Goal: Information Seeking & Learning: Learn about a topic

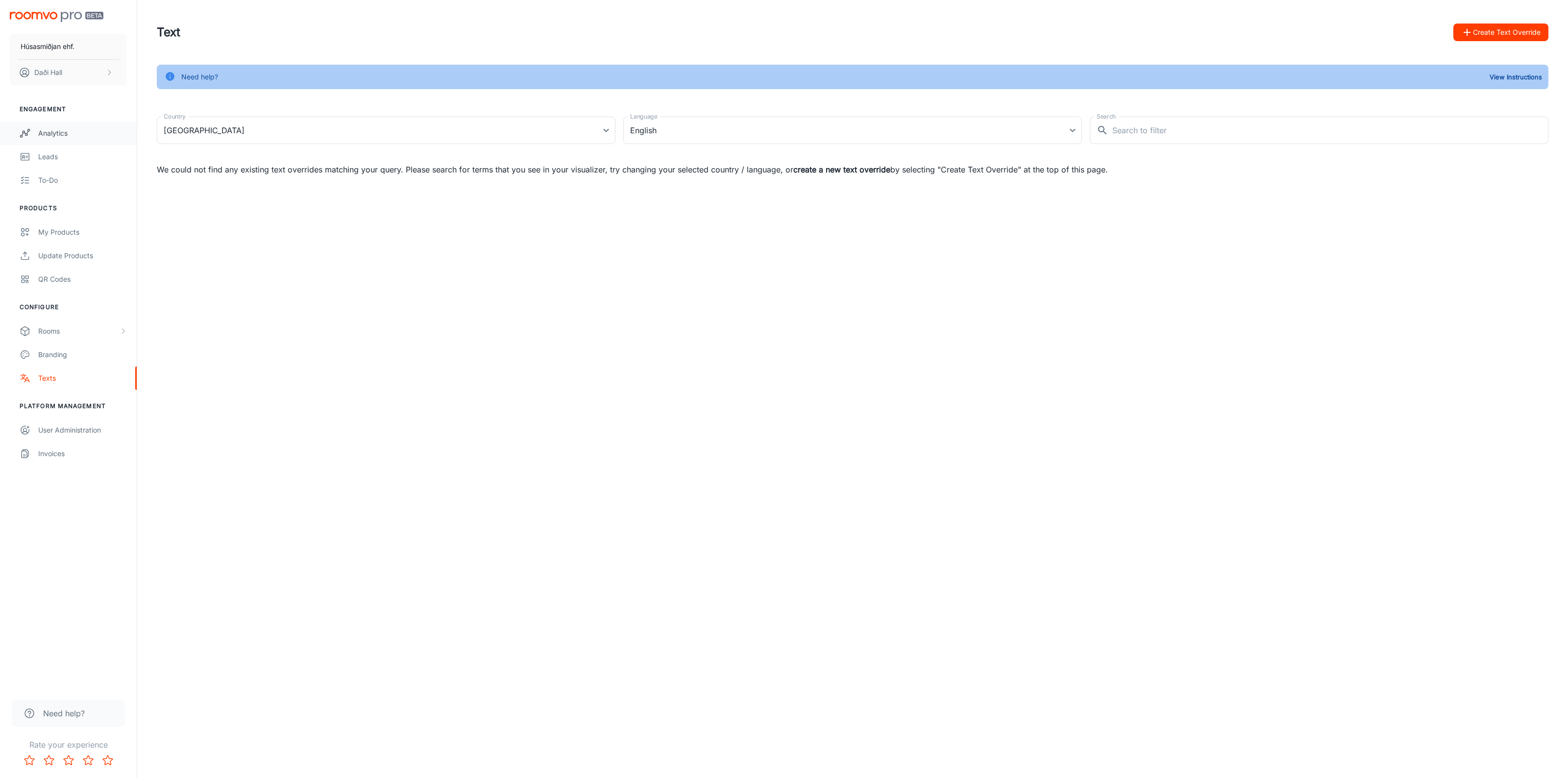
click at [62, 128] on div "Analytics" at bounding box center [83, 133] width 89 height 11
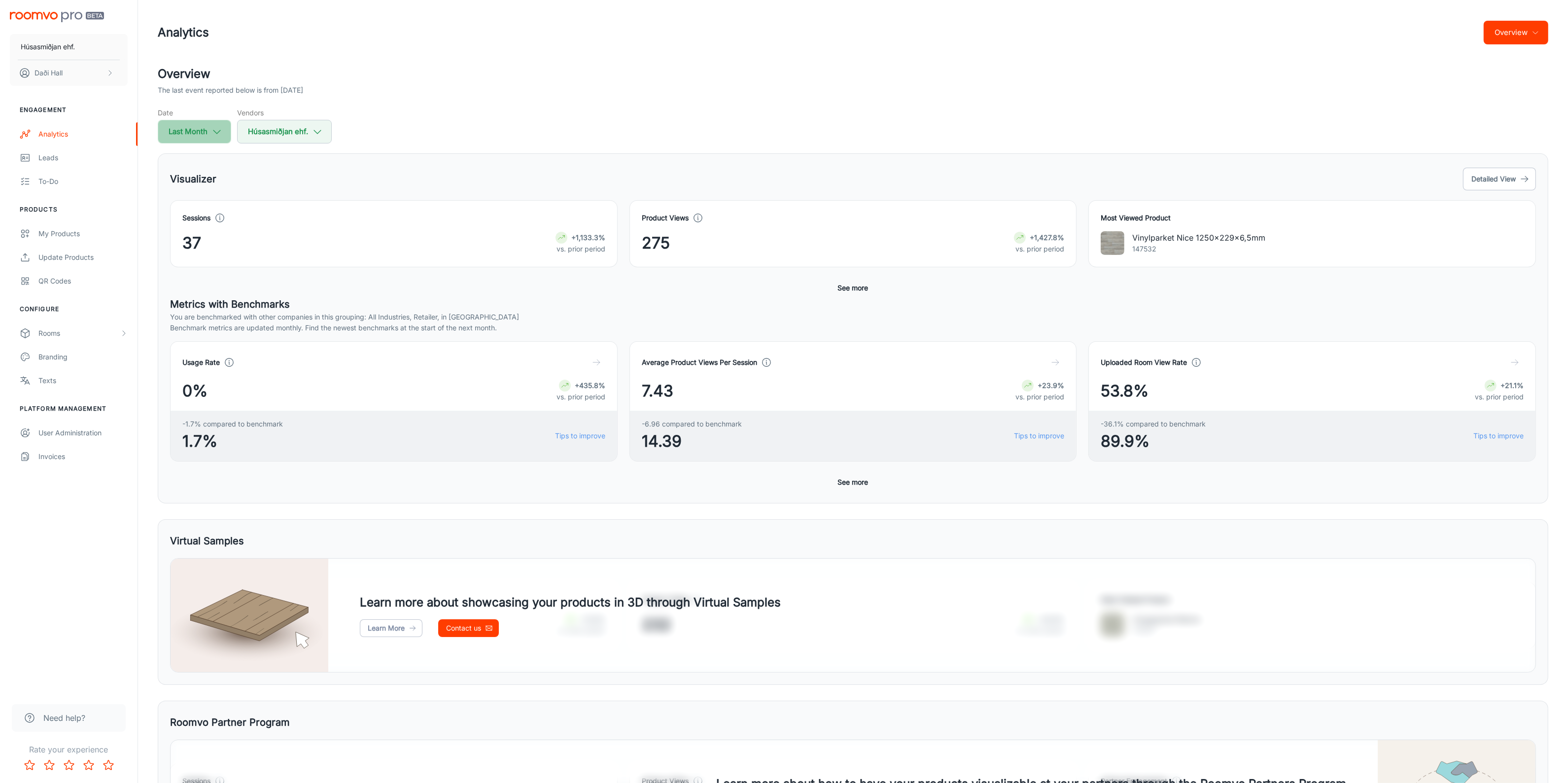
click at [212, 131] on icon "button" at bounding box center [217, 132] width 11 height 11
select select "7"
select select "2025"
select select "7"
select select "2025"
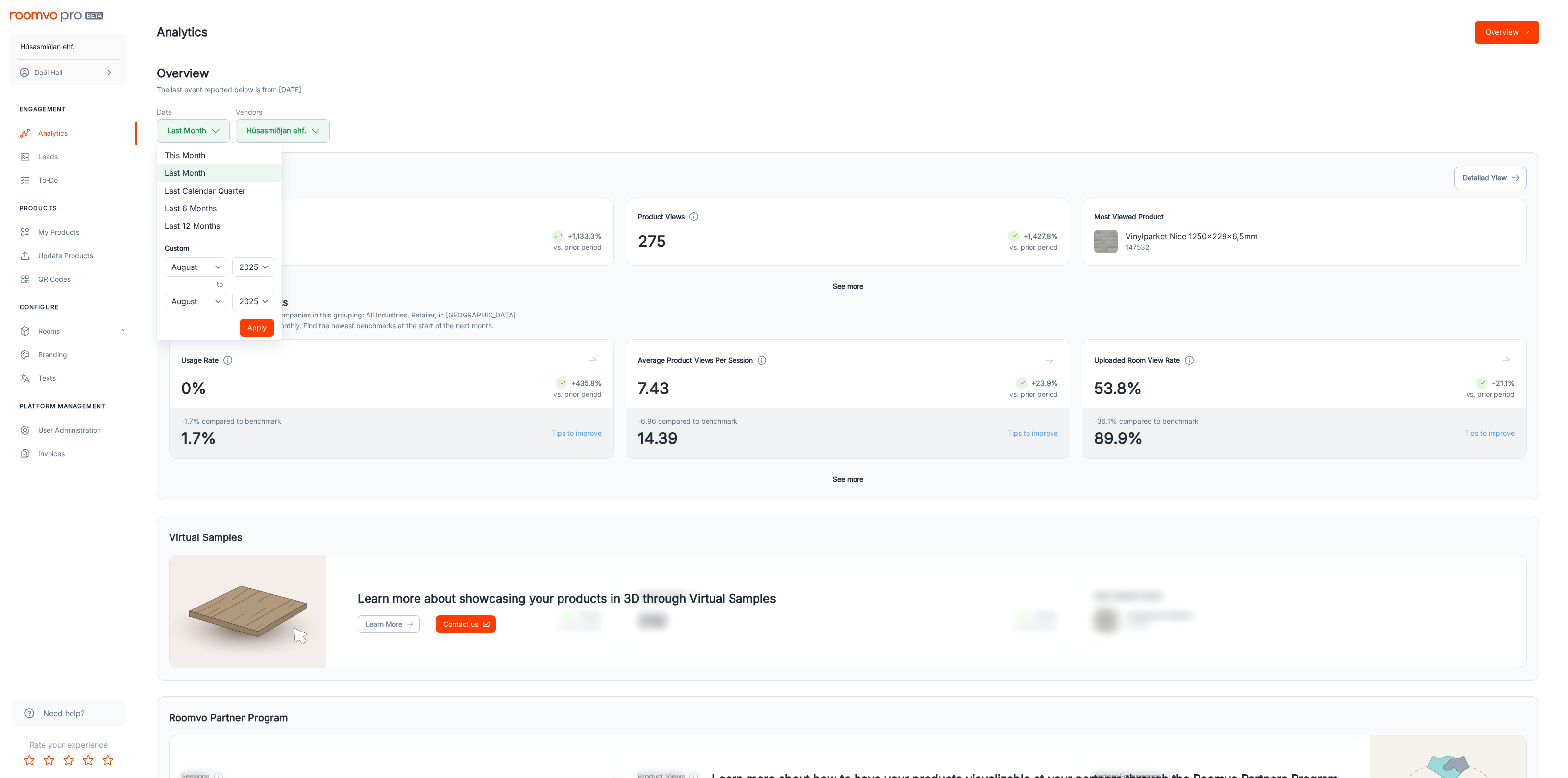
click at [210, 151] on li "This Month" at bounding box center [219, 155] width 126 height 17
select select "8"
click at [256, 330] on button "Apply" at bounding box center [257, 327] width 35 height 17
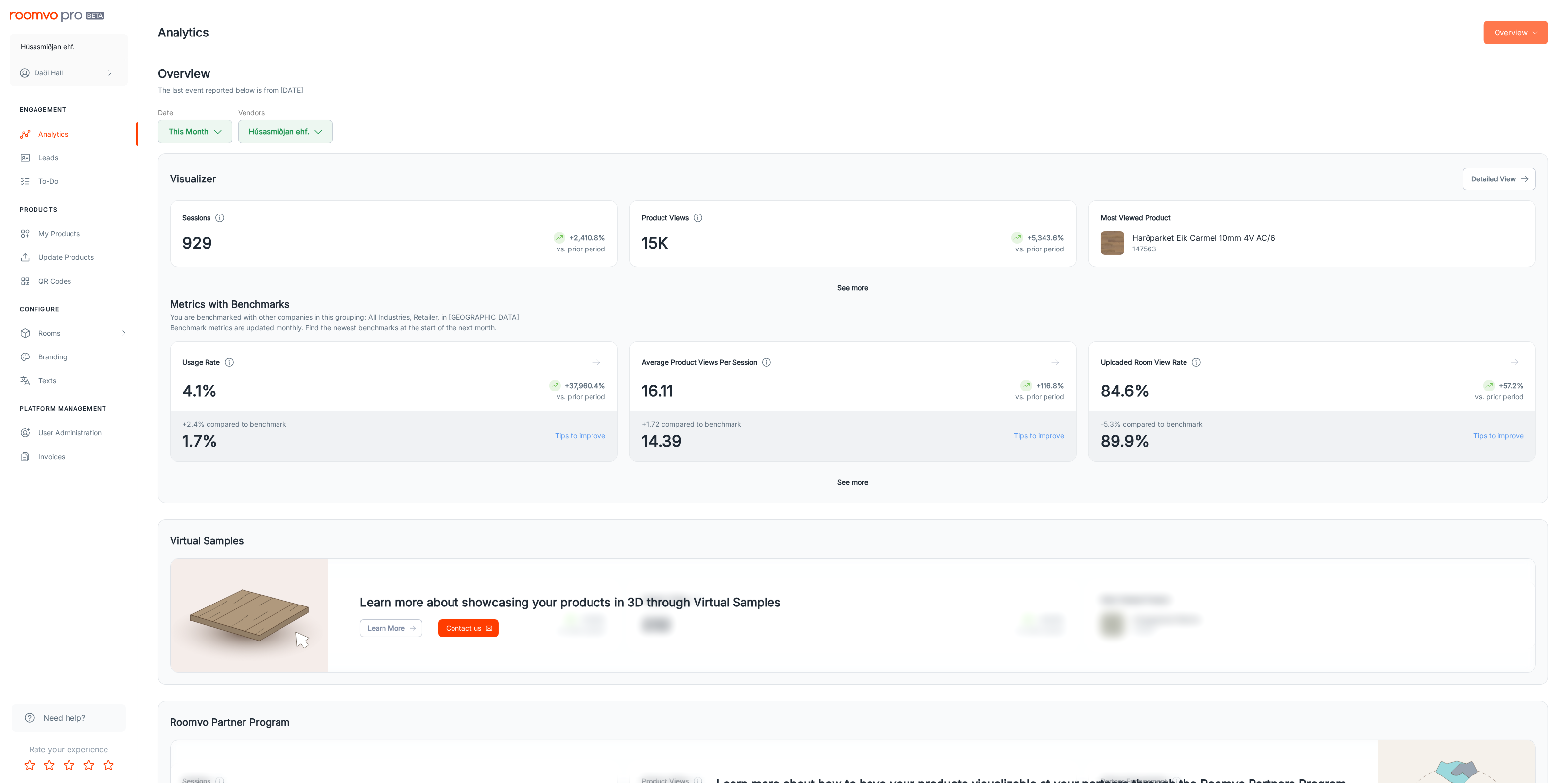
click at [1528, 35] on button "Overview" at bounding box center [1516, 33] width 64 height 24
click at [1528, 79] on li "Visualizer" at bounding box center [1522, 75] width 52 height 17
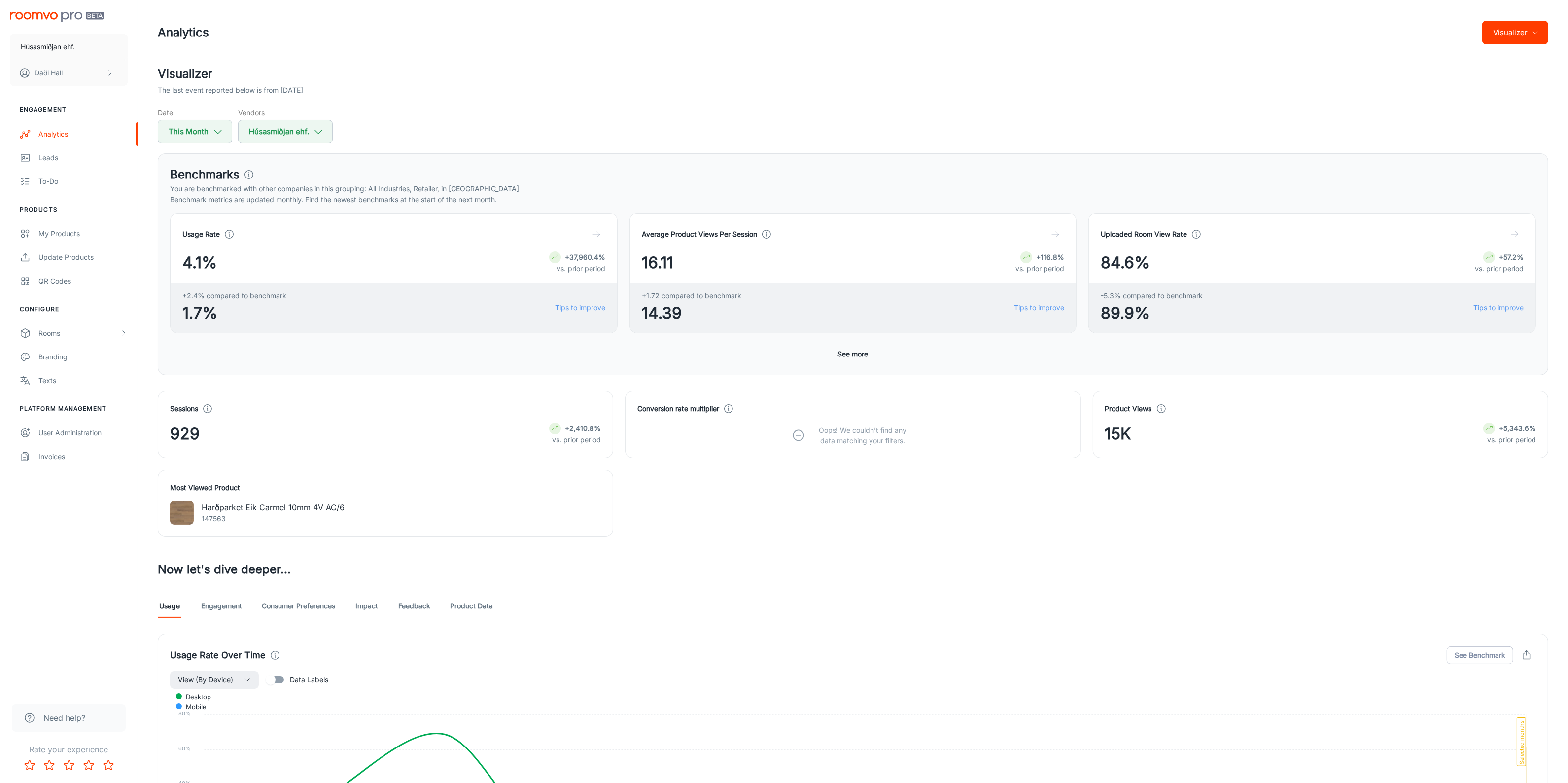
click at [1528, 34] on button "Visualizer" at bounding box center [1515, 33] width 66 height 24
click at [1523, 59] on li "Overview" at bounding box center [1522, 57] width 52 height 17
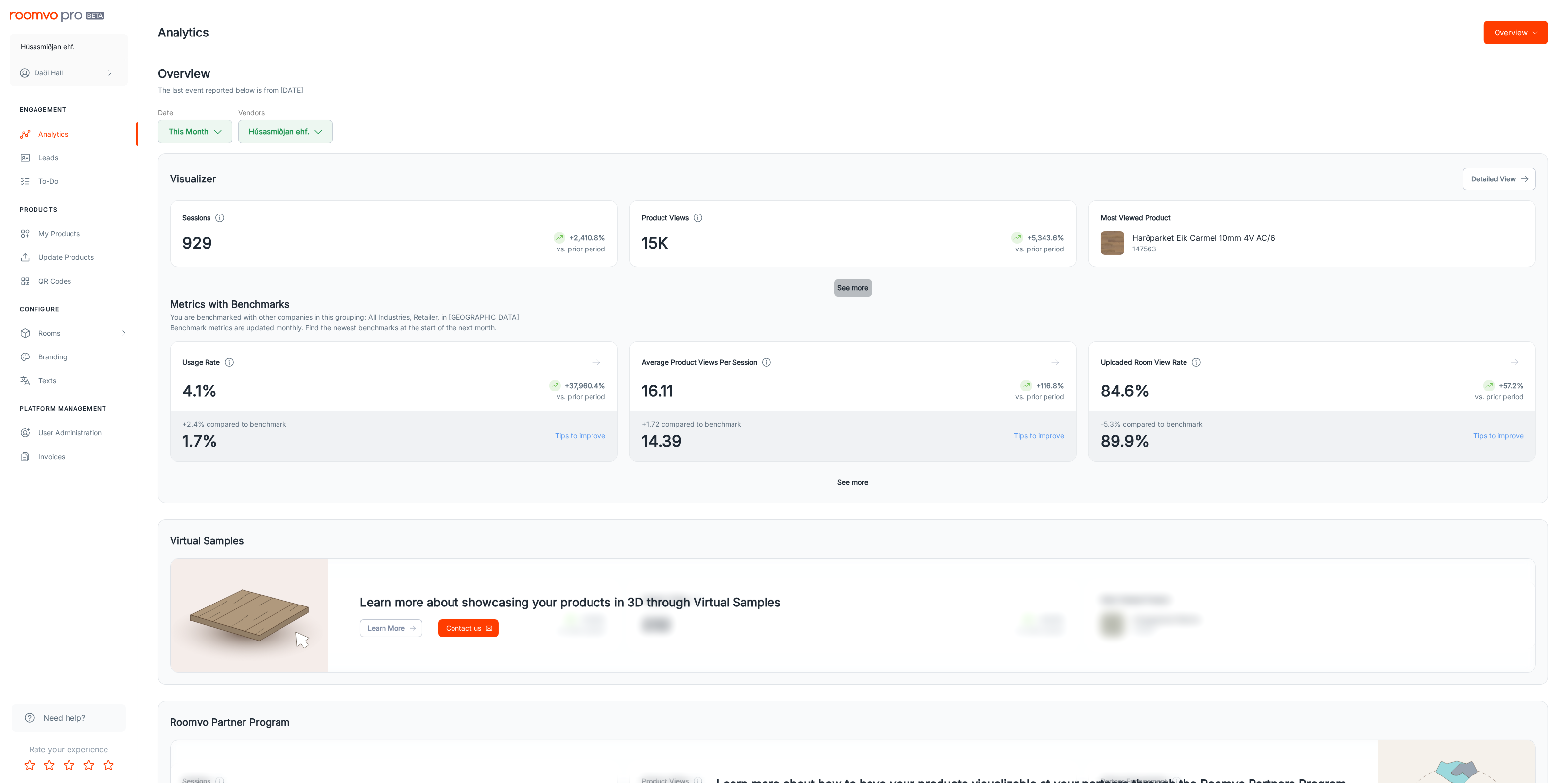
click at [853, 288] on button "See more" at bounding box center [853, 287] width 38 height 17
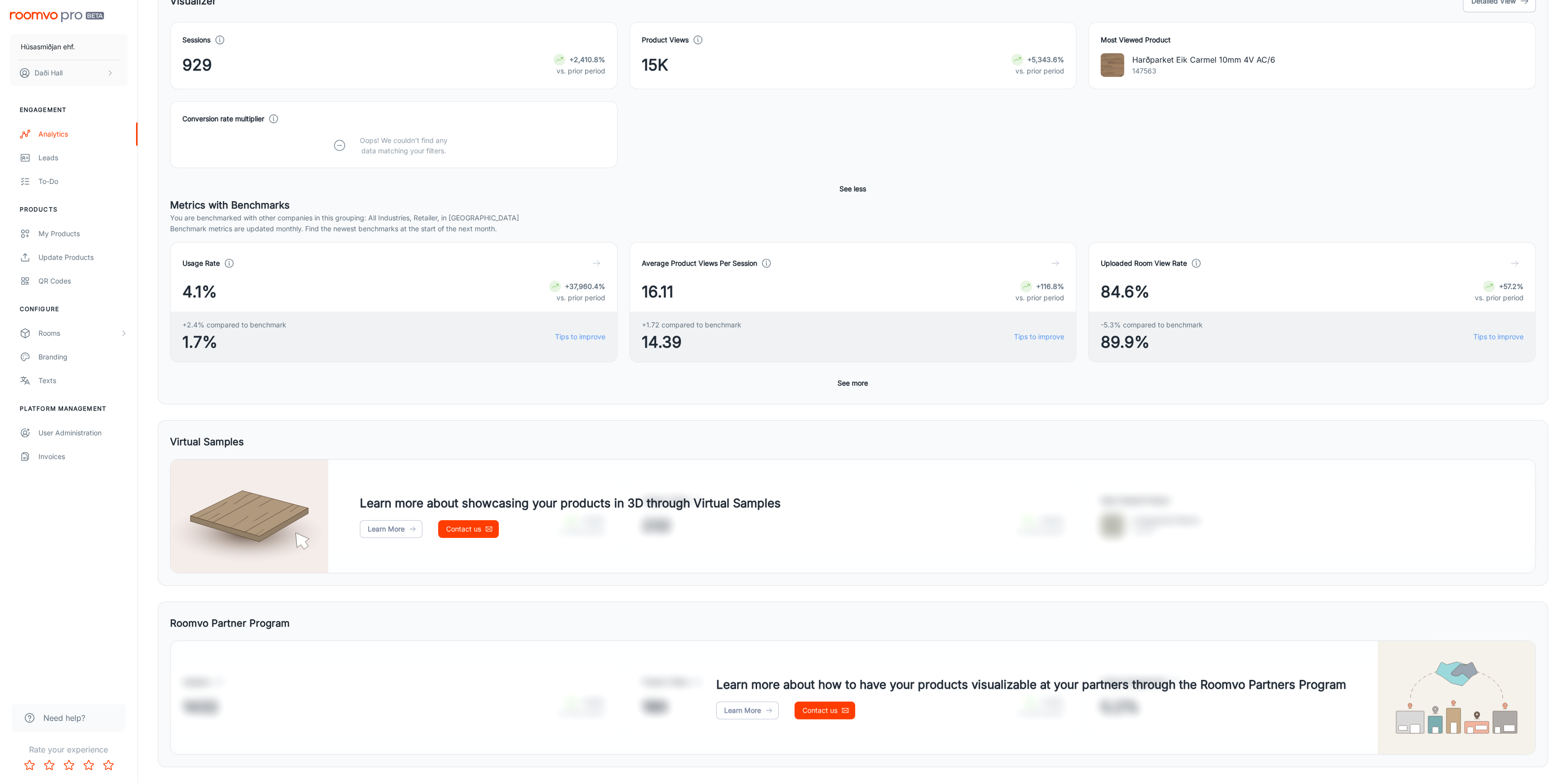
scroll to position [185, 0]
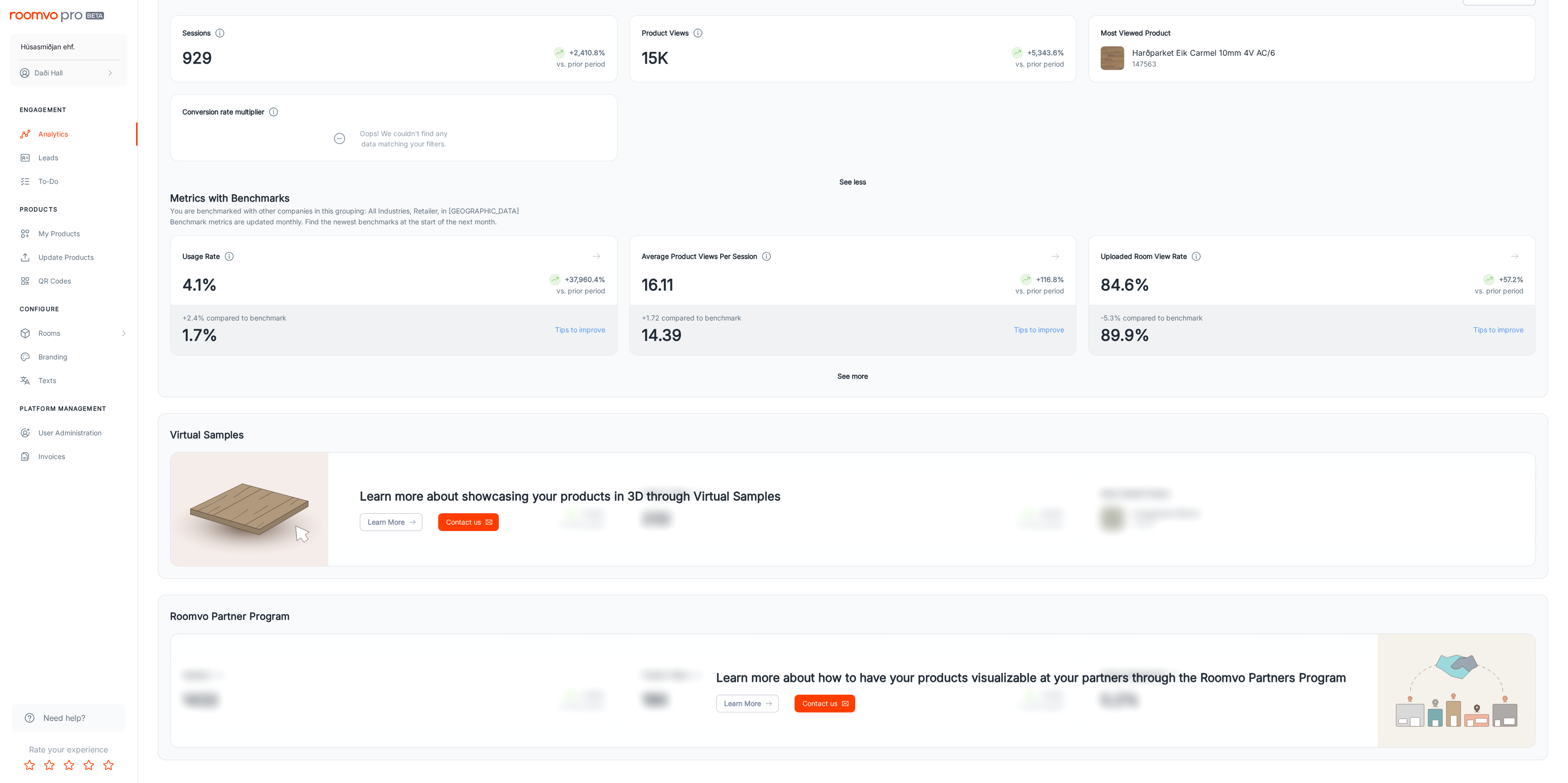
click at [865, 378] on button "See more" at bounding box center [853, 376] width 38 height 17
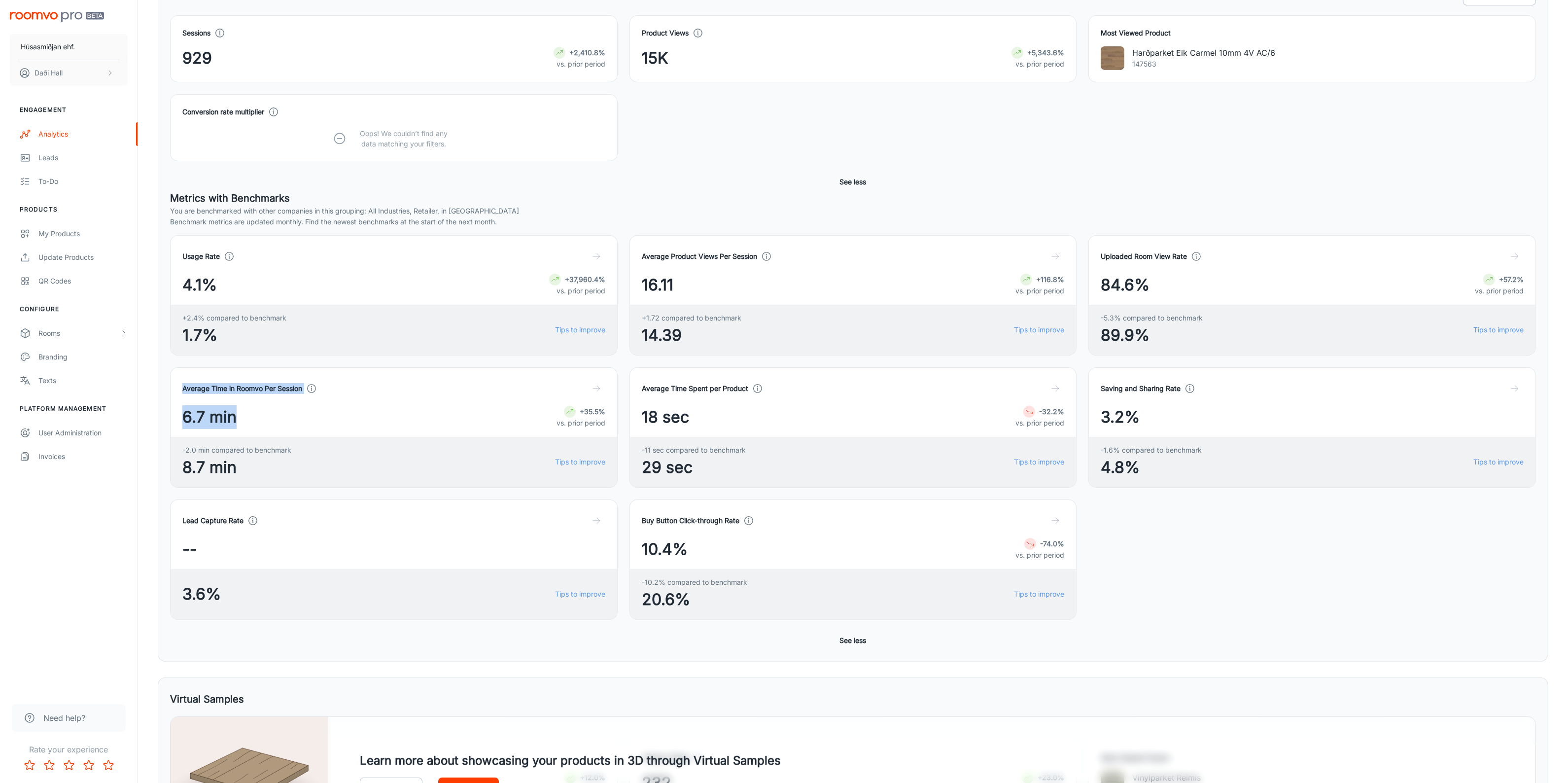
drag, startPoint x: 184, startPoint y: 388, endPoint x: 313, endPoint y: 419, distance: 132.7
click at [313, 419] on div "Average Time in Roomvo Per Session 6.7 min +35.5% vs. prior period" at bounding box center [393, 404] width 423 height 50
copy div "Average Time in Roomvo Per Session 6.7 min"
drag, startPoint x: 643, startPoint y: 255, endPoint x: 754, endPoint y: 281, distance: 114.0
click at [754, 281] on div "Average Product Views Per Session 16.11 +116.8% vs. prior period" at bounding box center [853, 272] width 423 height 50
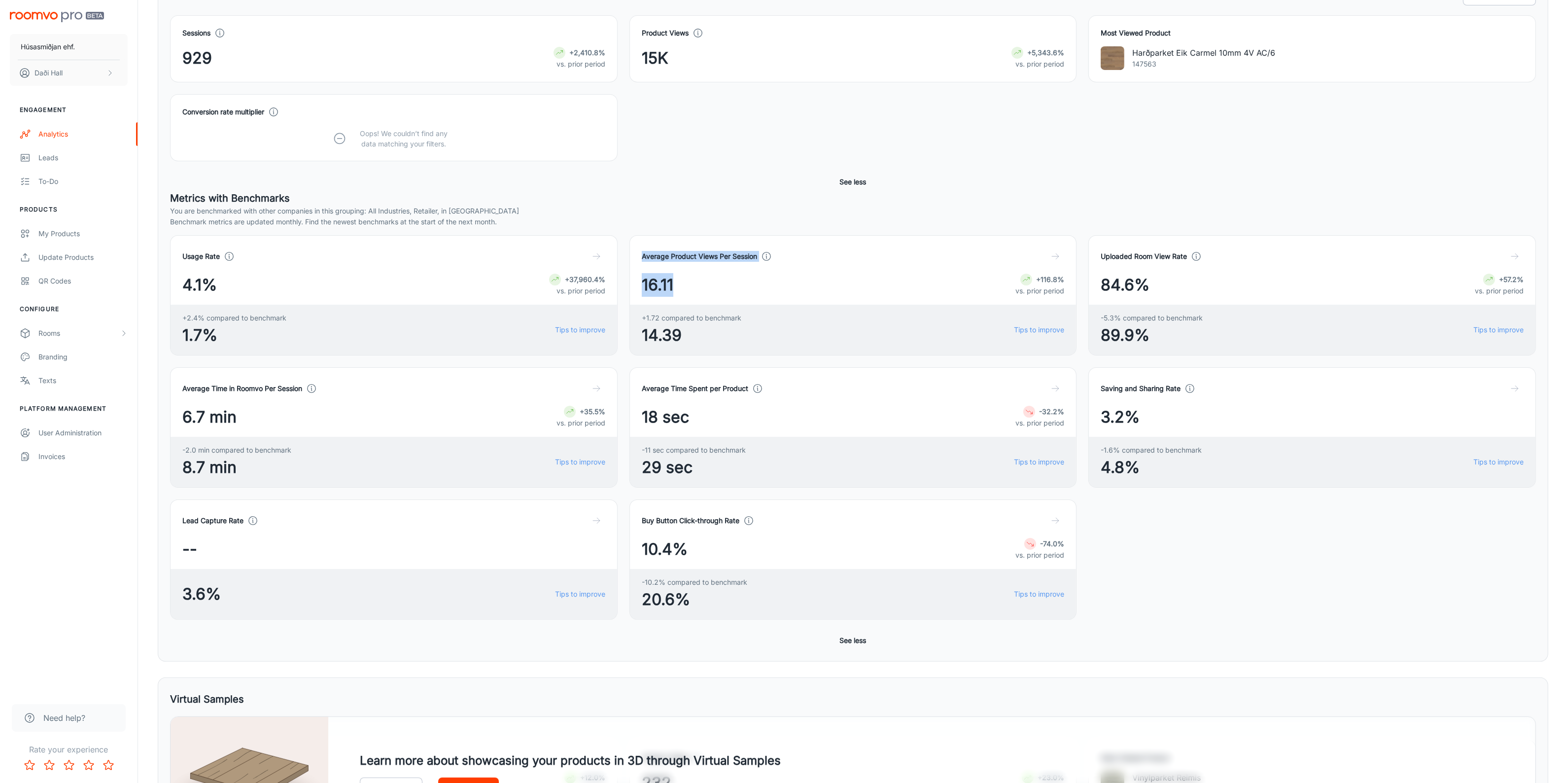
copy div "Average Product Views Per Session 16.11"
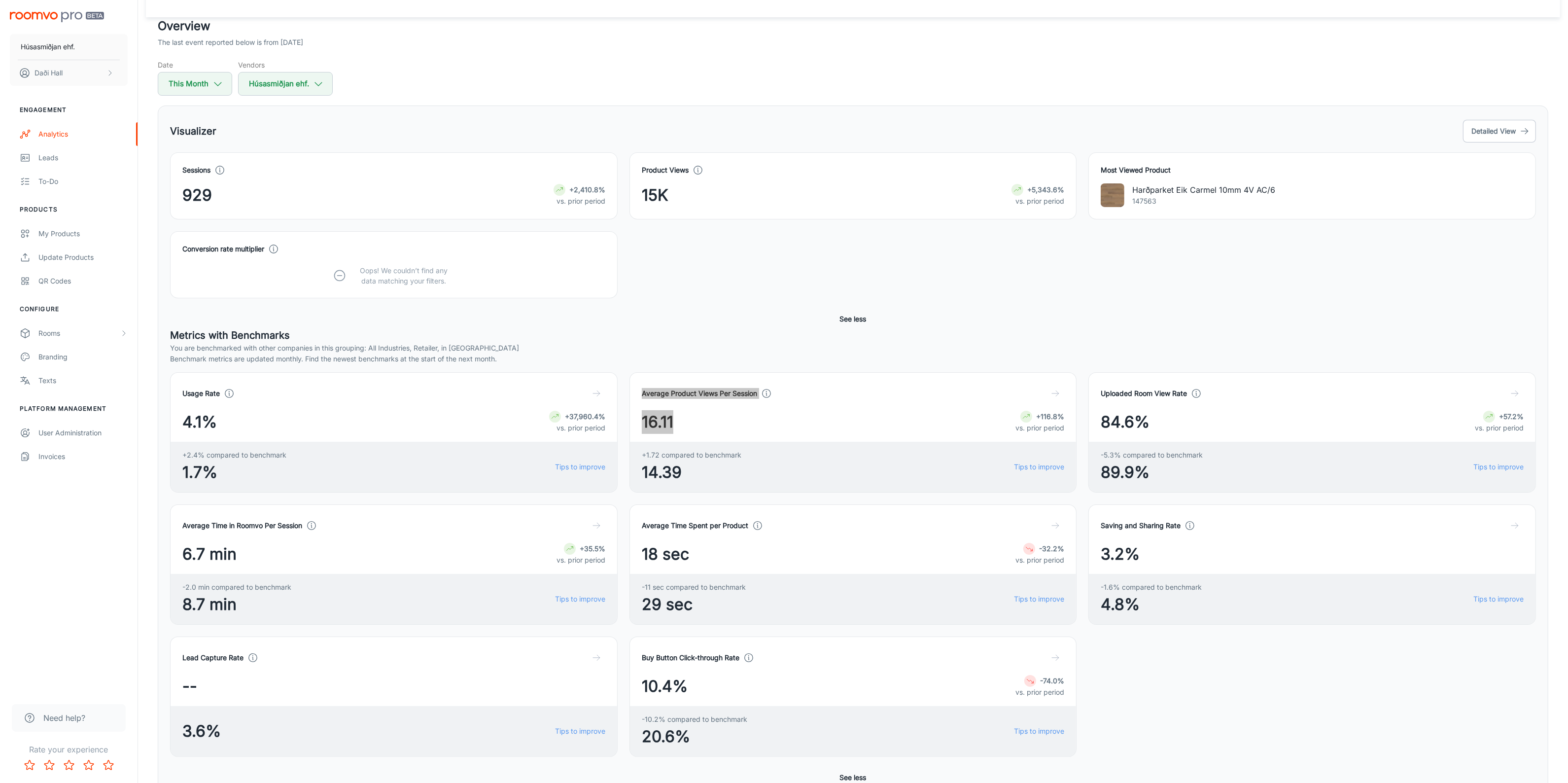
scroll to position [36, 0]
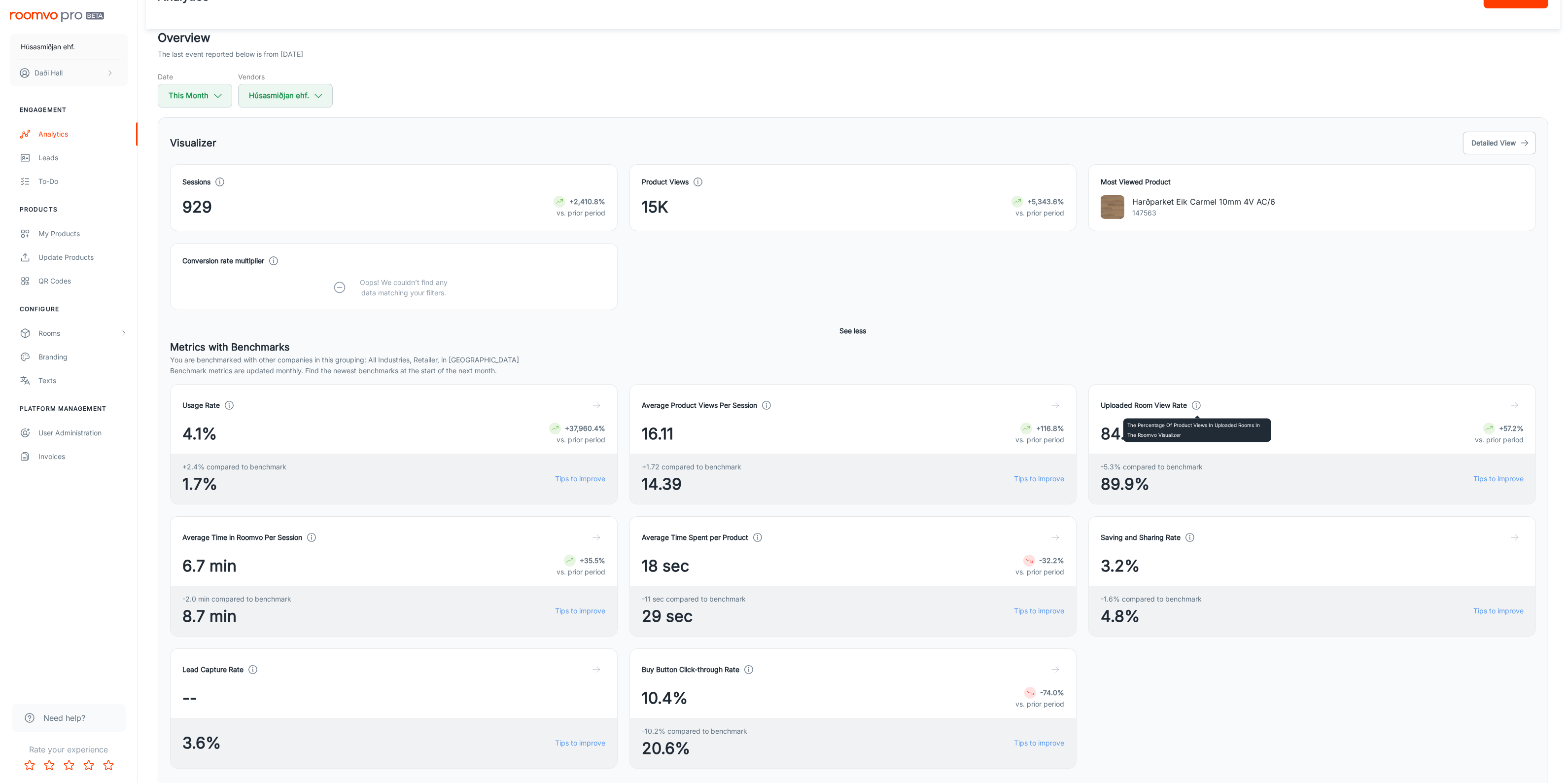
click at [1196, 408] on icon at bounding box center [1196, 405] width 11 height 11
click at [1502, 611] on link "Tips to improve" at bounding box center [1498, 611] width 50 height 11
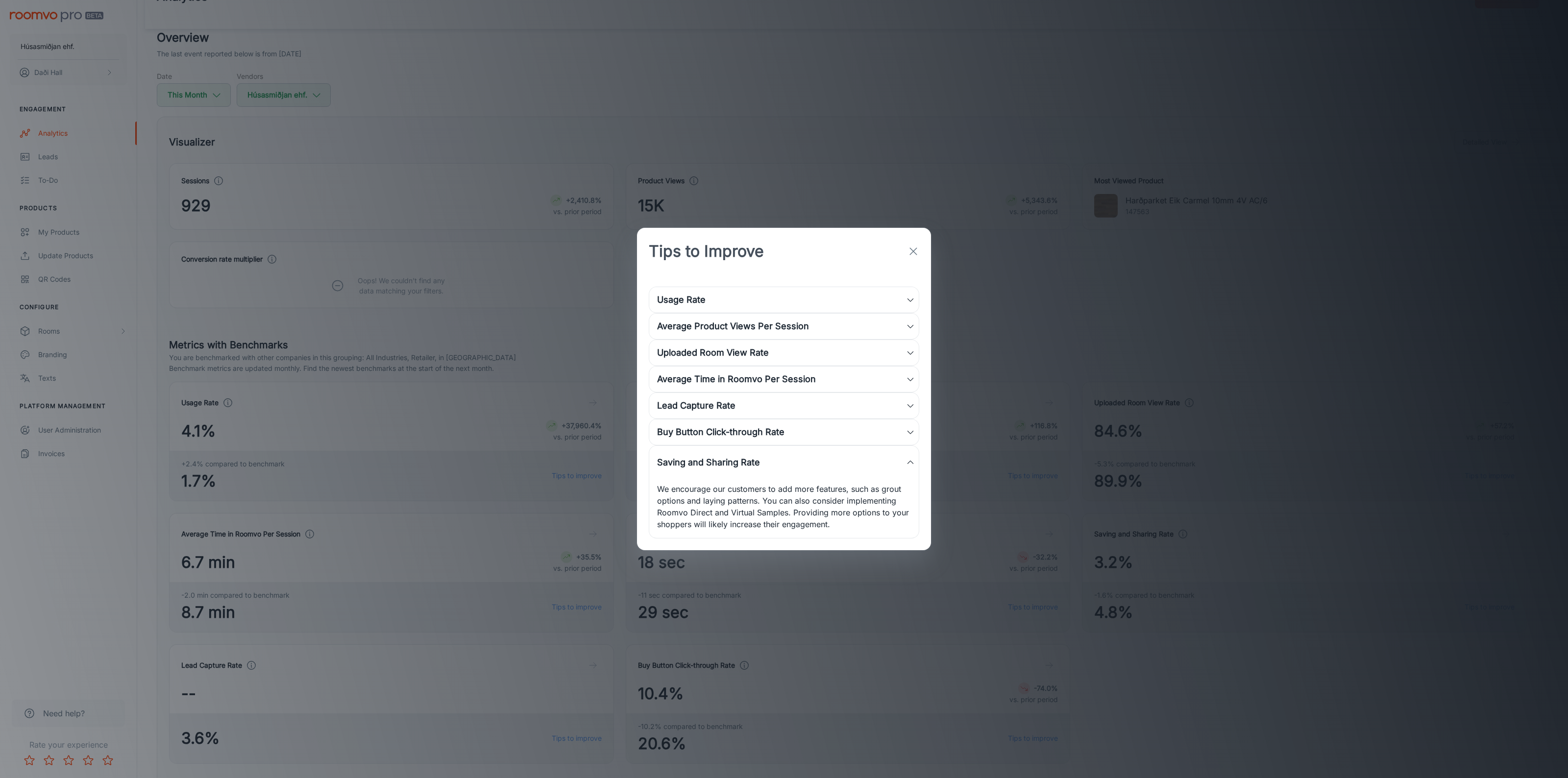
click at [909, 299] on polyline at bounding box center [910, 300] width 6 height 3
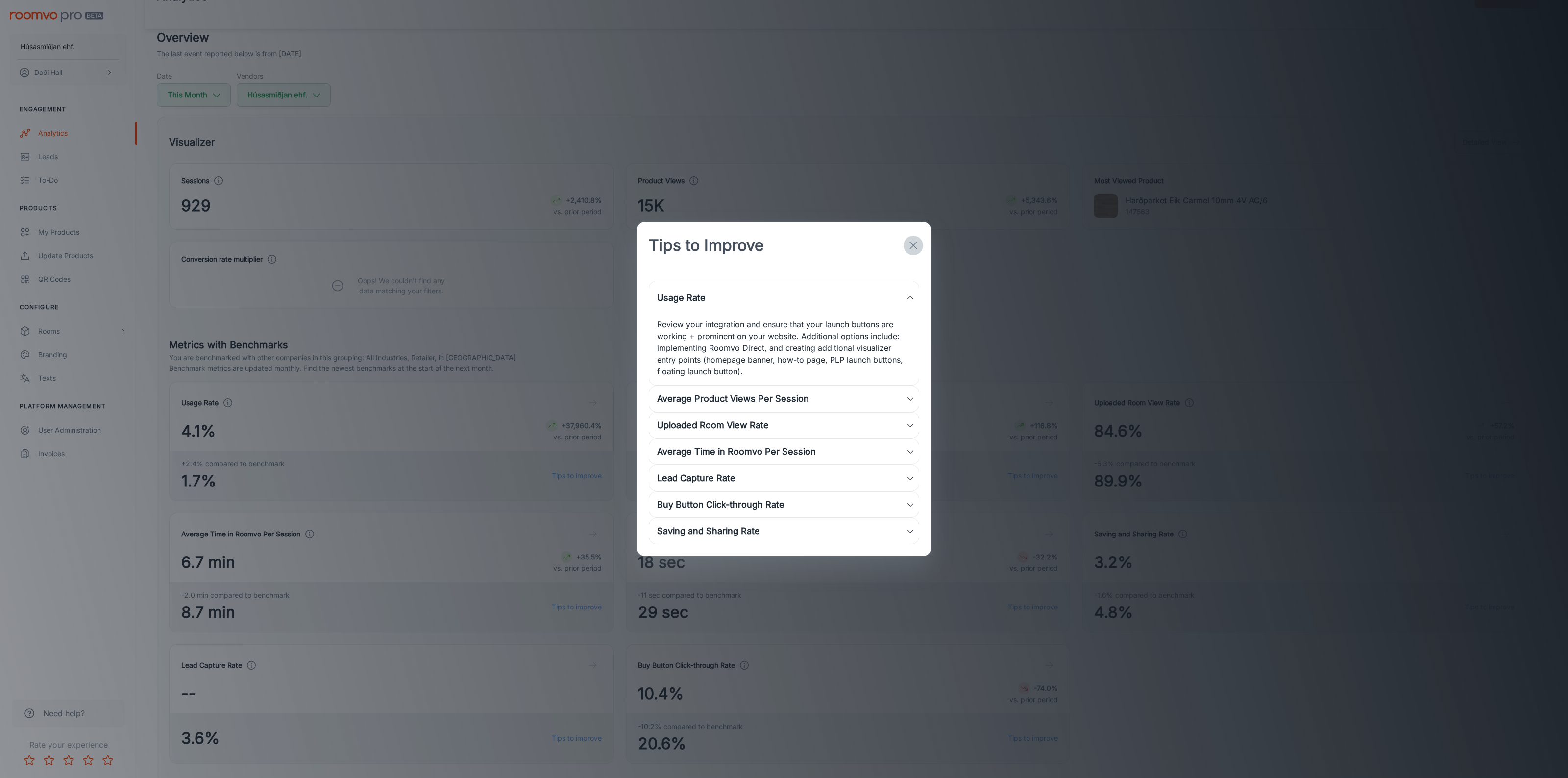
click at [909, 248] on icon "button" at bounding box center [913, 245] width 12 height 12
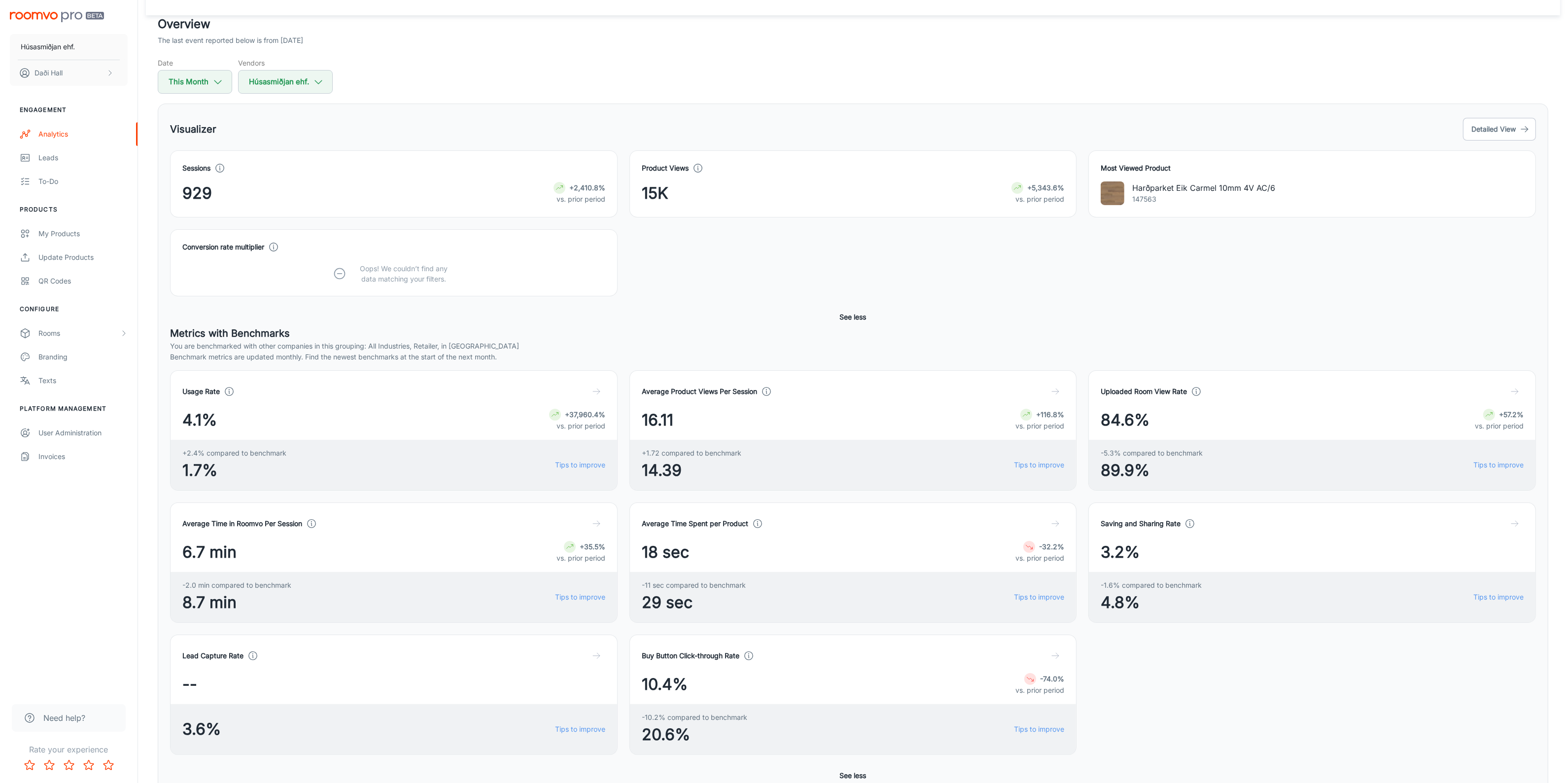
scroll to position [0, 0]
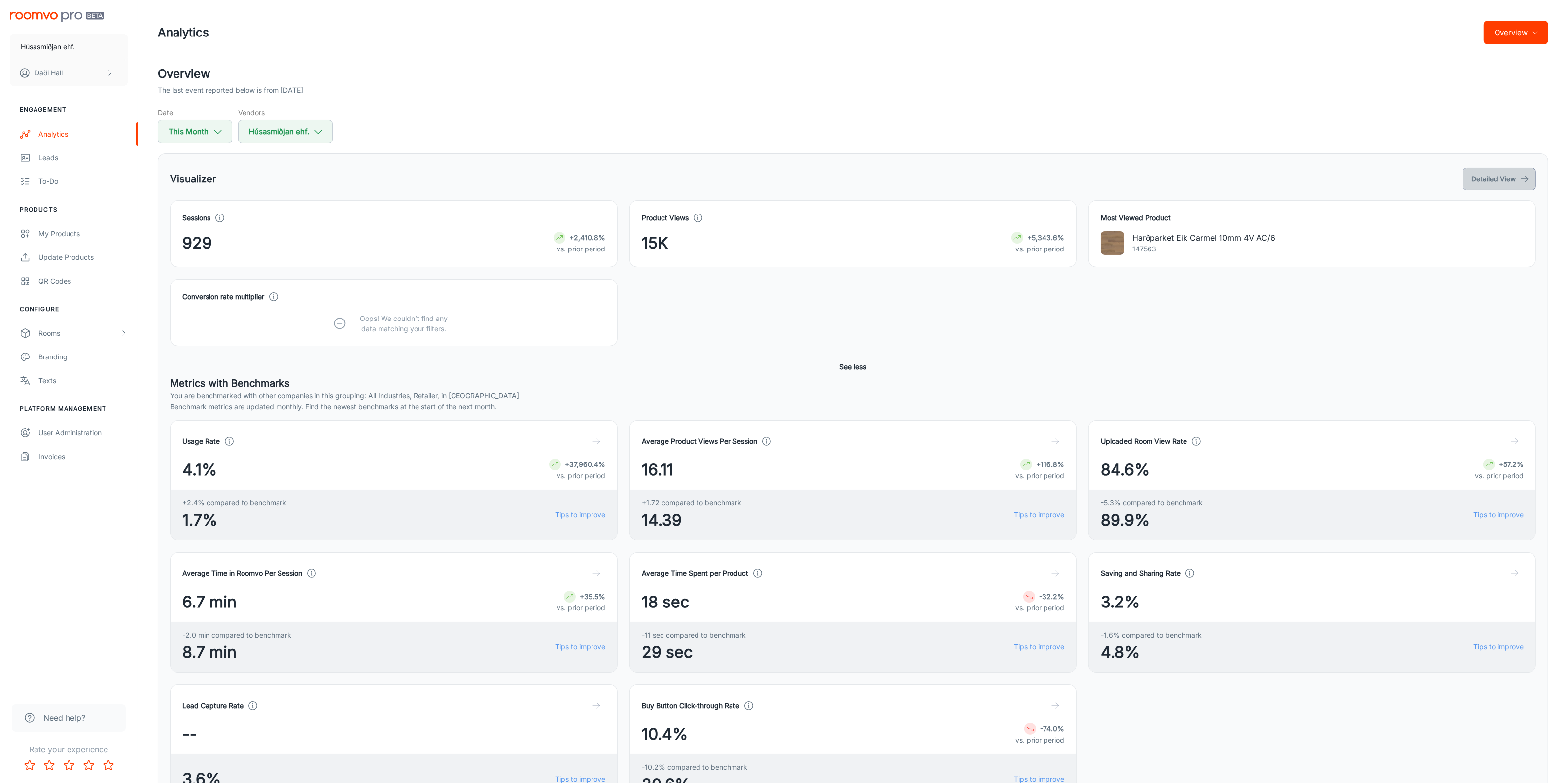
click at [1511, 178] on button "Detailed View" at bounding box center [1500, 179] width 73 height 22
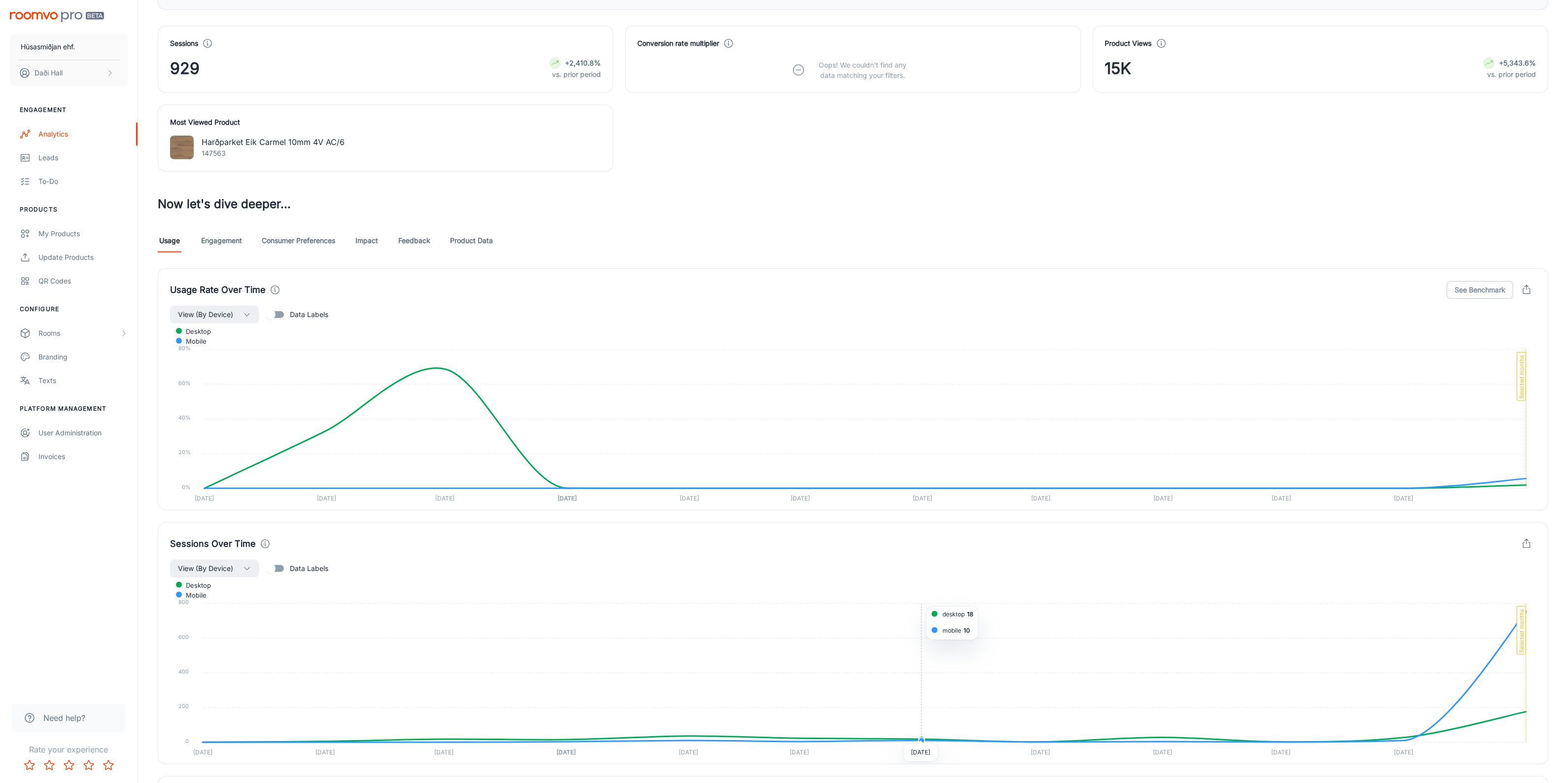
scroll to position [344, 0]
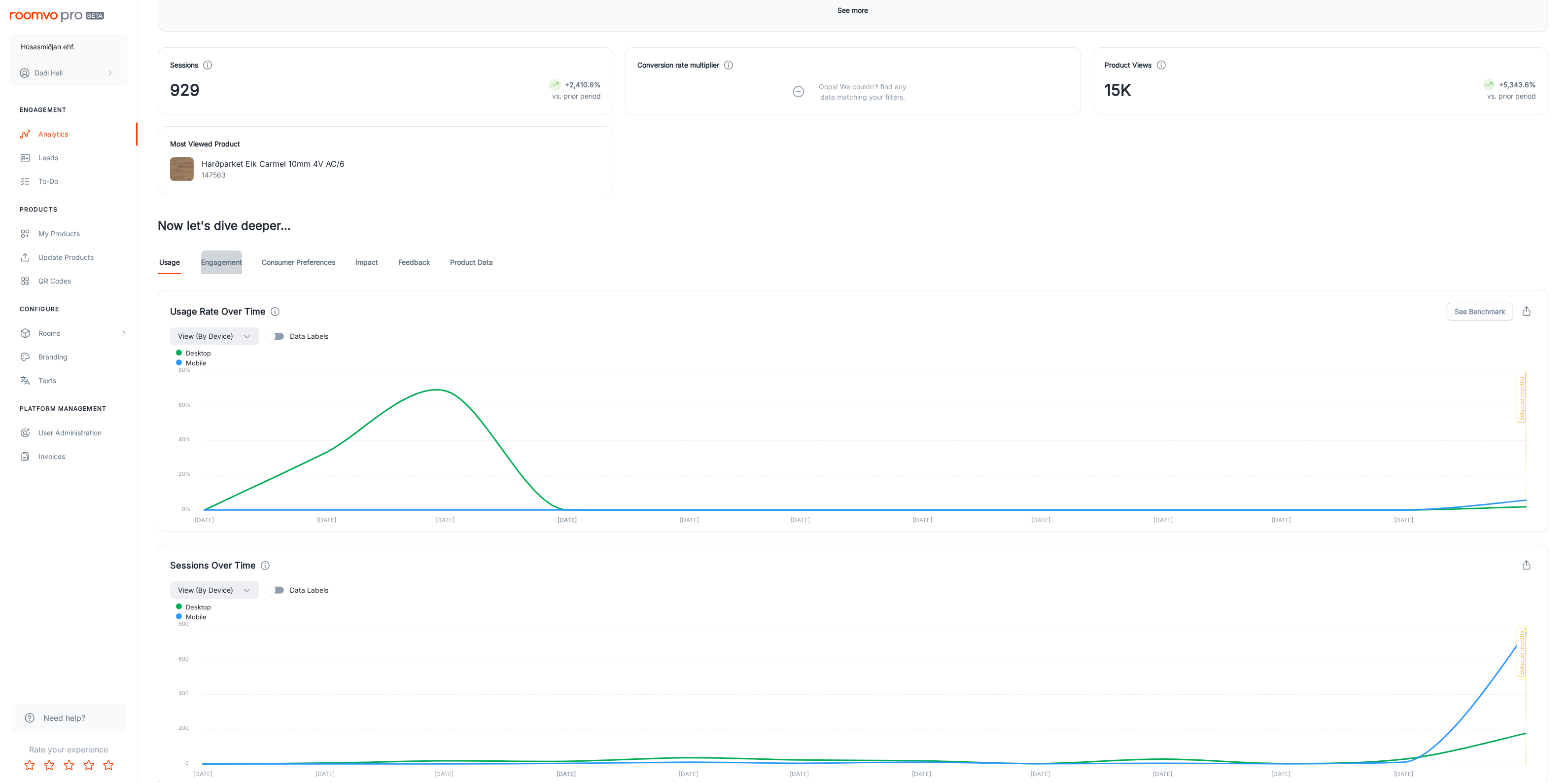
click at [201, 258] on link "Engagement" at bounding box center [221, 262] width 41 height 24
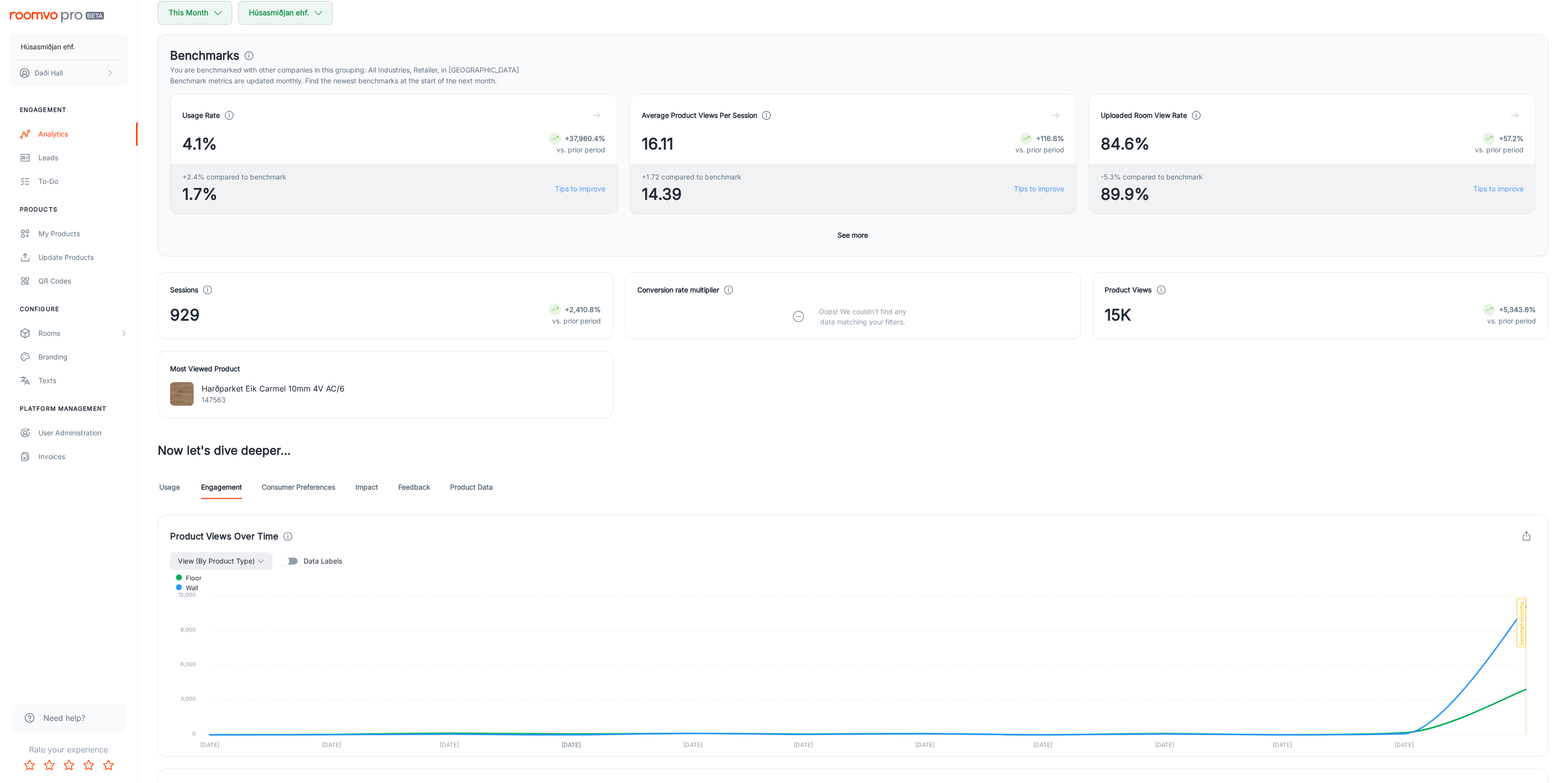
scroll to position [369, 0]
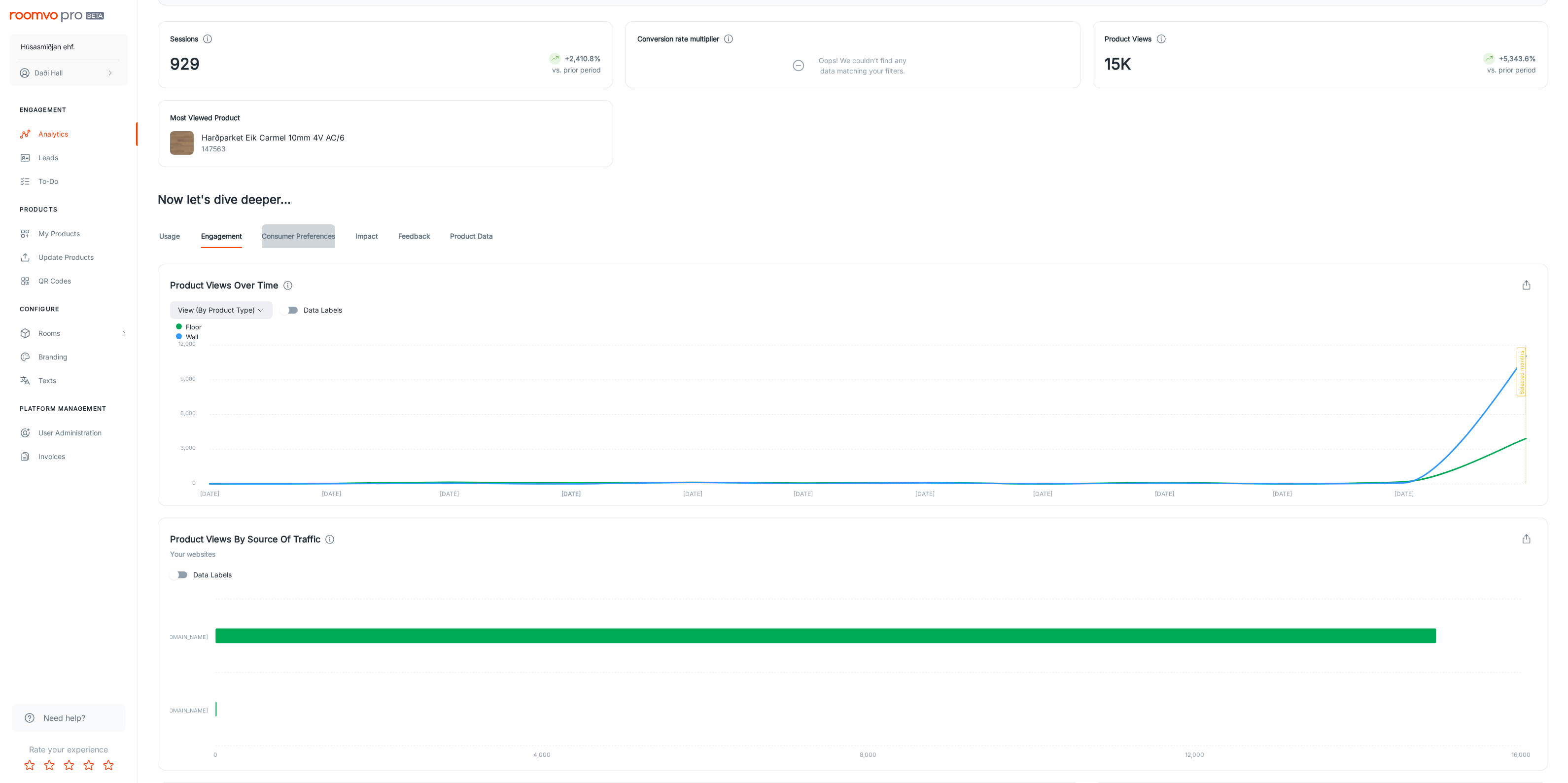
click at [292, 237] on link "Consumer Preferences" at bounding box center [298, 236] width 73 height 24
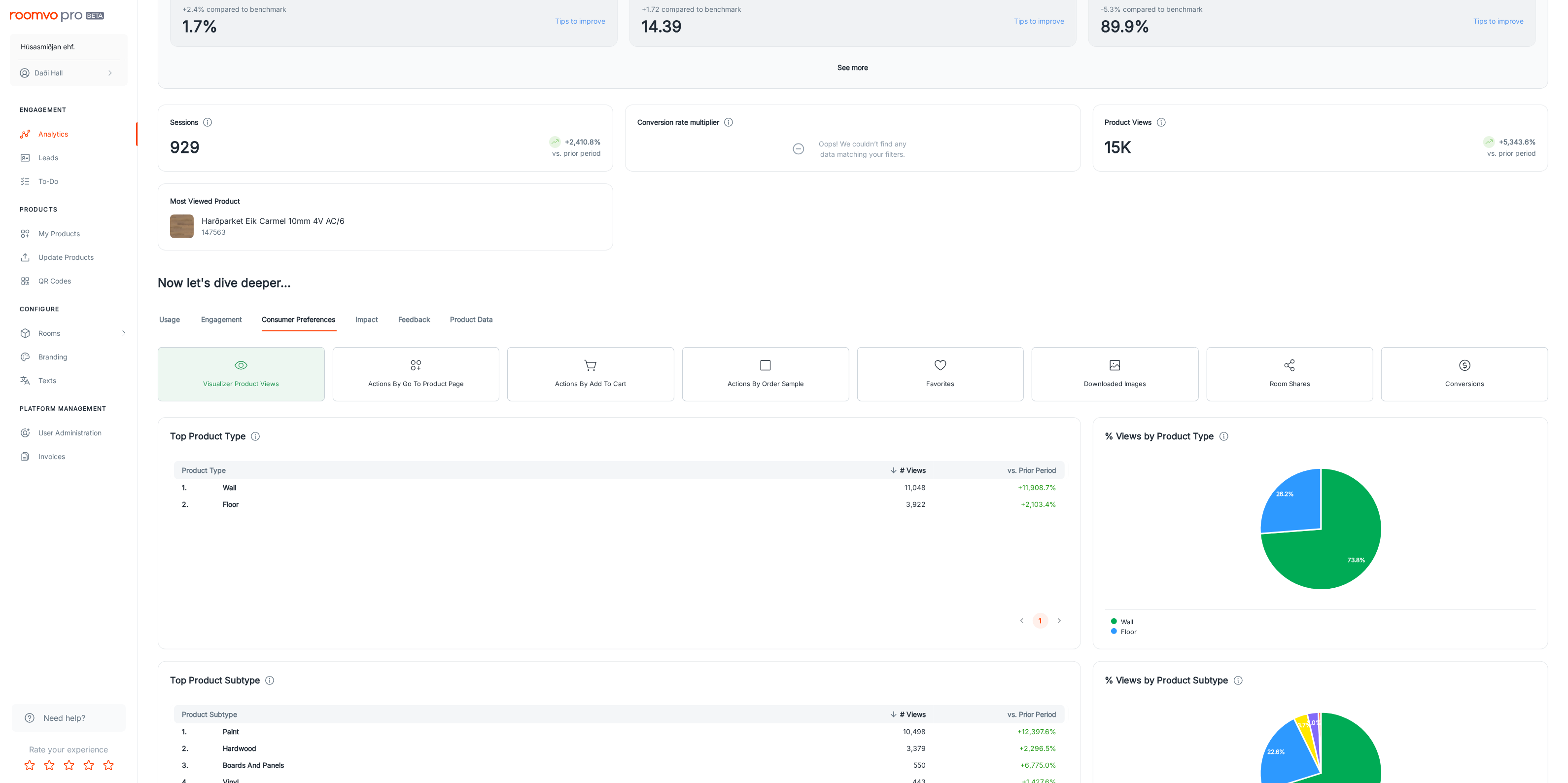
scroll to position [308, 0]
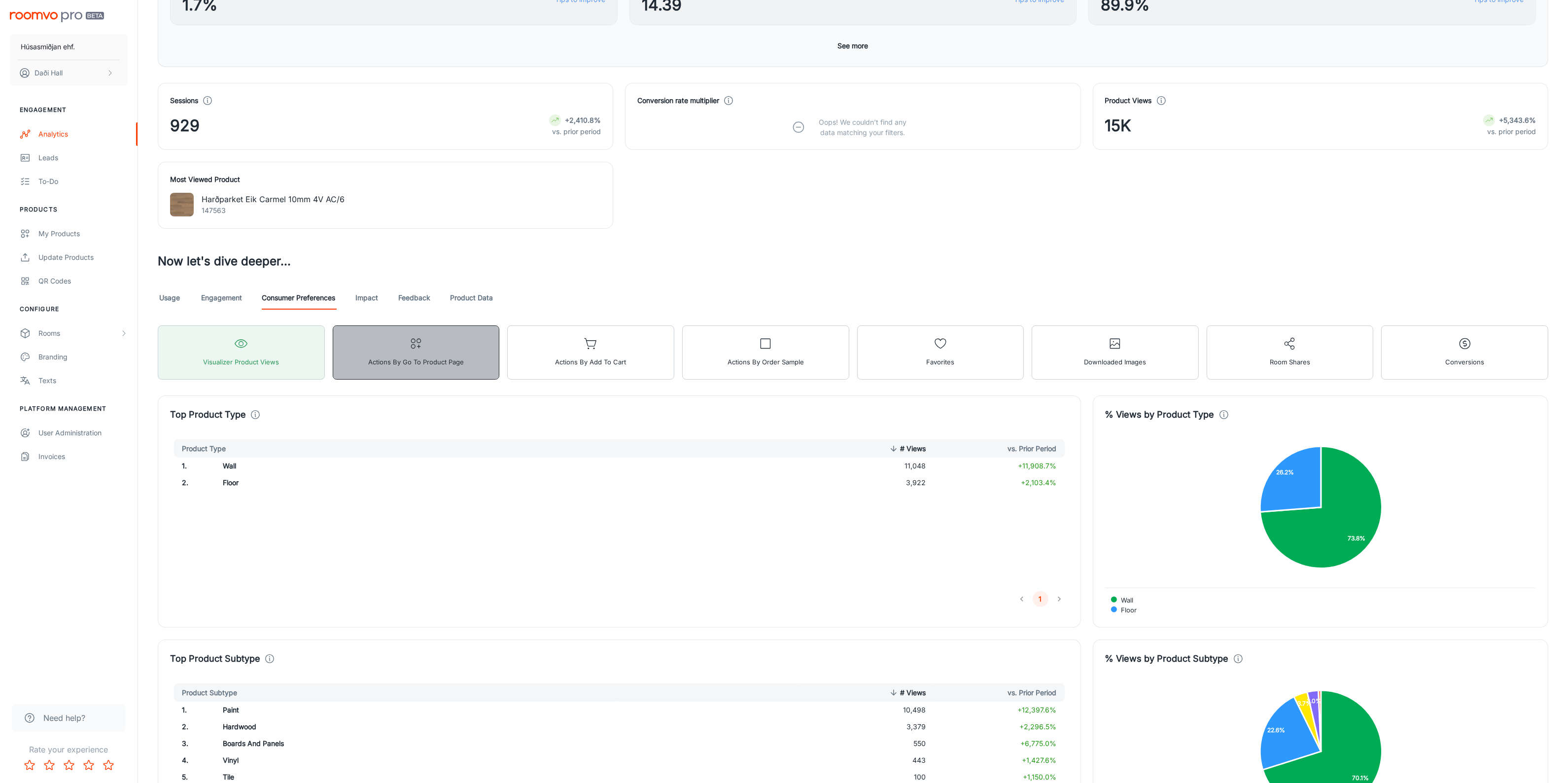
click at [390, 356] on button "Actions by Go To Product Page" at bounding box center [416, 353] width 167 height 54
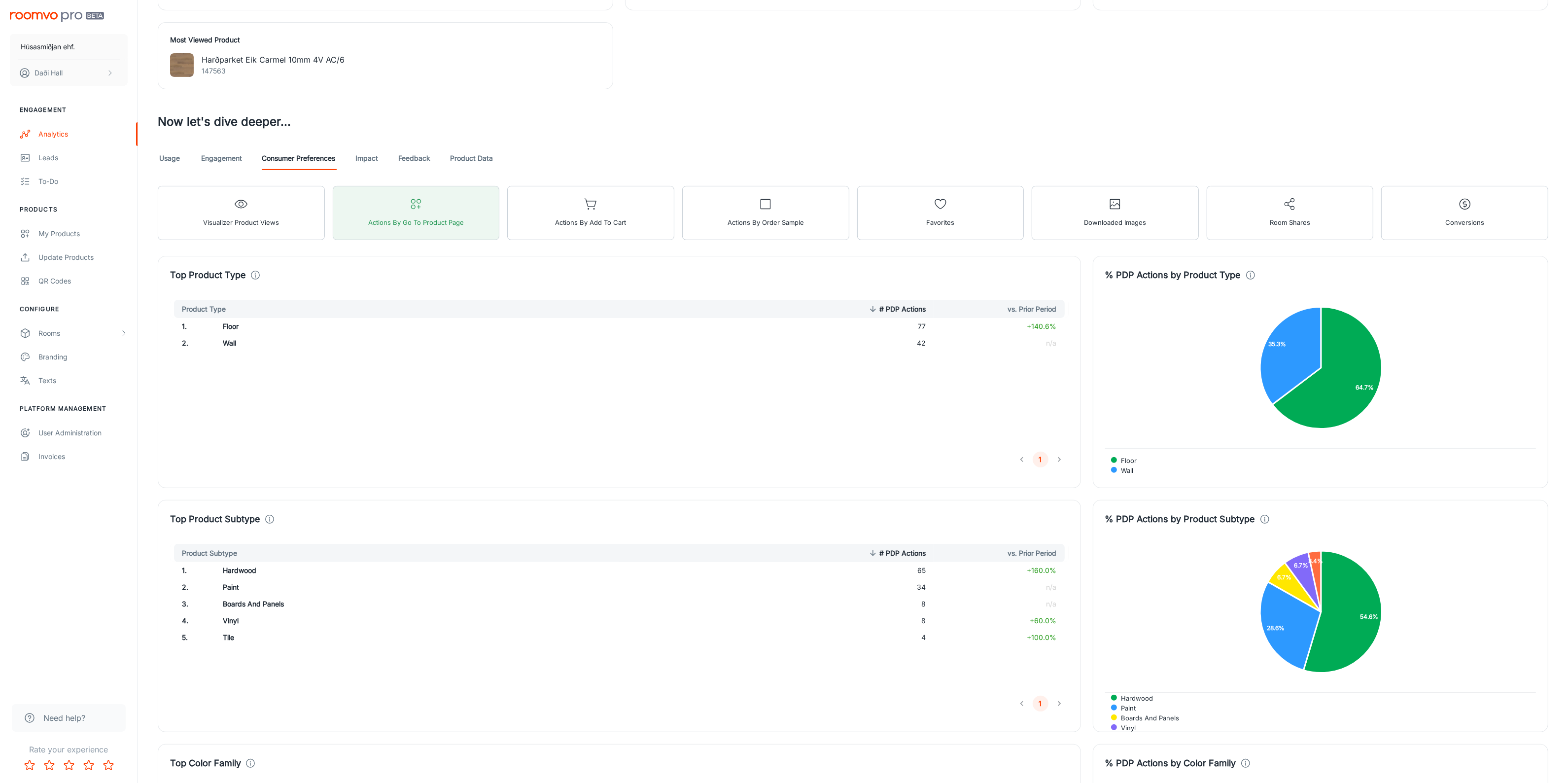
scroll to position [333, 0]
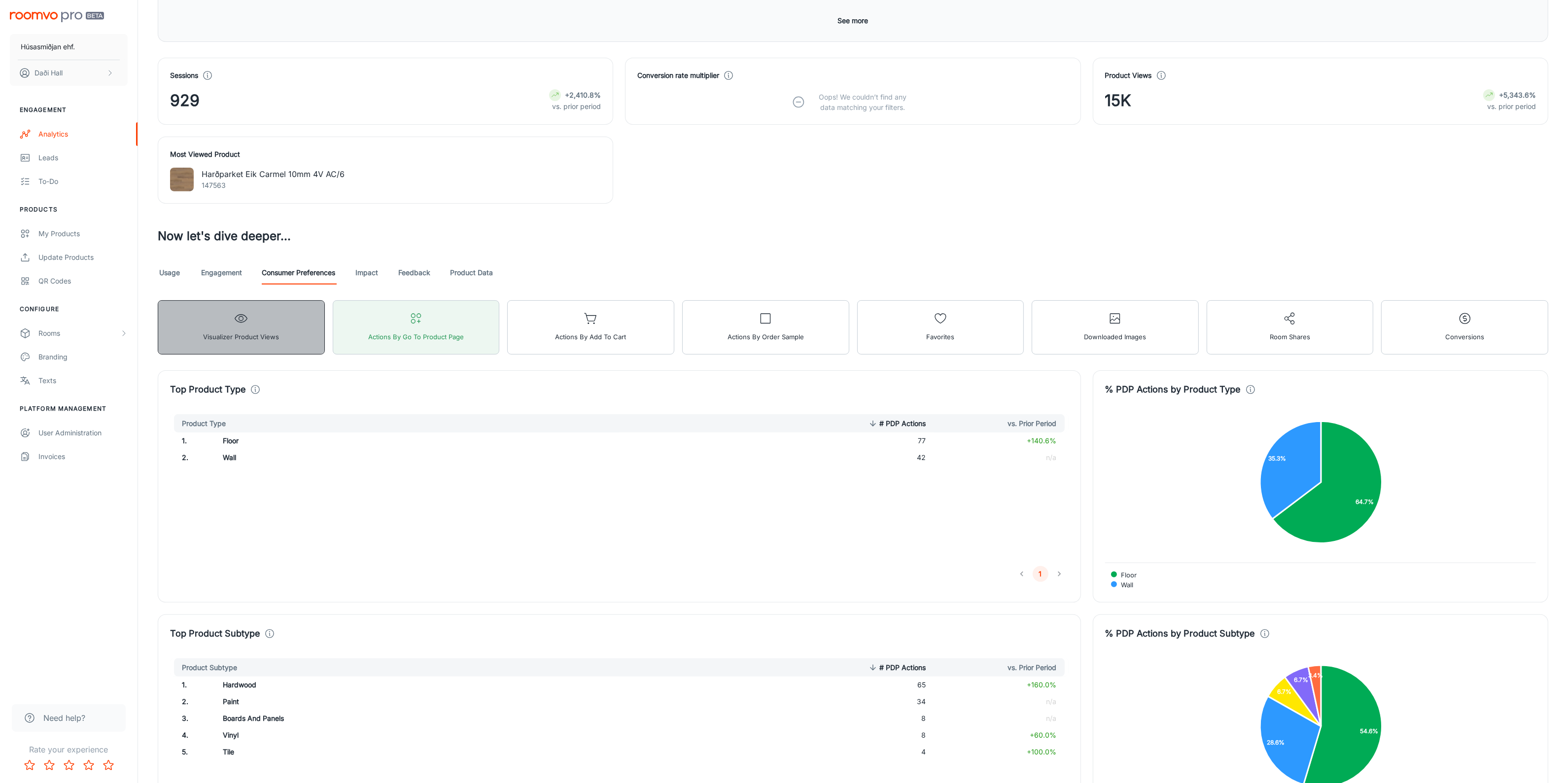
click at [254, 332] on span "Visualizer Product Views" at bounding box center [241, 337] width 76 height 13
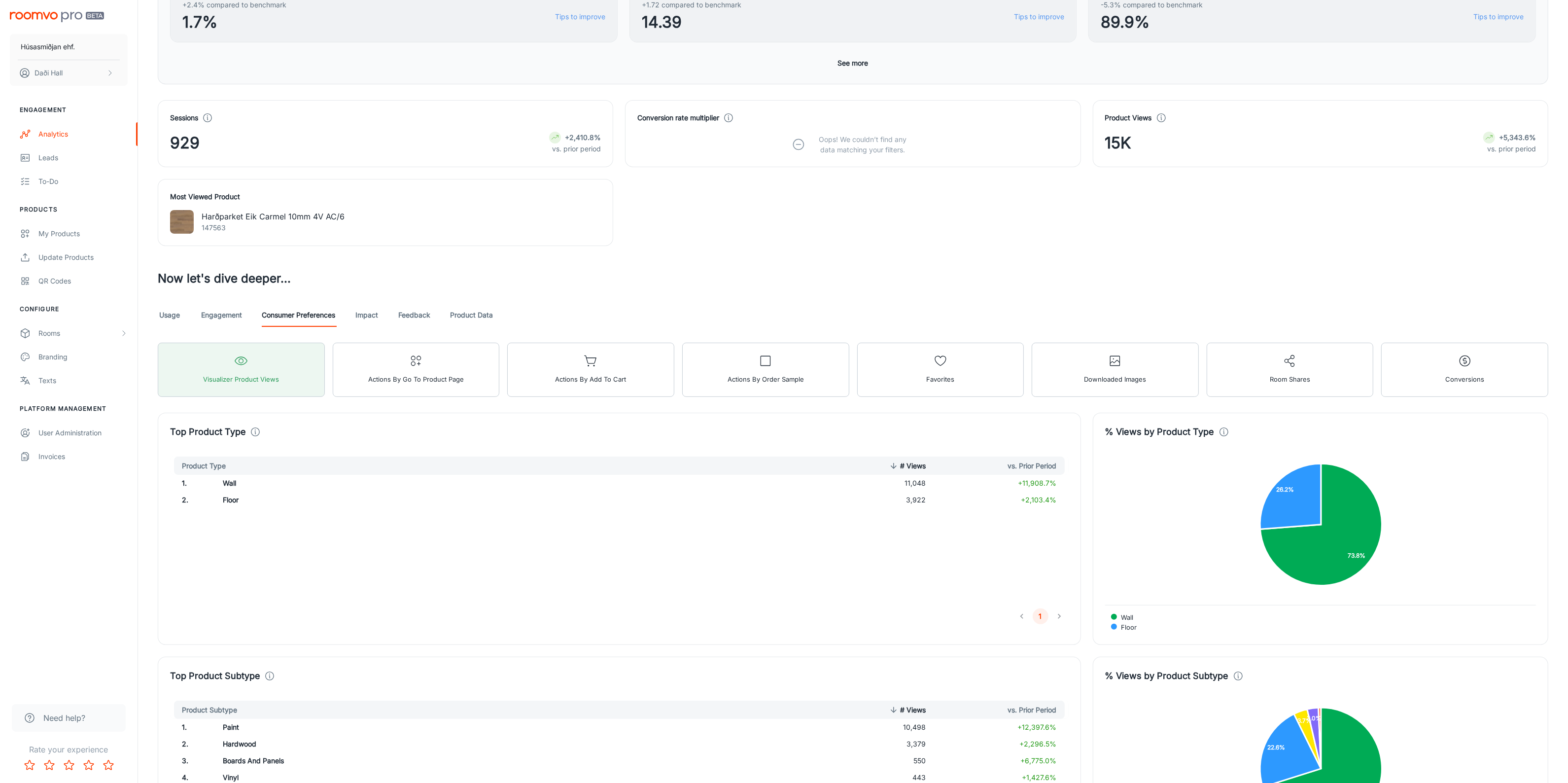
scroll to position [272, 0]
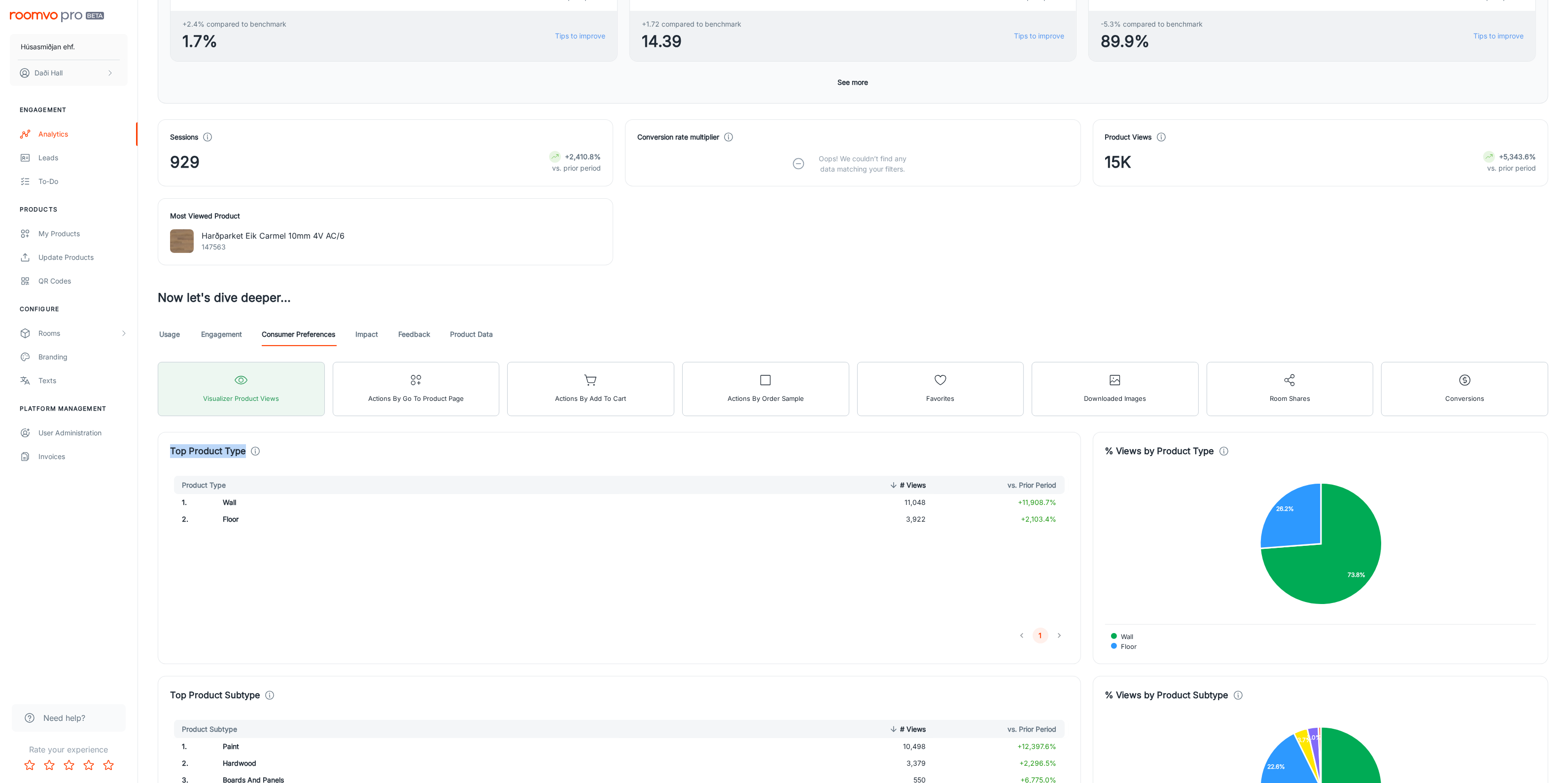
drag, startPoint x: 166, startPoint y: 451, endPoint x: 1028, endPoint y: 557, distance: 868.5
click at [1028, 557] on div "Top Product Type Product Type # Views vs. Prior Period 1 . Wall 11,048 +11,908.…" at bounding box center [620, 548] width 923 height 232
copy div "Top Product Type"
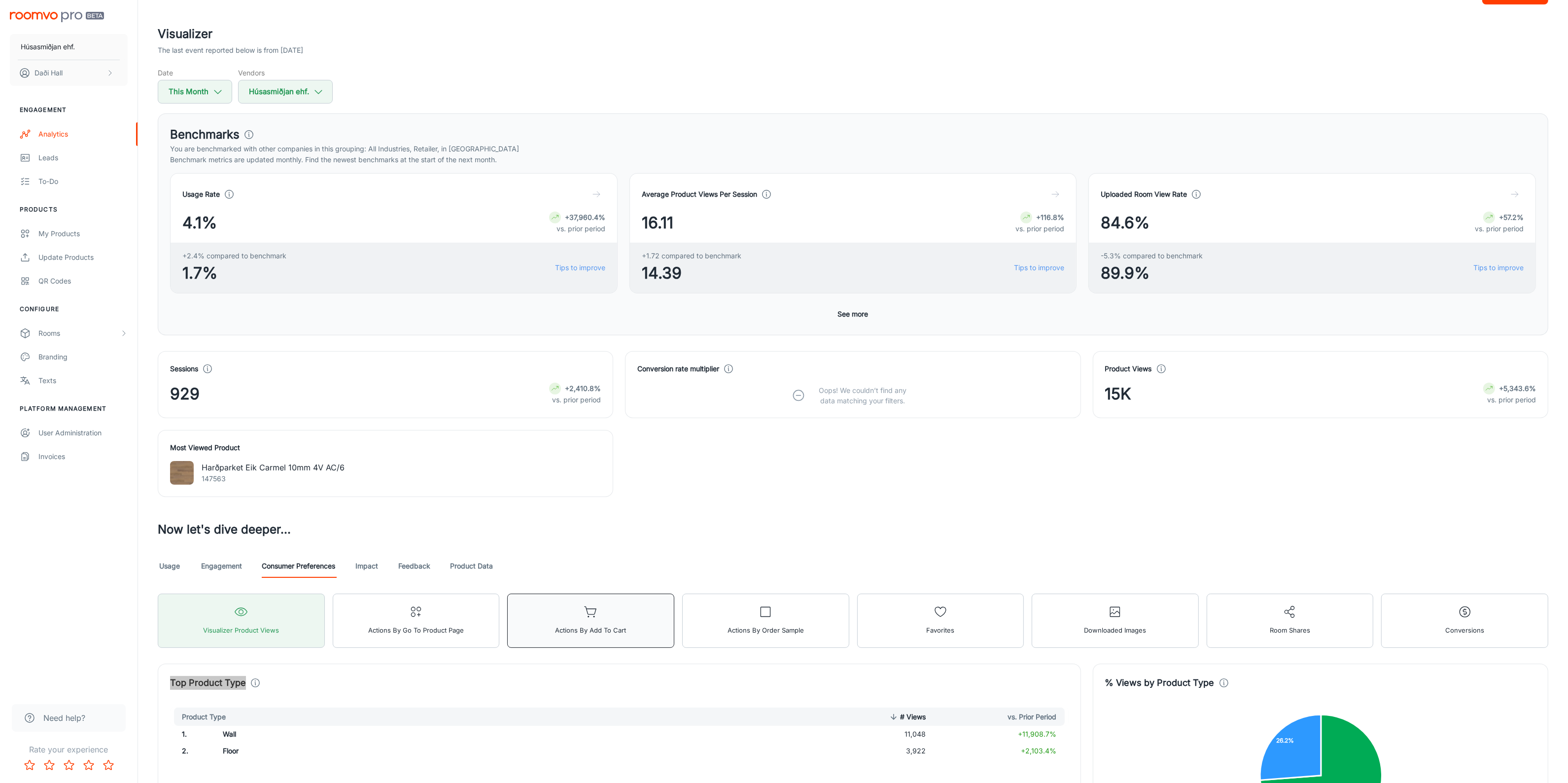
scroll to position [61, 0]
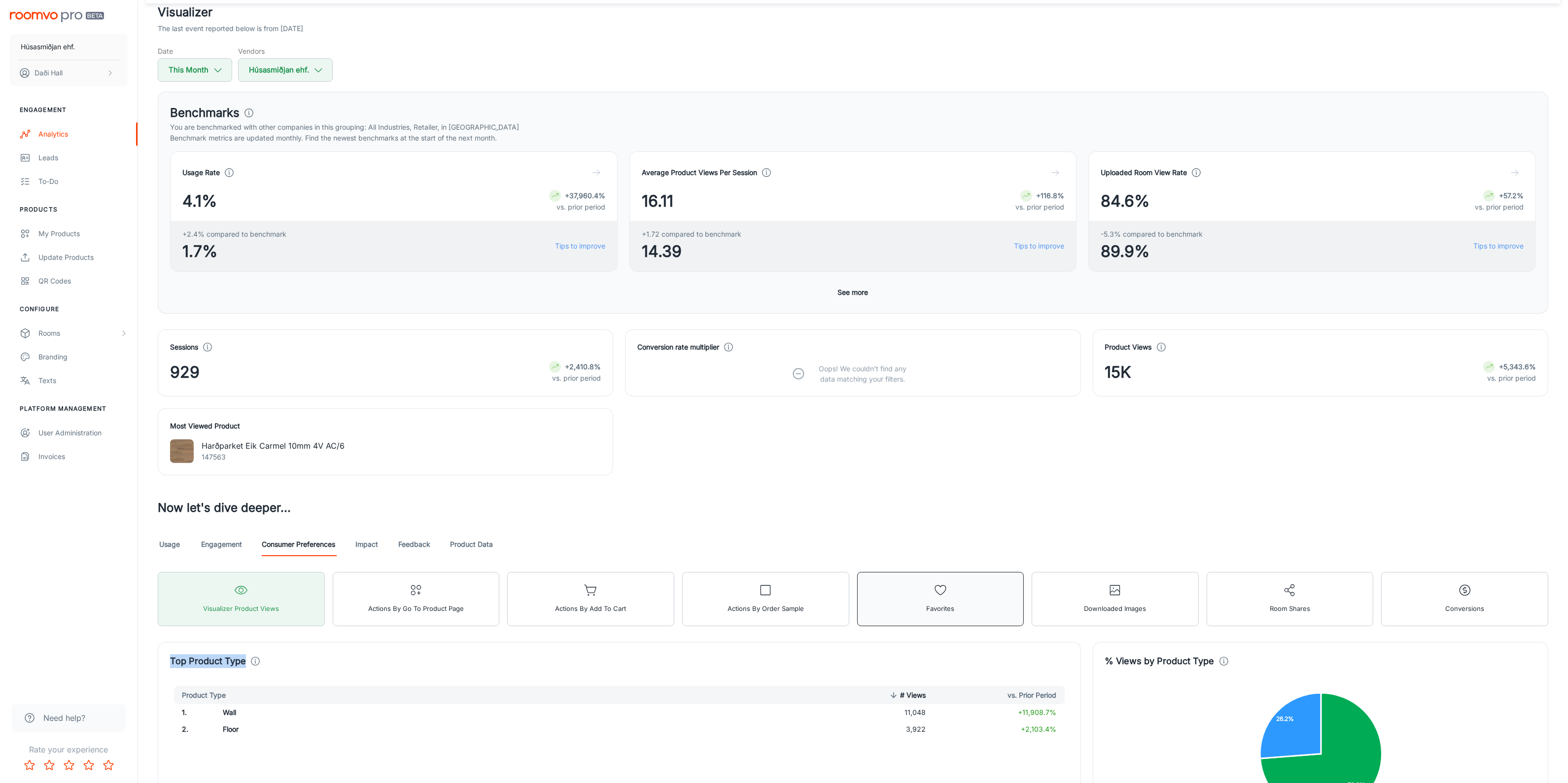
click at [925, 619] on button "Favorites" at bounding box center [940, 599] width 167 height 54
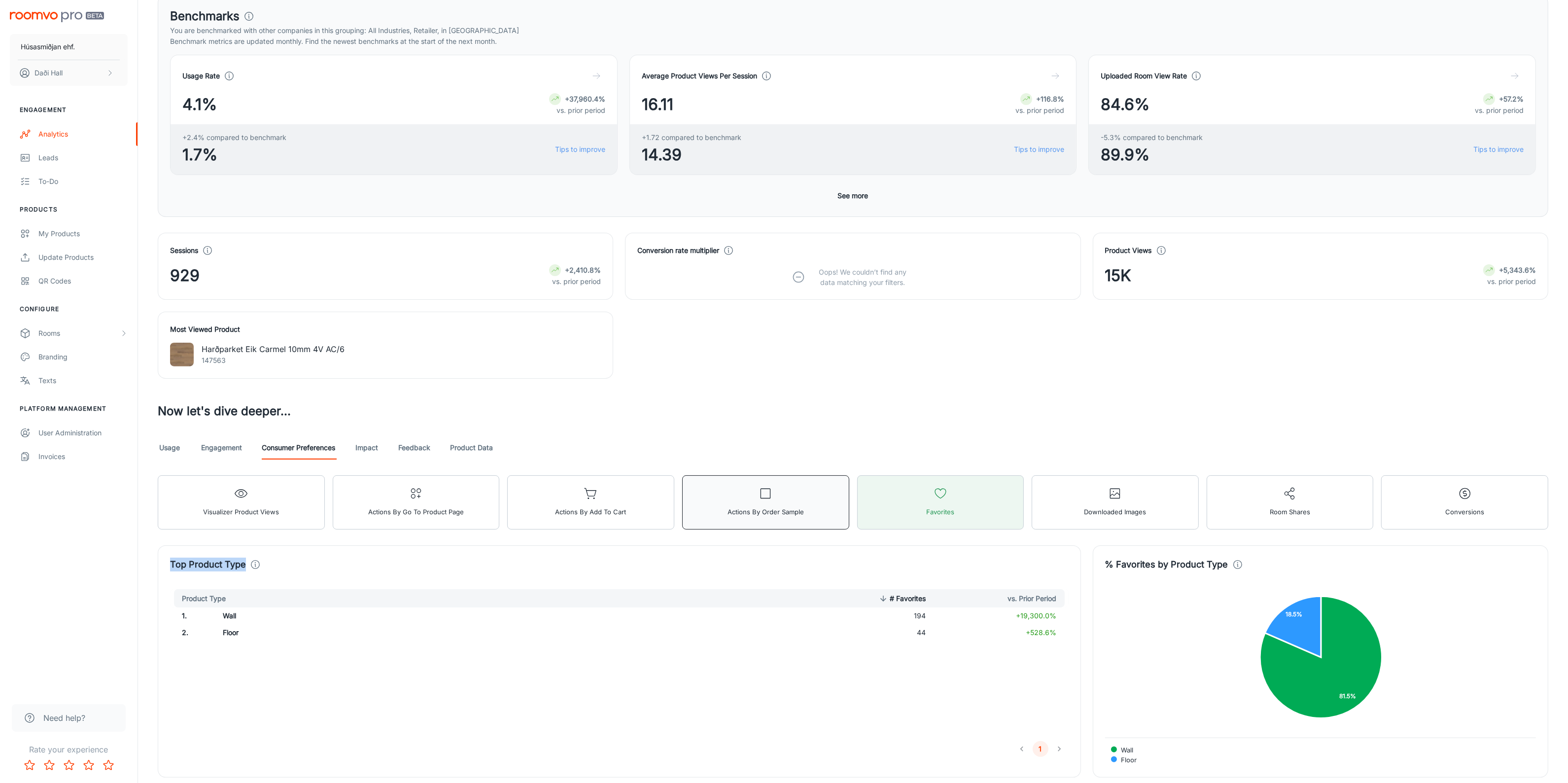
scroll to position [185, 0]
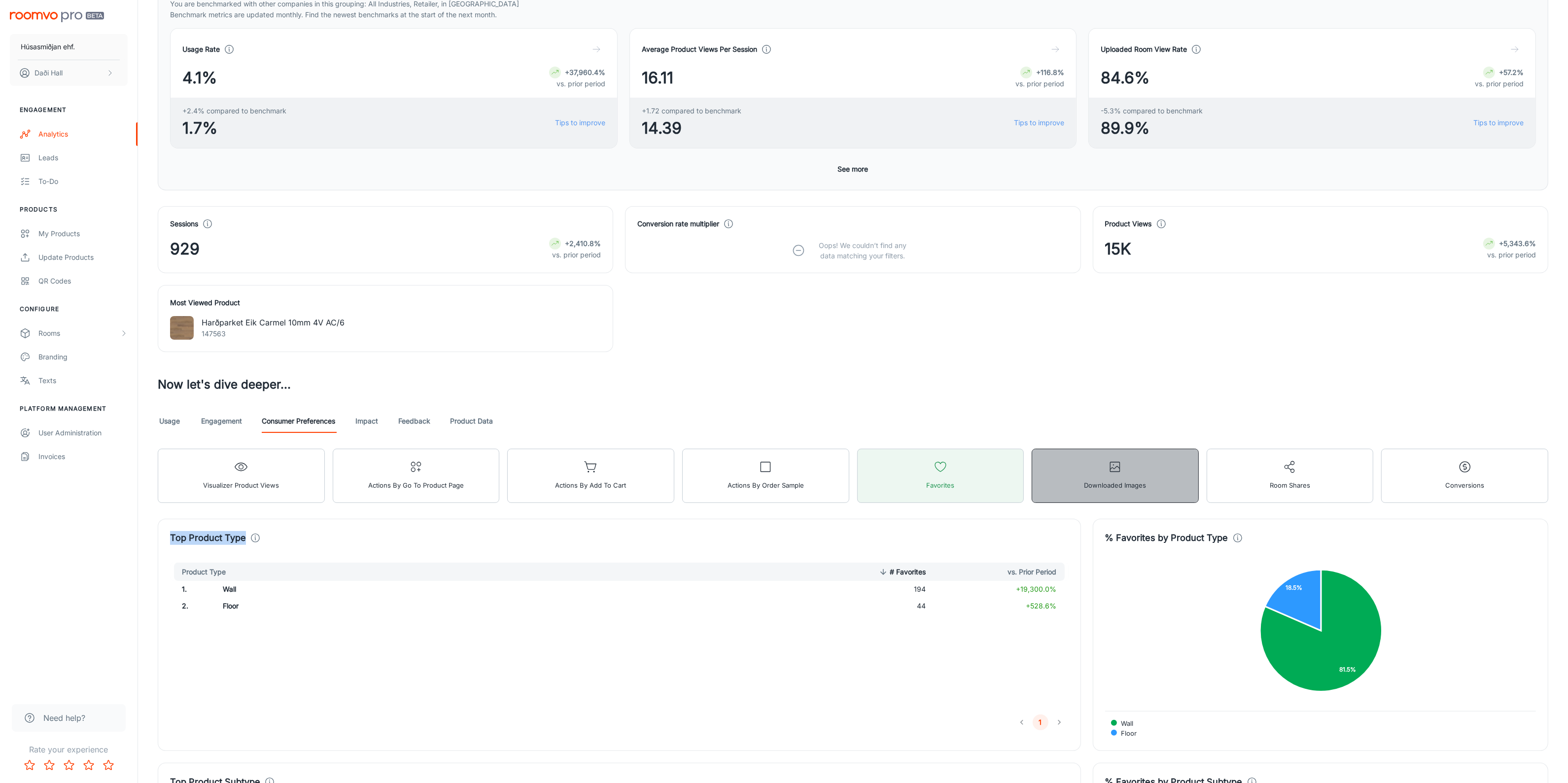
click at [1081, 477] on button "Downloaded Images" at bounding box center [1115, 476] width 167 height 54
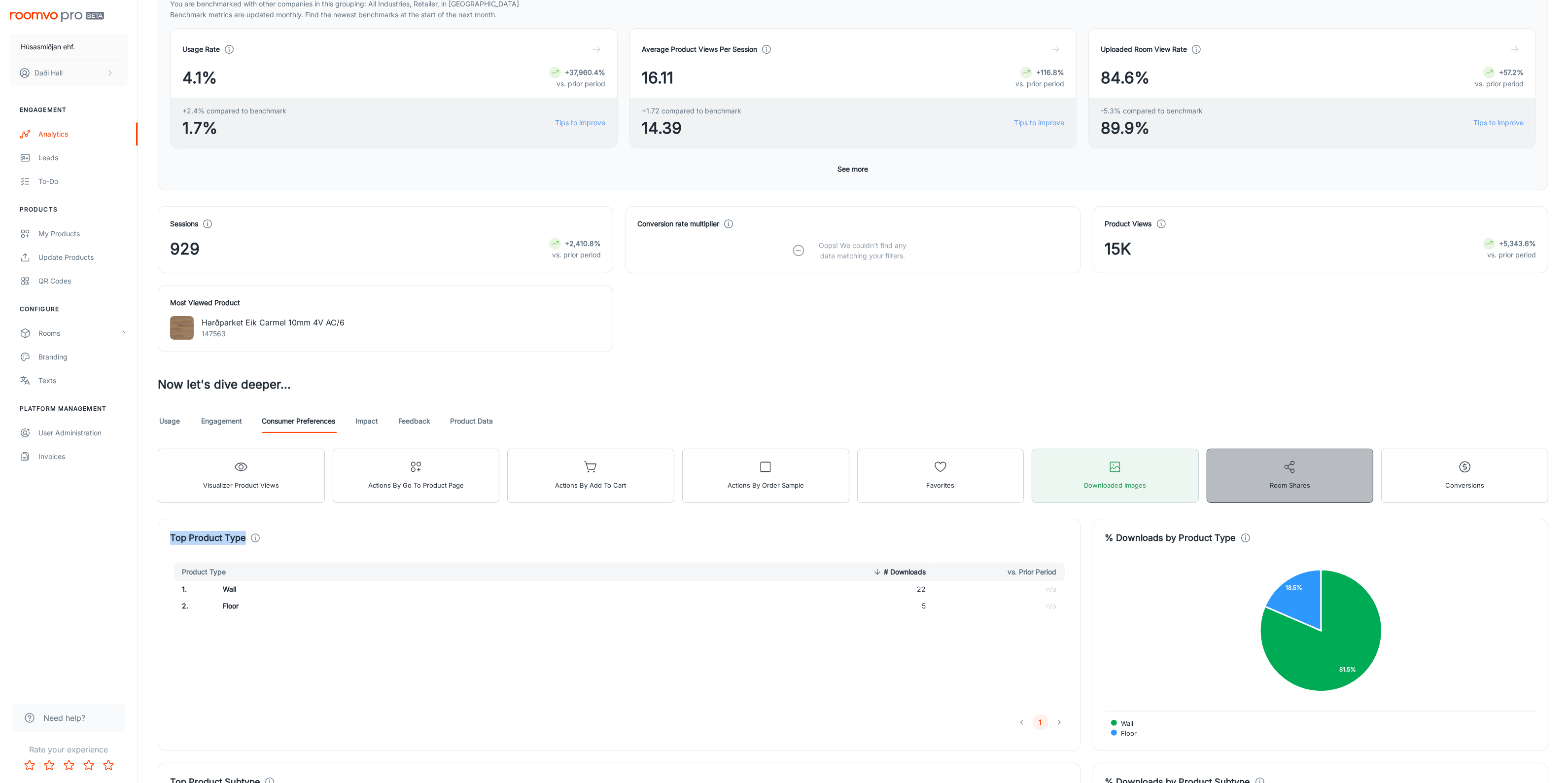
click at [1251, 488] on button "Room Shares" at bounding box center [1290, 476] width 167 height 54
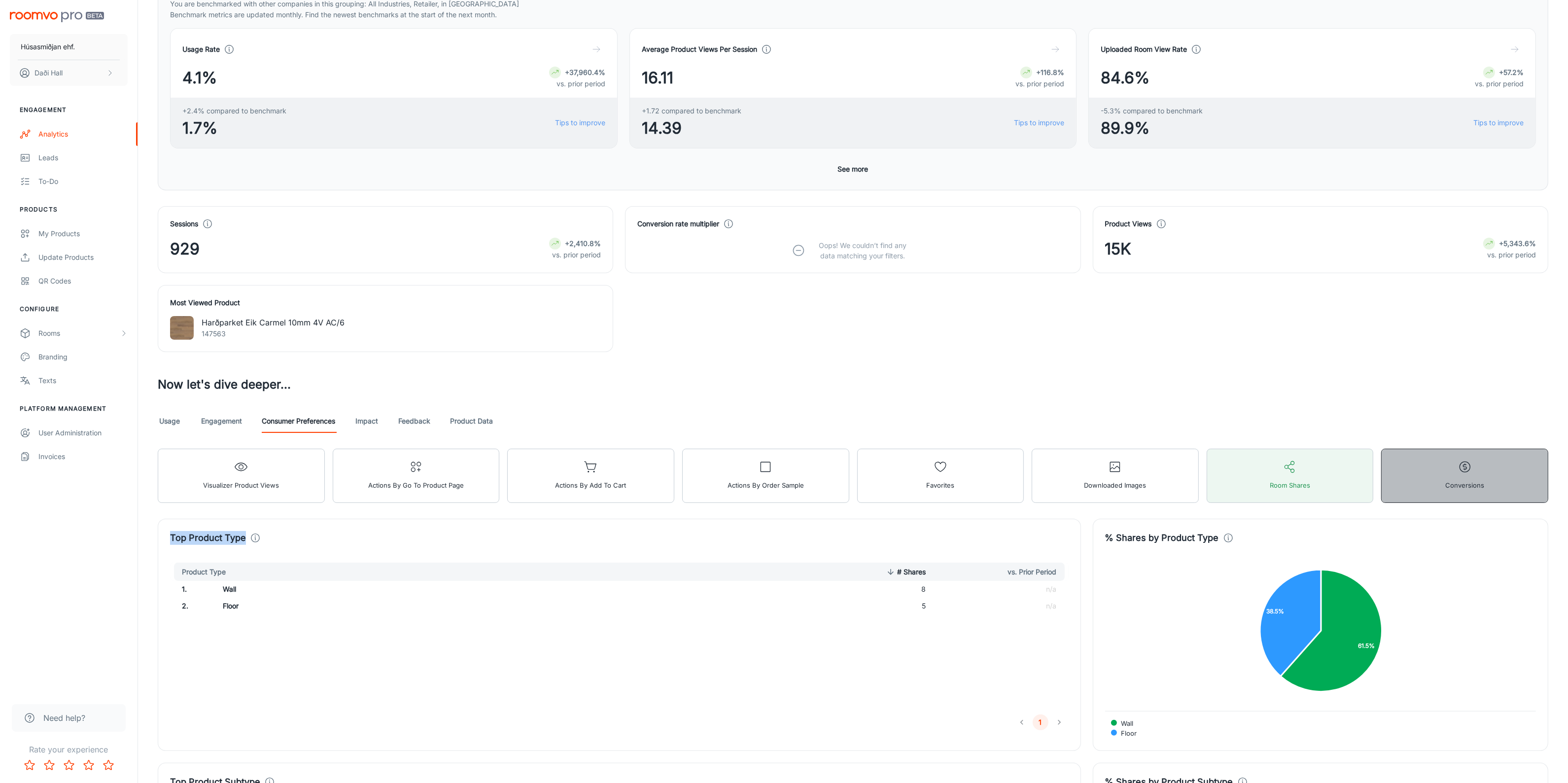
click at [1438, 485] on button "Conversions" at bounding box center [1464, 476] width 167 height 54
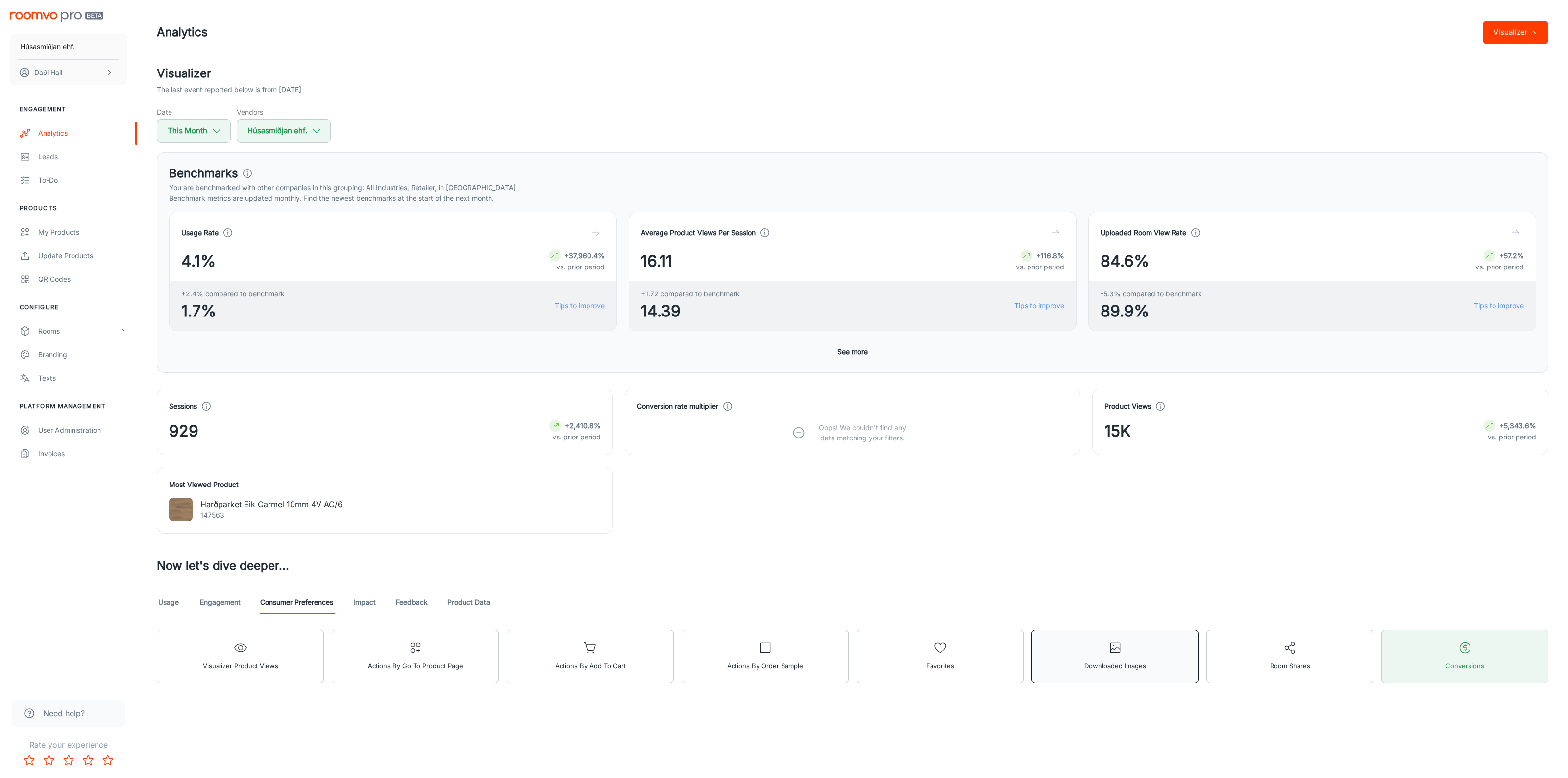
click at [1133, 669] on span "Downloaded Images" at bounding box center [1115, 666] width 62 height 12
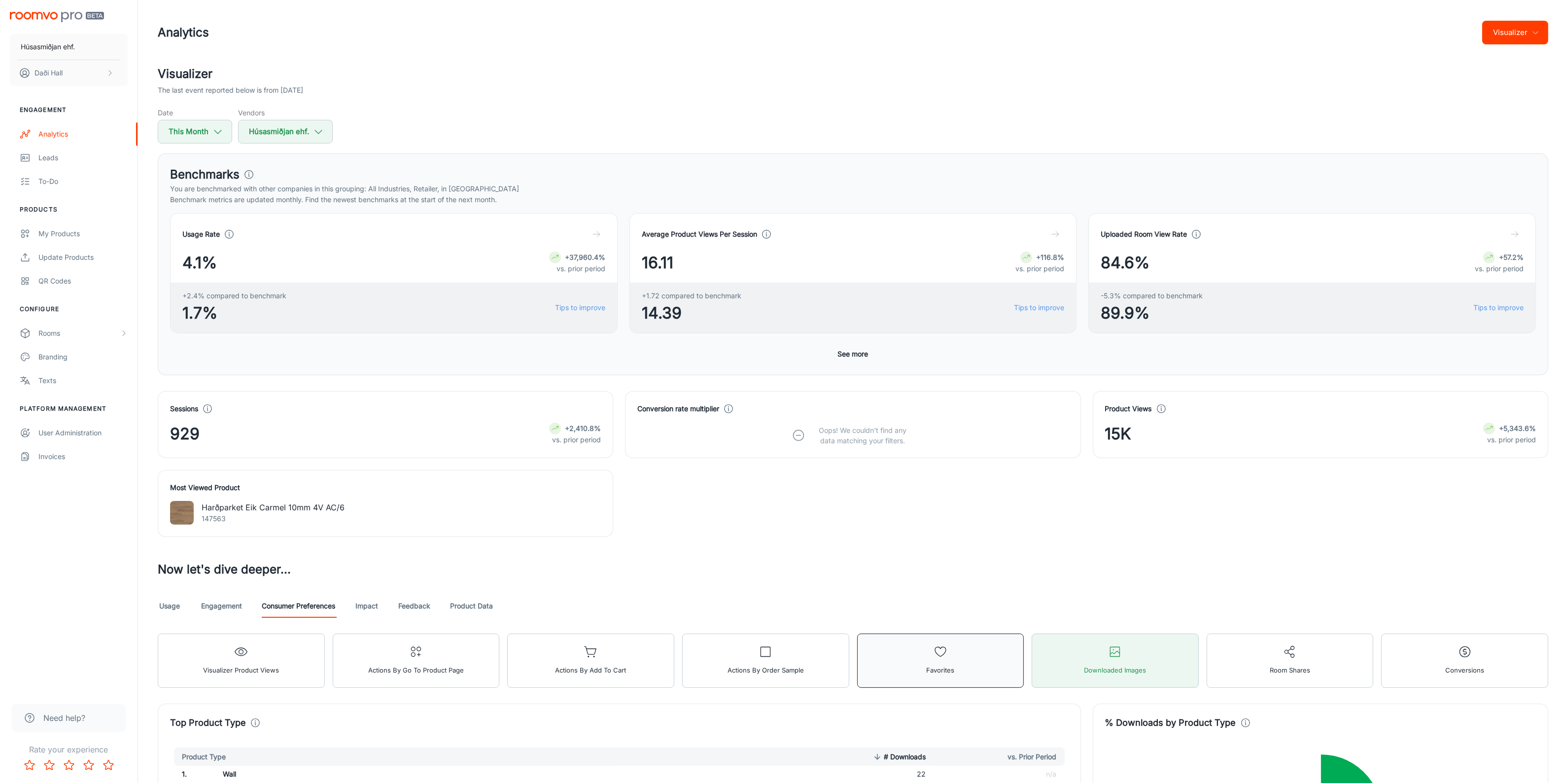
click at [984, 678] on button "Favorites" at bounding box center [940, 661] width 167 height 54
click at [787, 672] on span "Actions by Order Sample" at bounding box center [765, 670] width 76 height 13
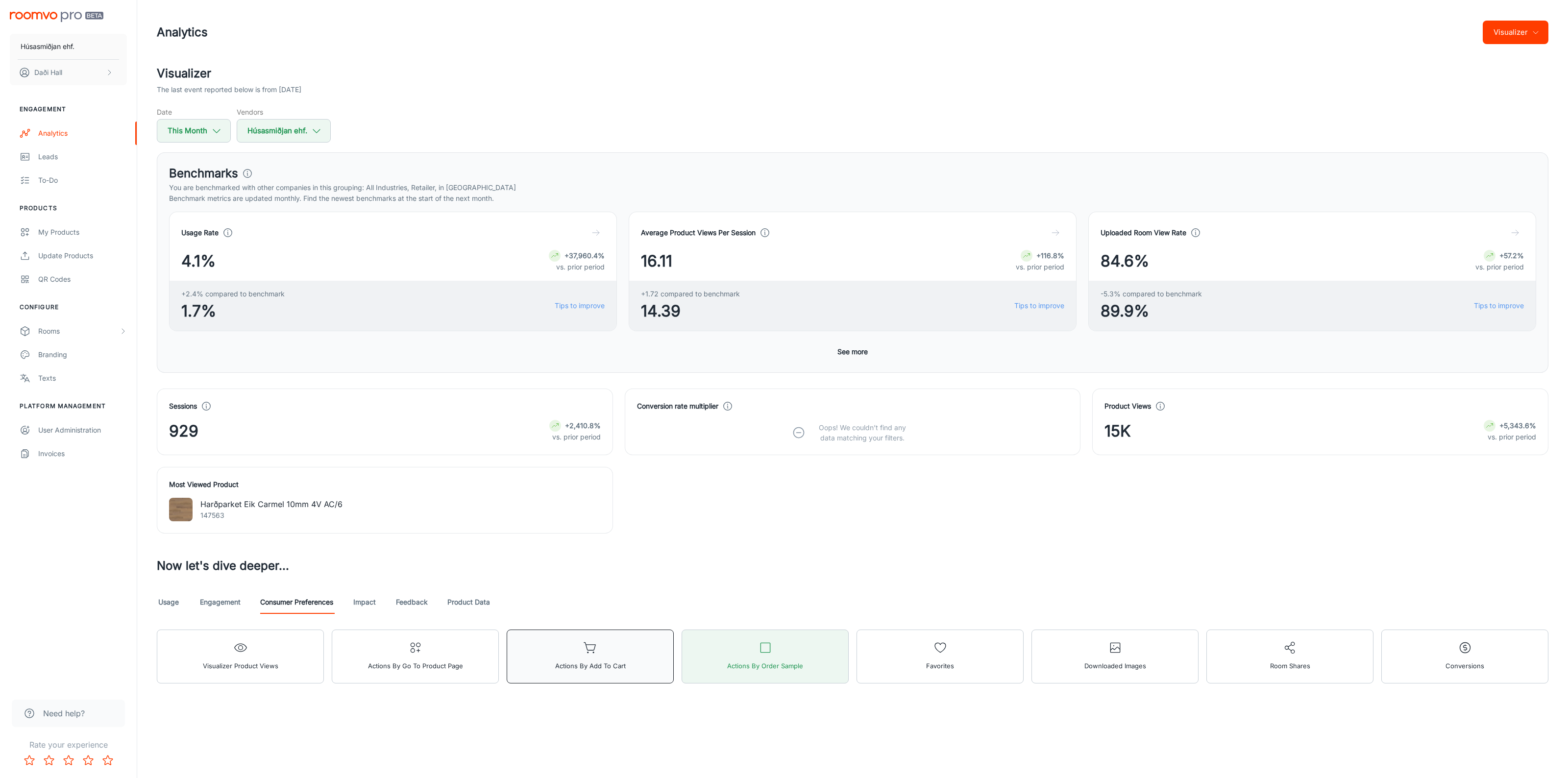
click at [574, 659] on button "Actions by Add to Cart" at bounding box center [590, 657] width 167 height 54
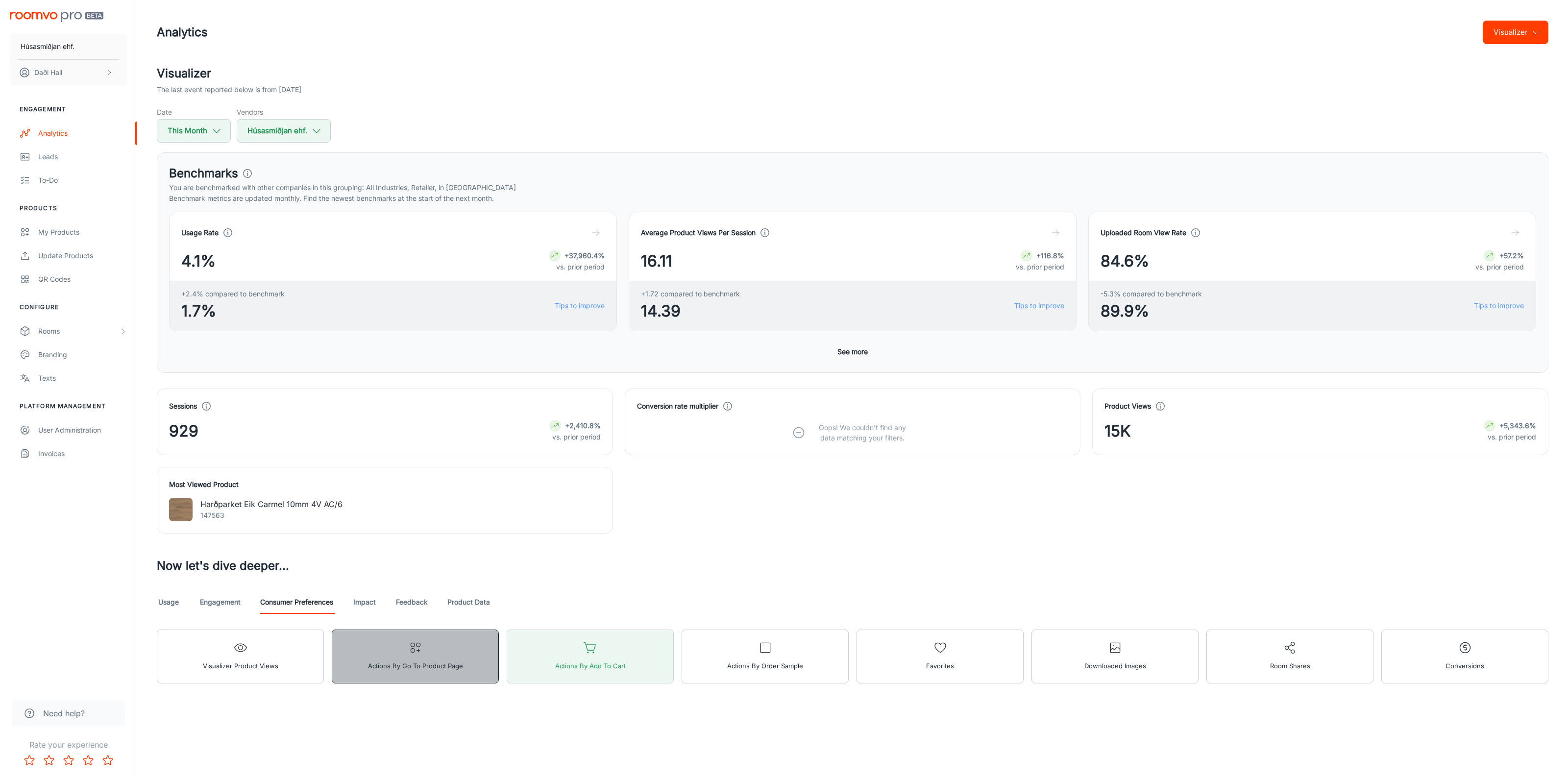
click at [442, 659] on button "Actions by Go To Product Page" at bounding box center [415, 657] width 167 height 54
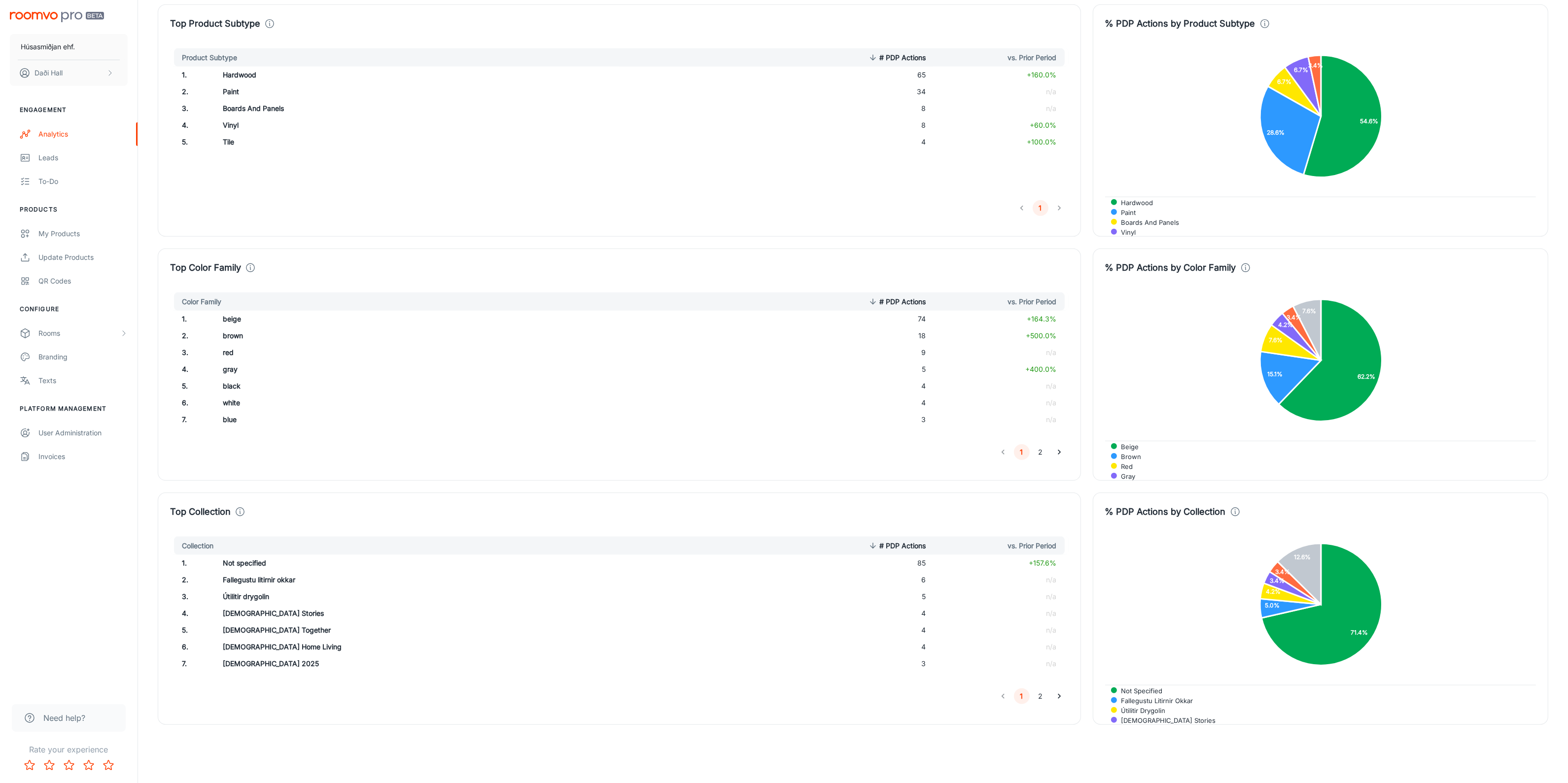
scroll to position [949, 0]
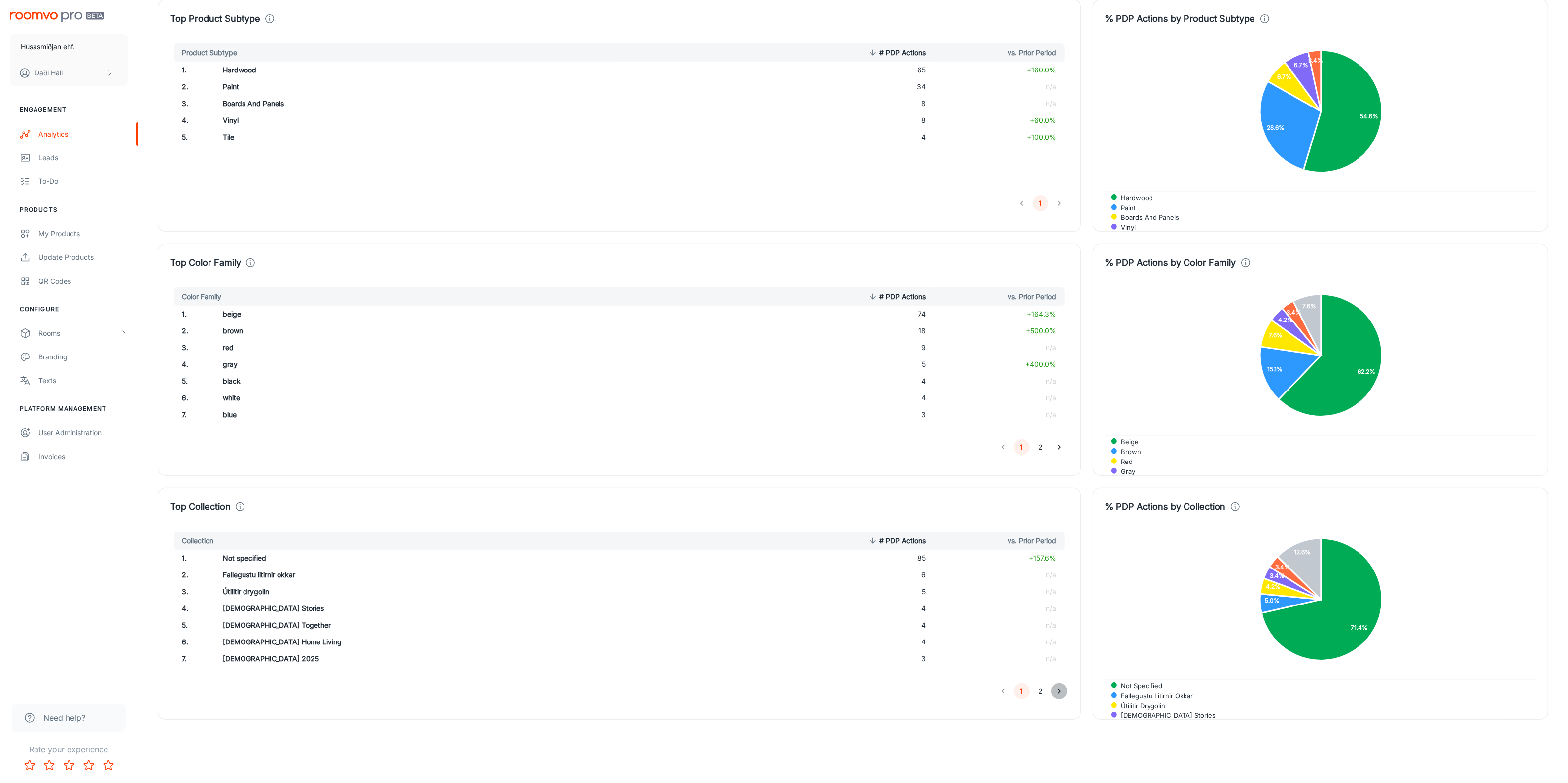
click at [1057, 691] on icon "Go to next page" at bounding box center [1060, 691] width 10 height 10
click at [1019, 691] on button "1" at bounding box center [1022, 691] width 16 height 16
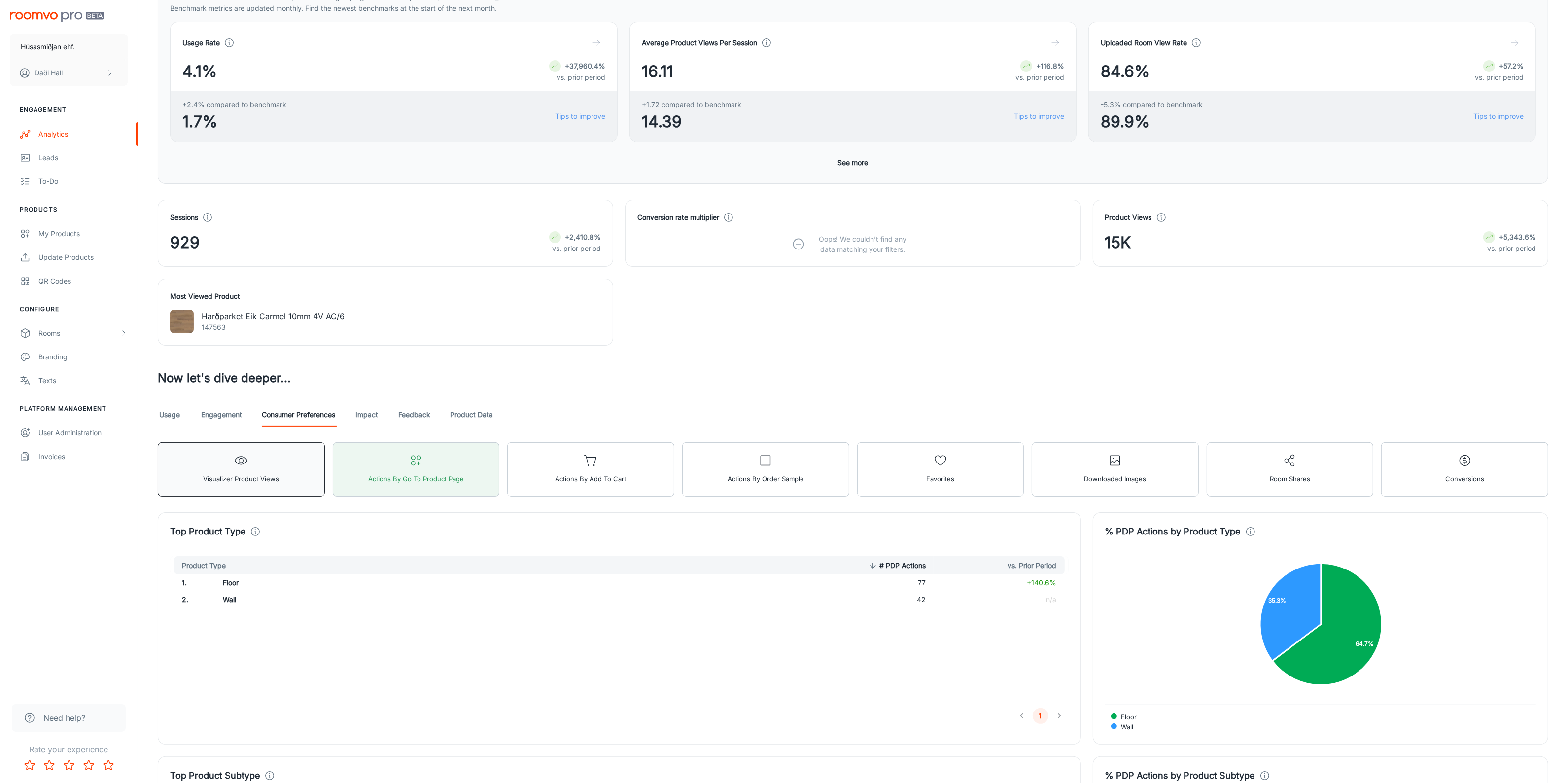
scroll to position [148, 0]
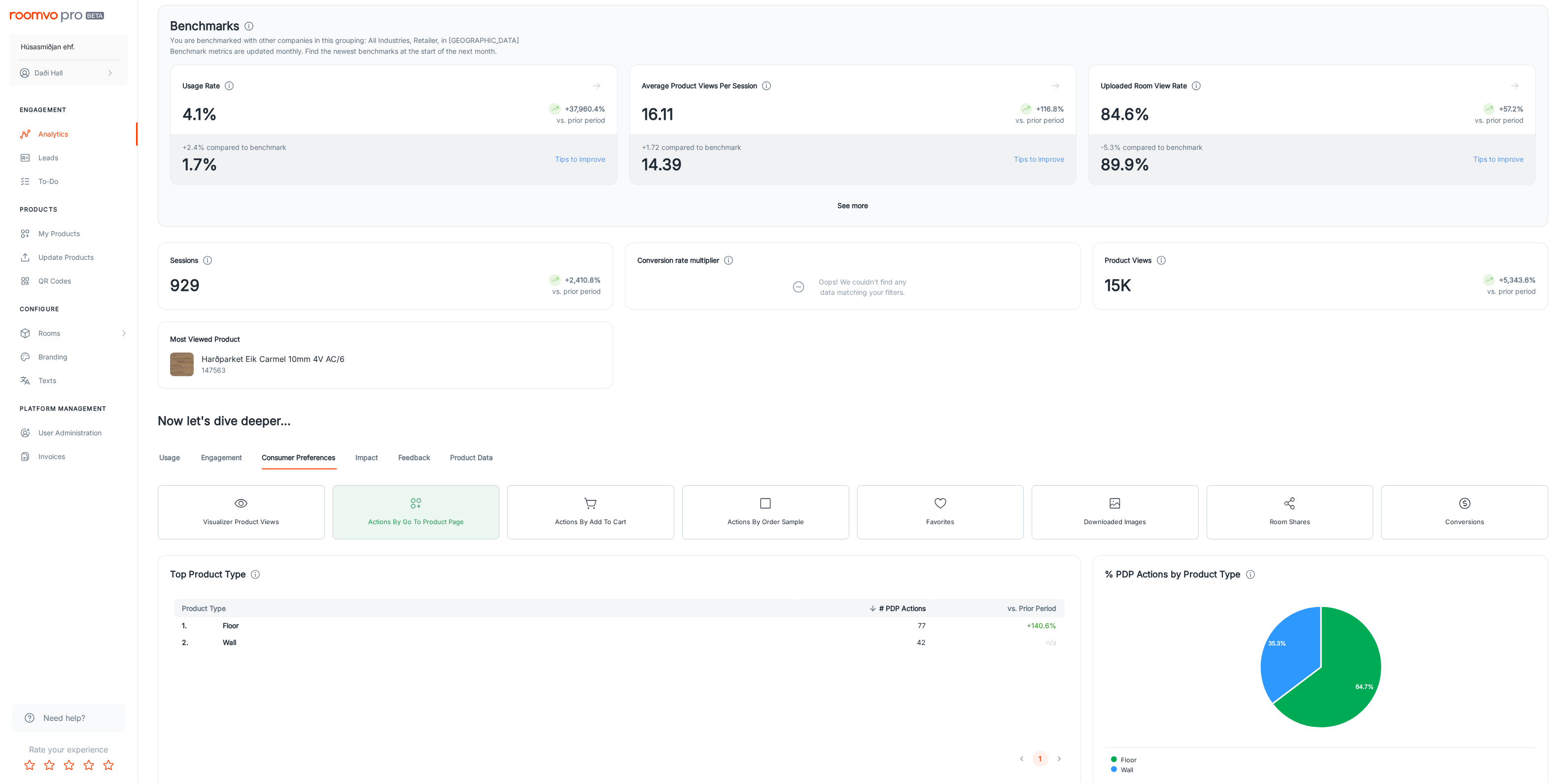
click at [366, 456] on link "Impact" at bounding box center [367, 458] width 24 height 24
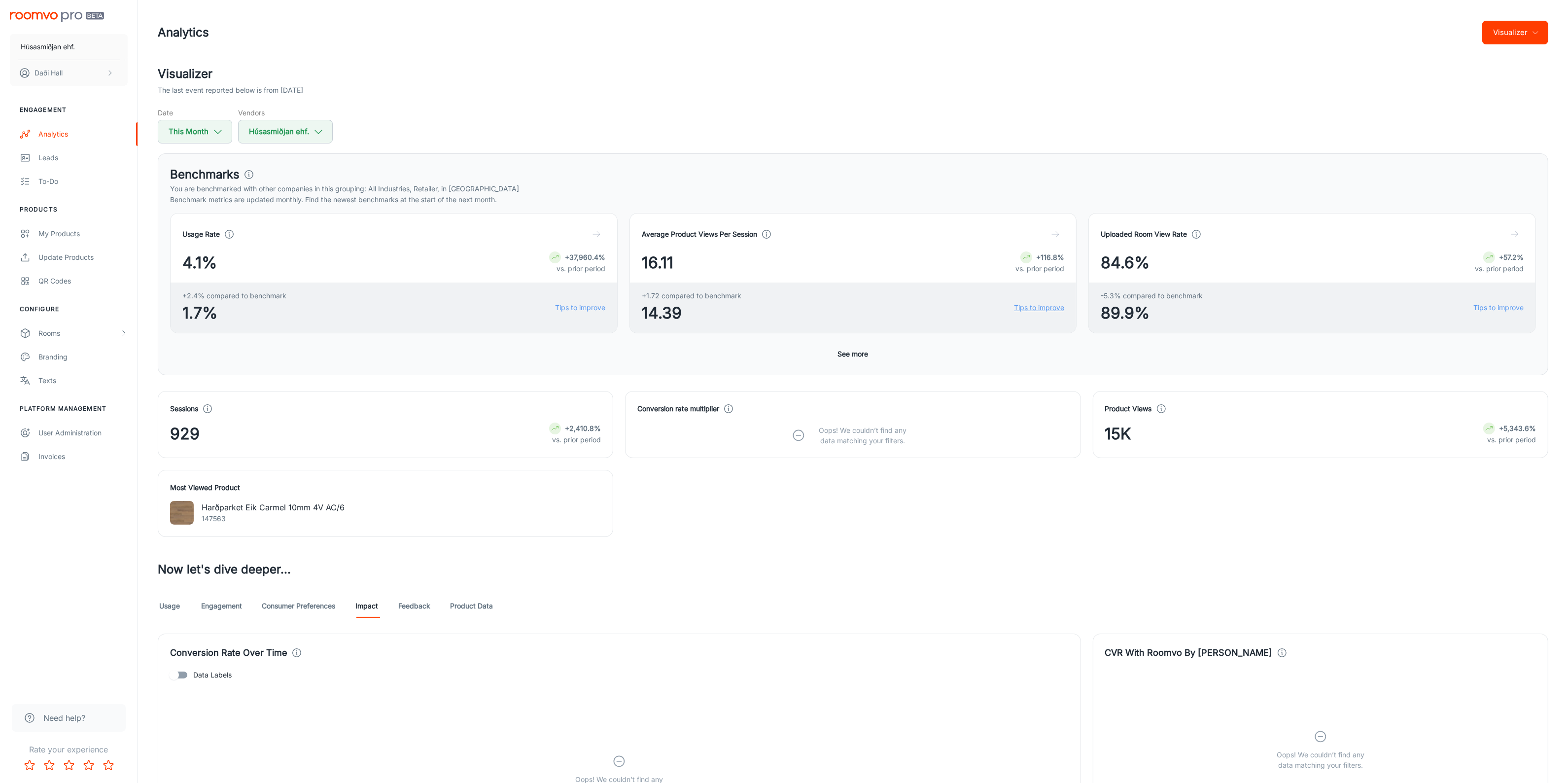
click at [1059, 311] on link "Tips to improve" at bounding box center [1039, 308] width 50 height 11
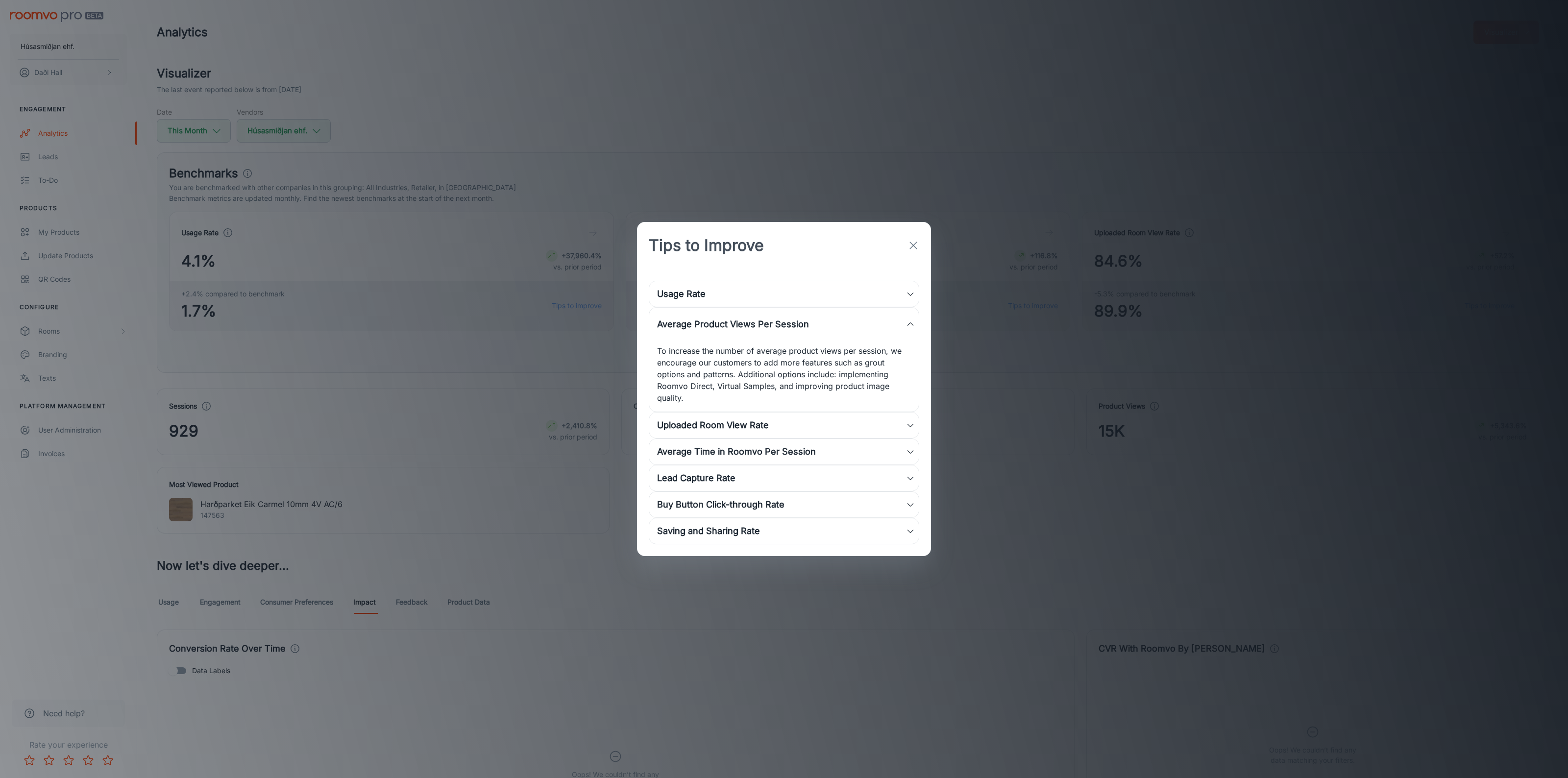
click at [938, 147] on div "Tips to Improve Usage Rate Review your integration and ensure that your launch …" at bounding box center [784, 389] width 1568 height 778
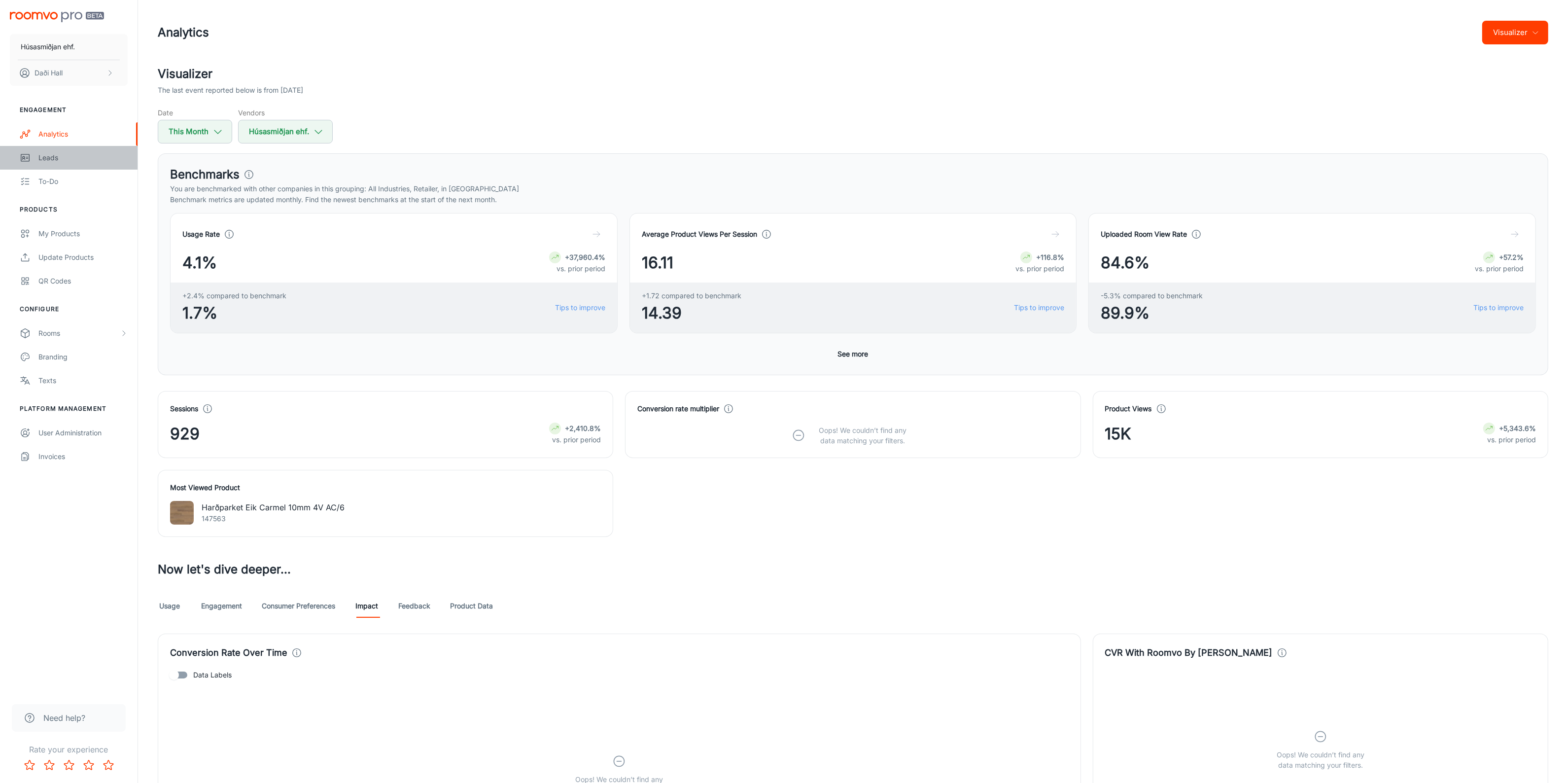
click at [67, 155] on div "Leads" at bounding box center [83, 158] width 89 height 11
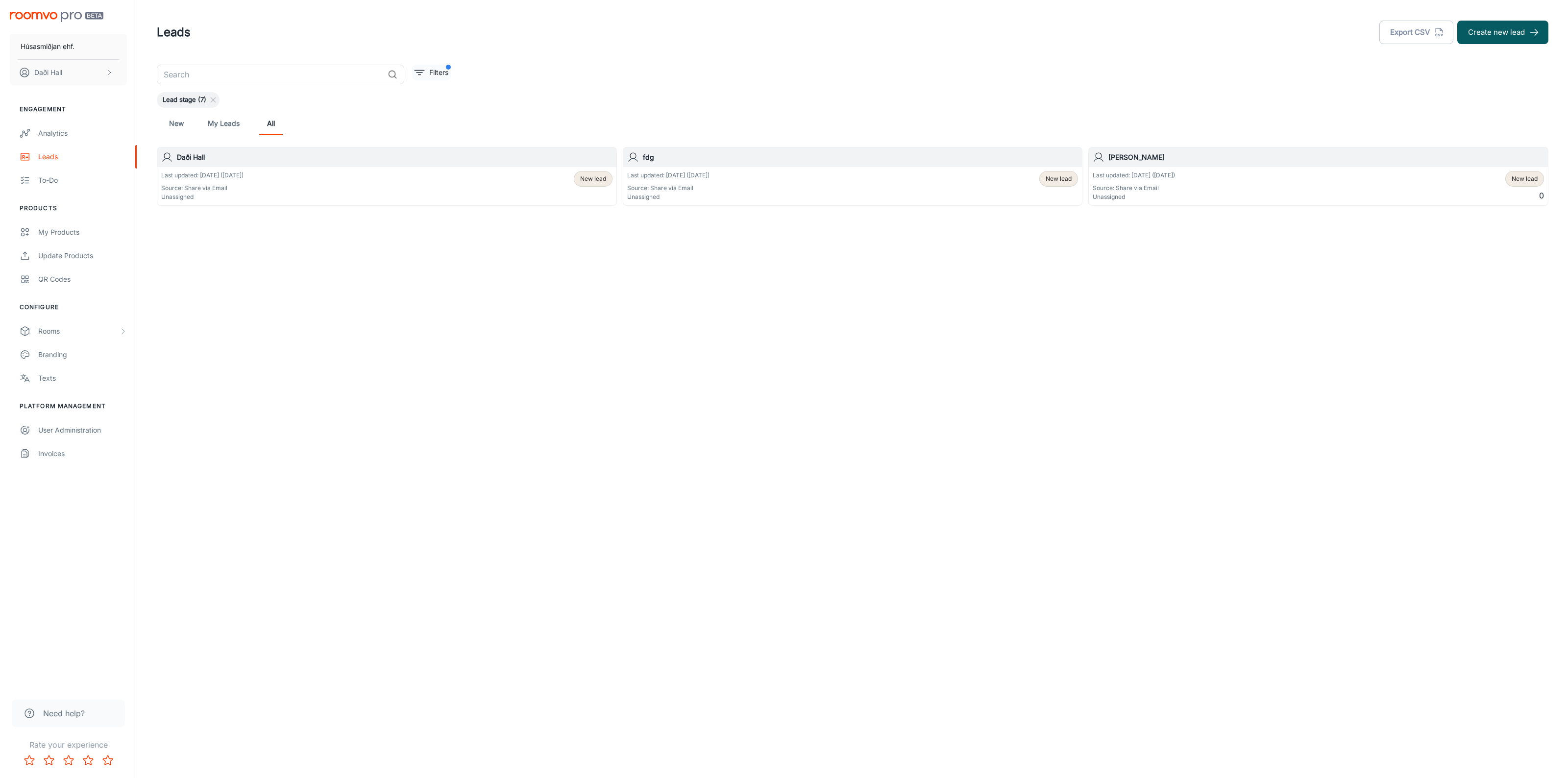
click at [427, 67] on button "Filters" at bounding box center [431, 72] width 39 height 16
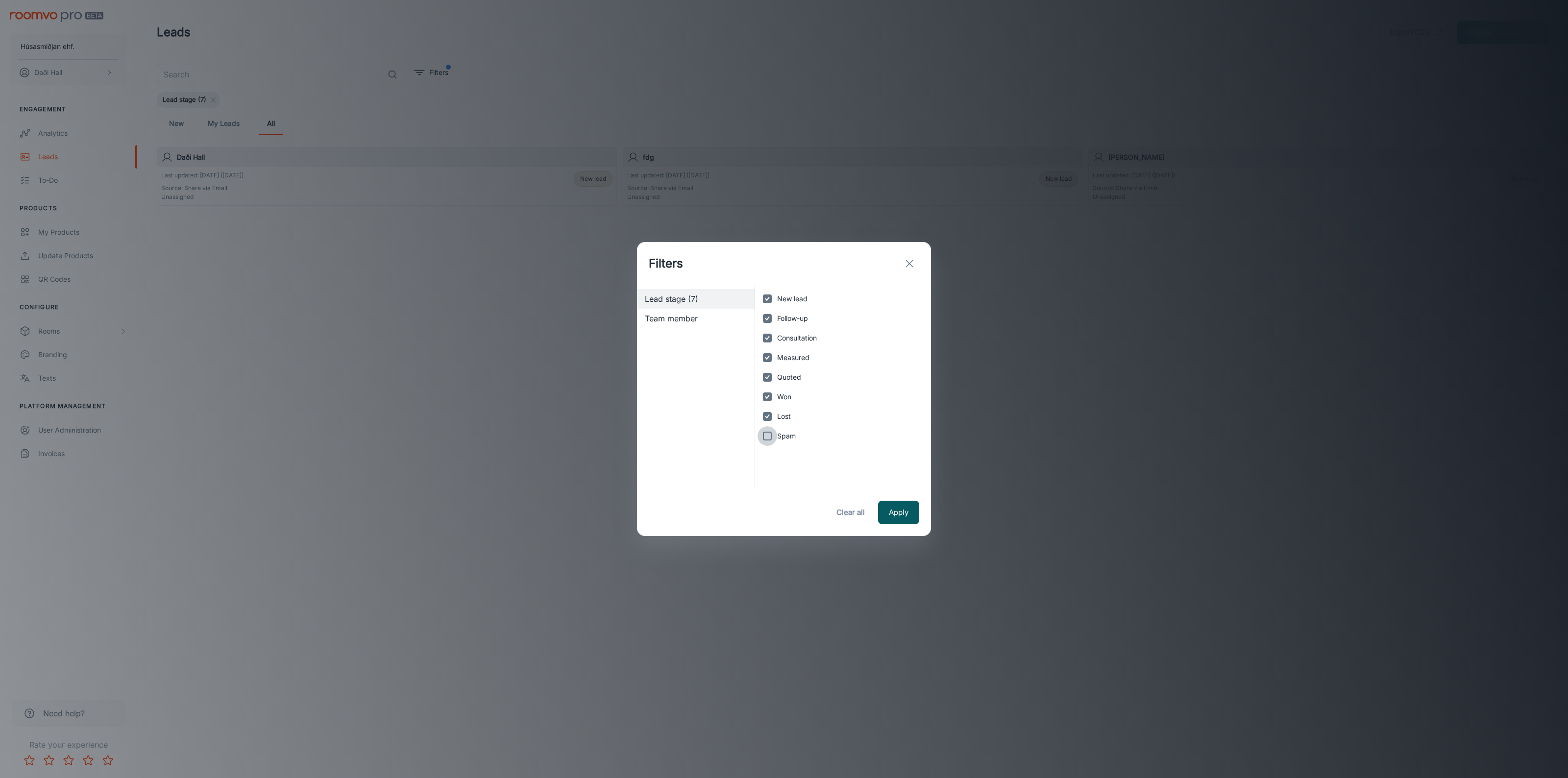
click at [765, 437] on input "Spam" at bounding box center [767, 436] width 19 height 19
checkbox input "true"
click at [892, 521] on button "Apply" at bounding box center [899, 512] width 41 height 24
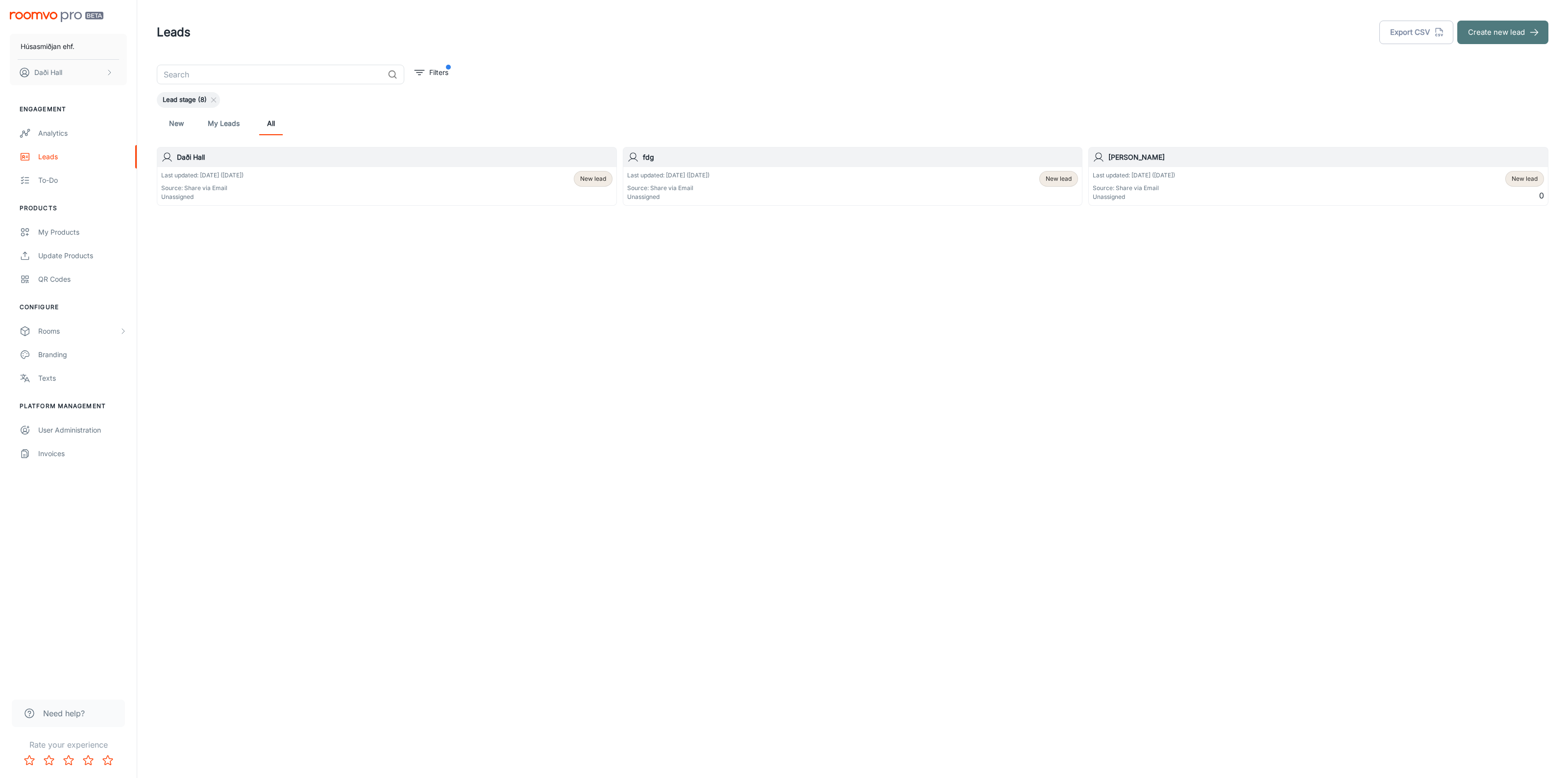
click at [1471, 42] on button "Create new lead" at bounding box center [1503, 33] width 91 height 24
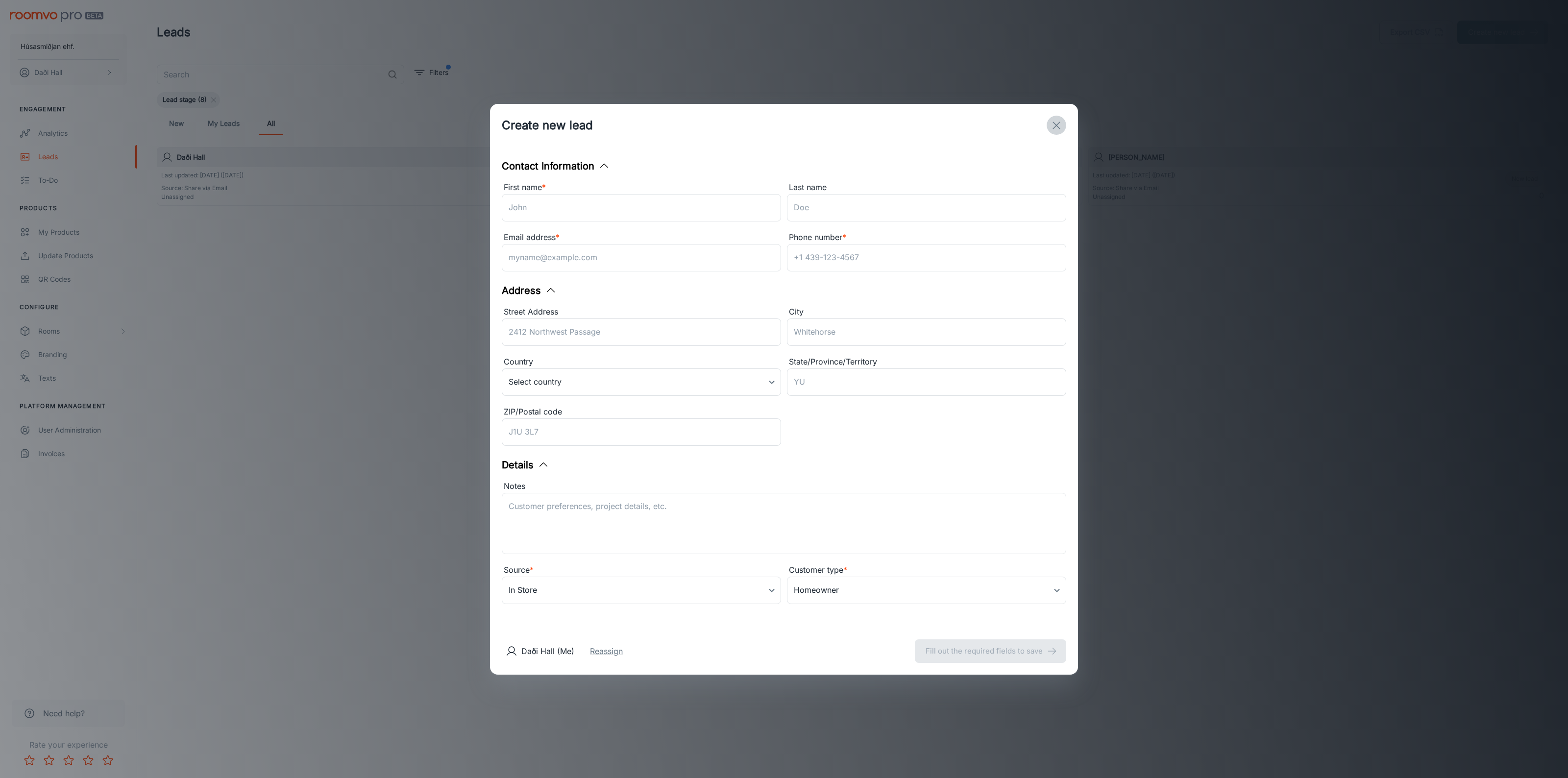
click at [1057, 123] on icon "exit" at bounding box center [1056, 125] width 12 height 12
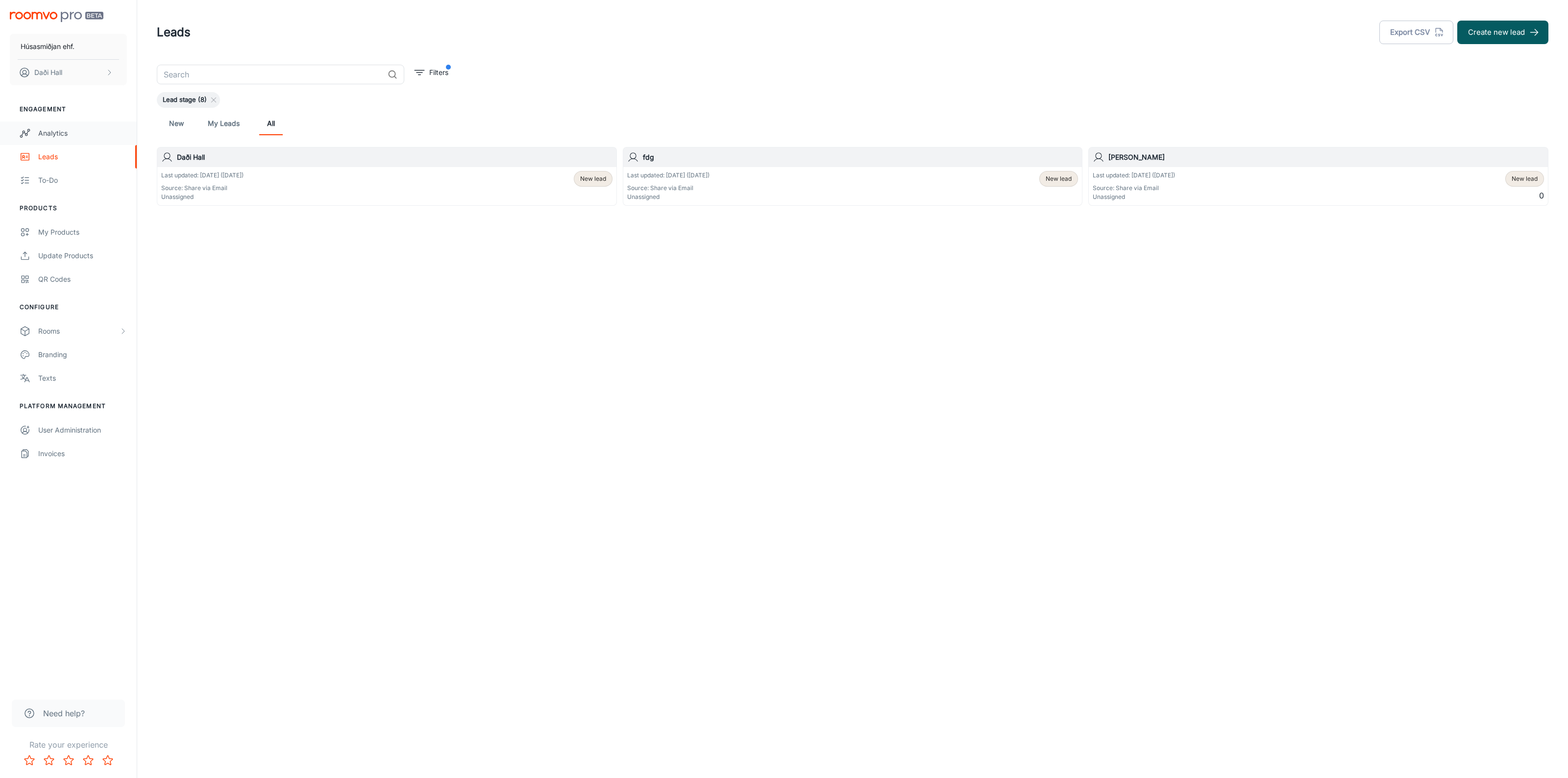
click at [57, 133] on div "Analytics" at bounding box center [83, 133] width 89 height 11
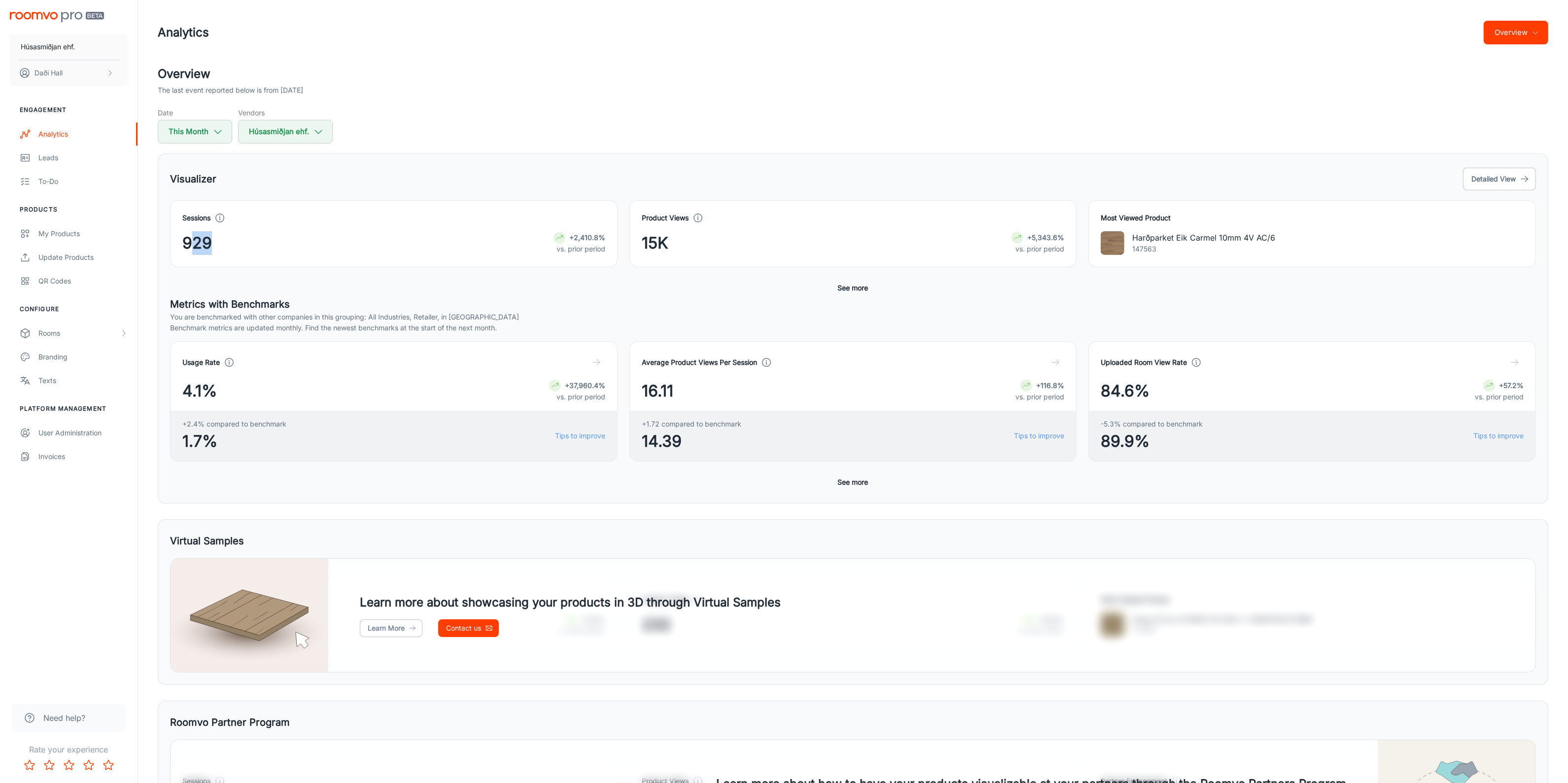
drag, startPoint x: 188, startPoint y: 247, endPoint x: 245, endPoint y: 247, distance: 57.0
click at [245, 247] on div "929 +2,410.8% vs. prior period" at bounding box center [393, 243] width 423 height 24
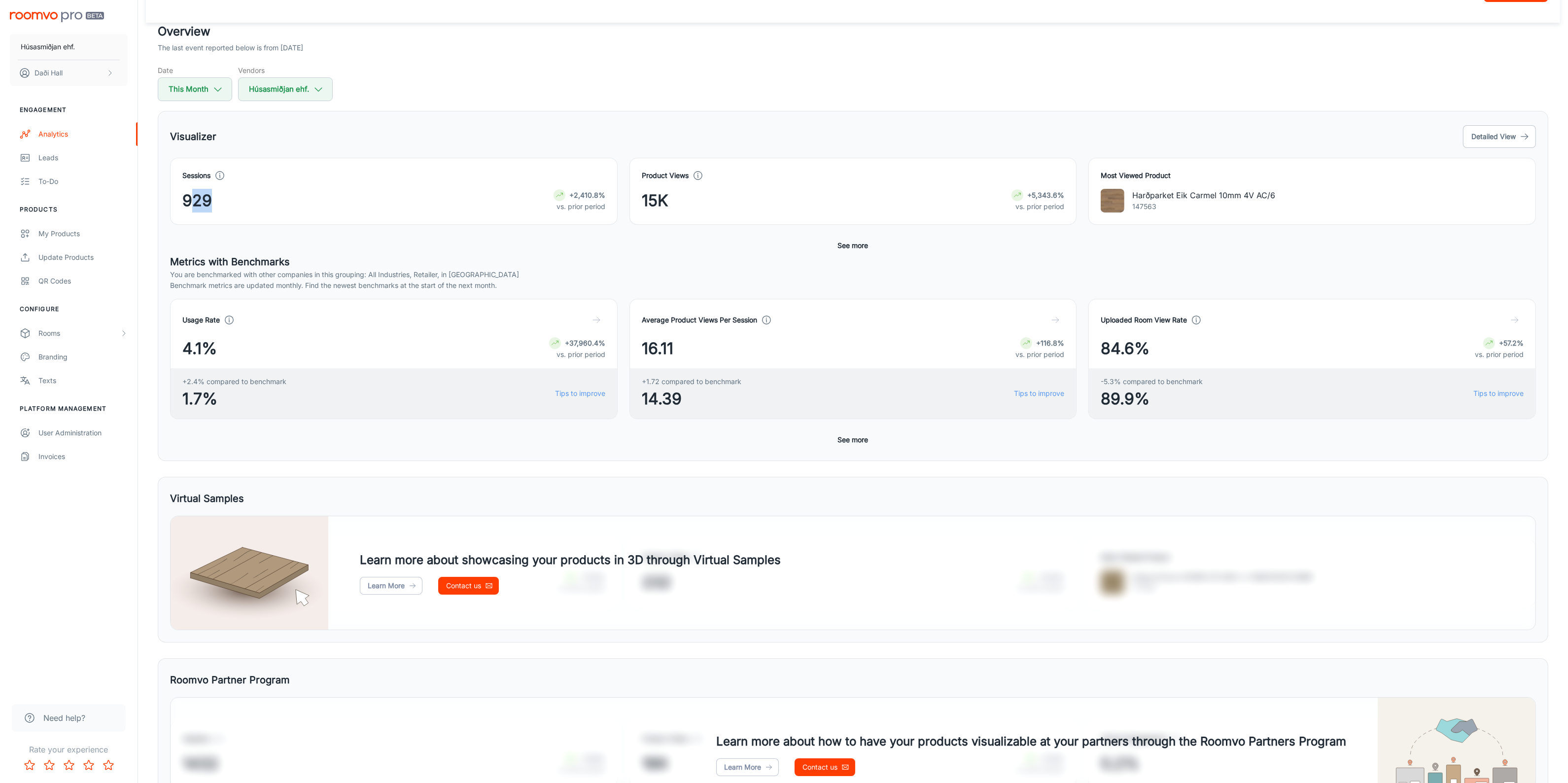
scroll to position [61, 0]
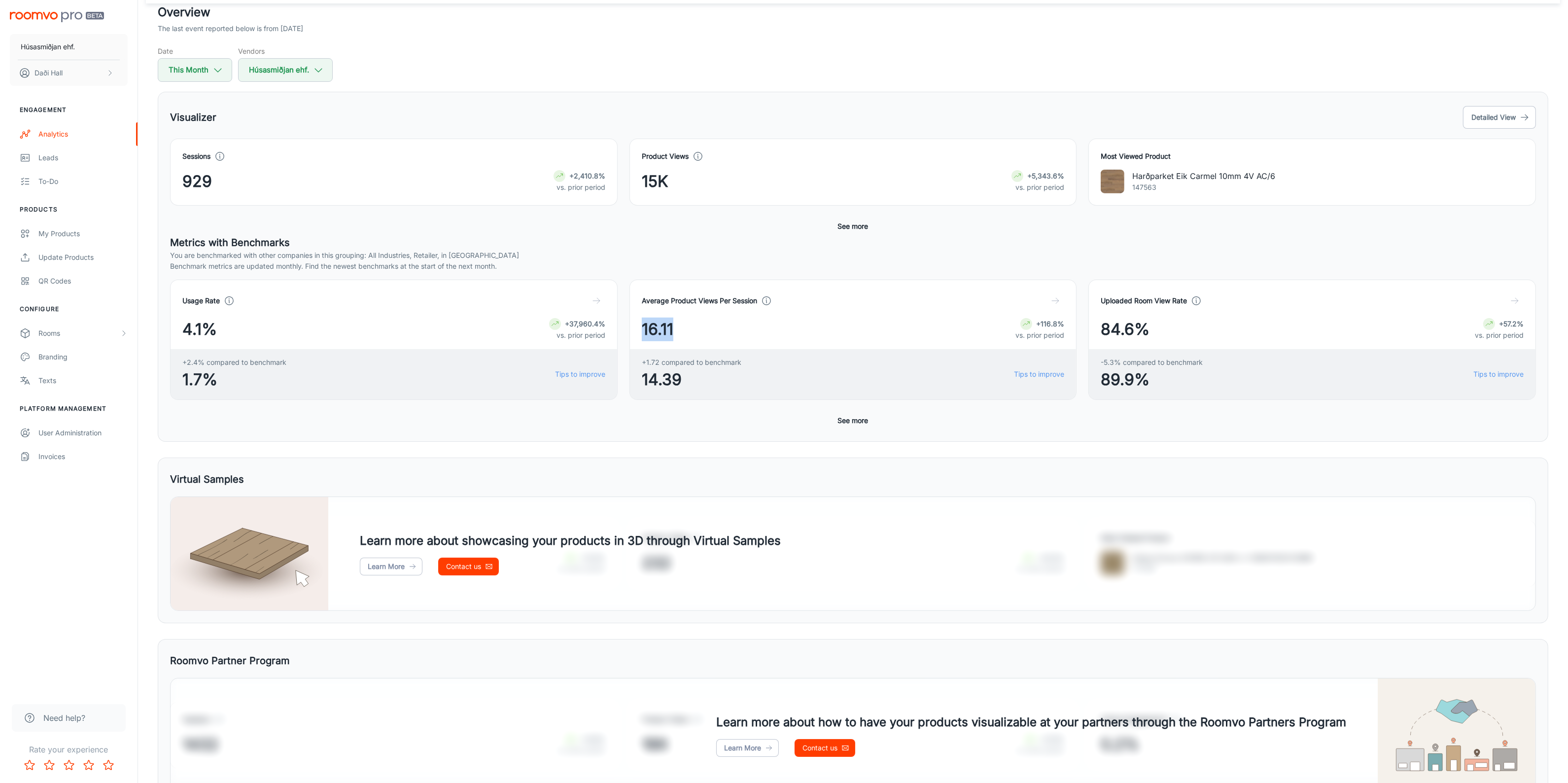
drag, startPoint x: 640, startPoint y: 329, endPoint x: 690, endPoint y: 327, distance: 50.0
click at [690, 327] on div "Average Product Views Per Session 16.11 +116.8% vs. prior period +1.72 compared…" at bounding box center [853, 339] width 448 height 120
drag, startPoint x: 651, startPoint y: 383, endPoint x: 698, endPoint y: 383, distance: 47.0
click at [698, 383] on span "14.39" at bounding box center [691, 379] width 100 height 24
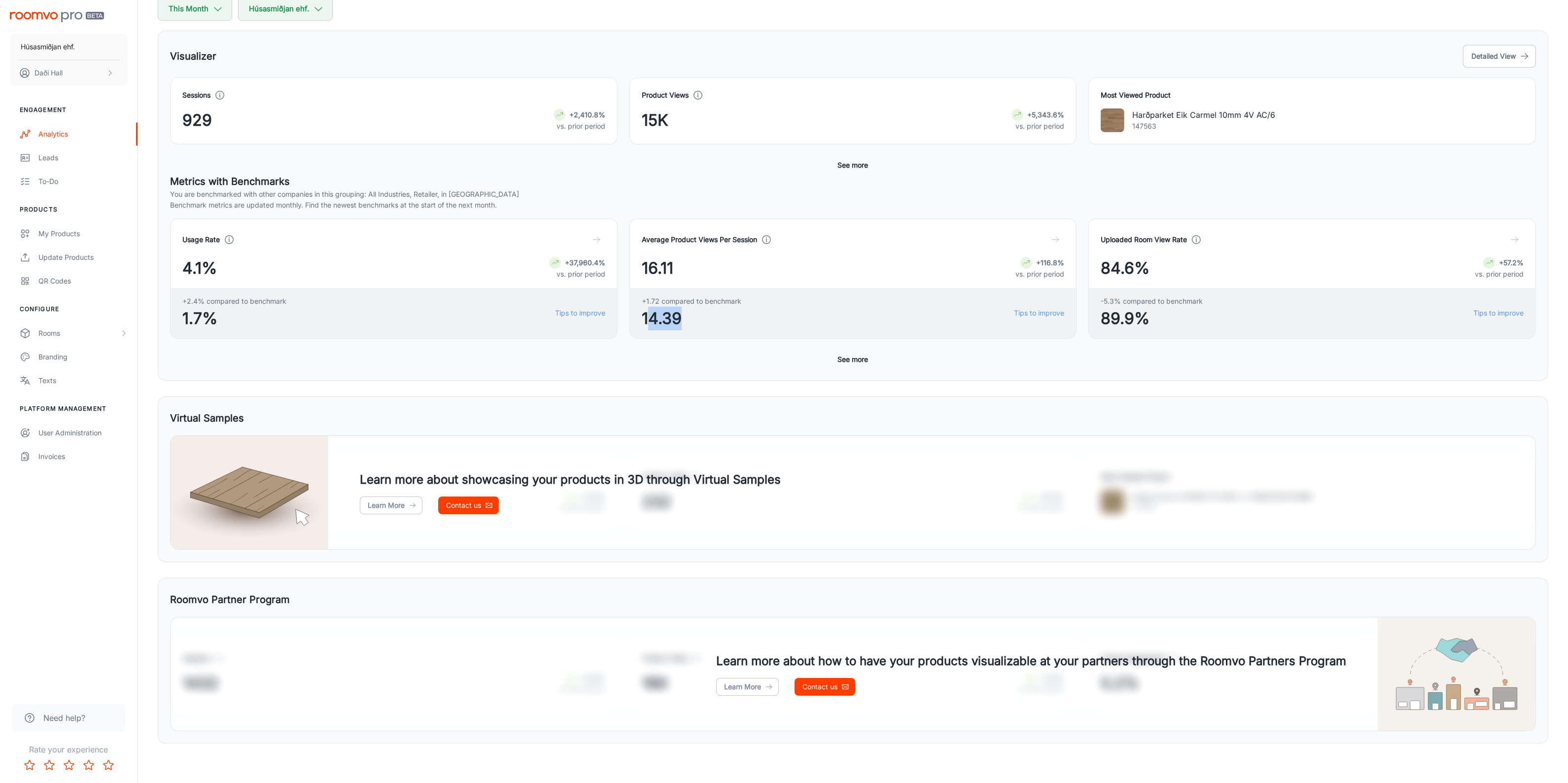
scroll to position [0, 0]
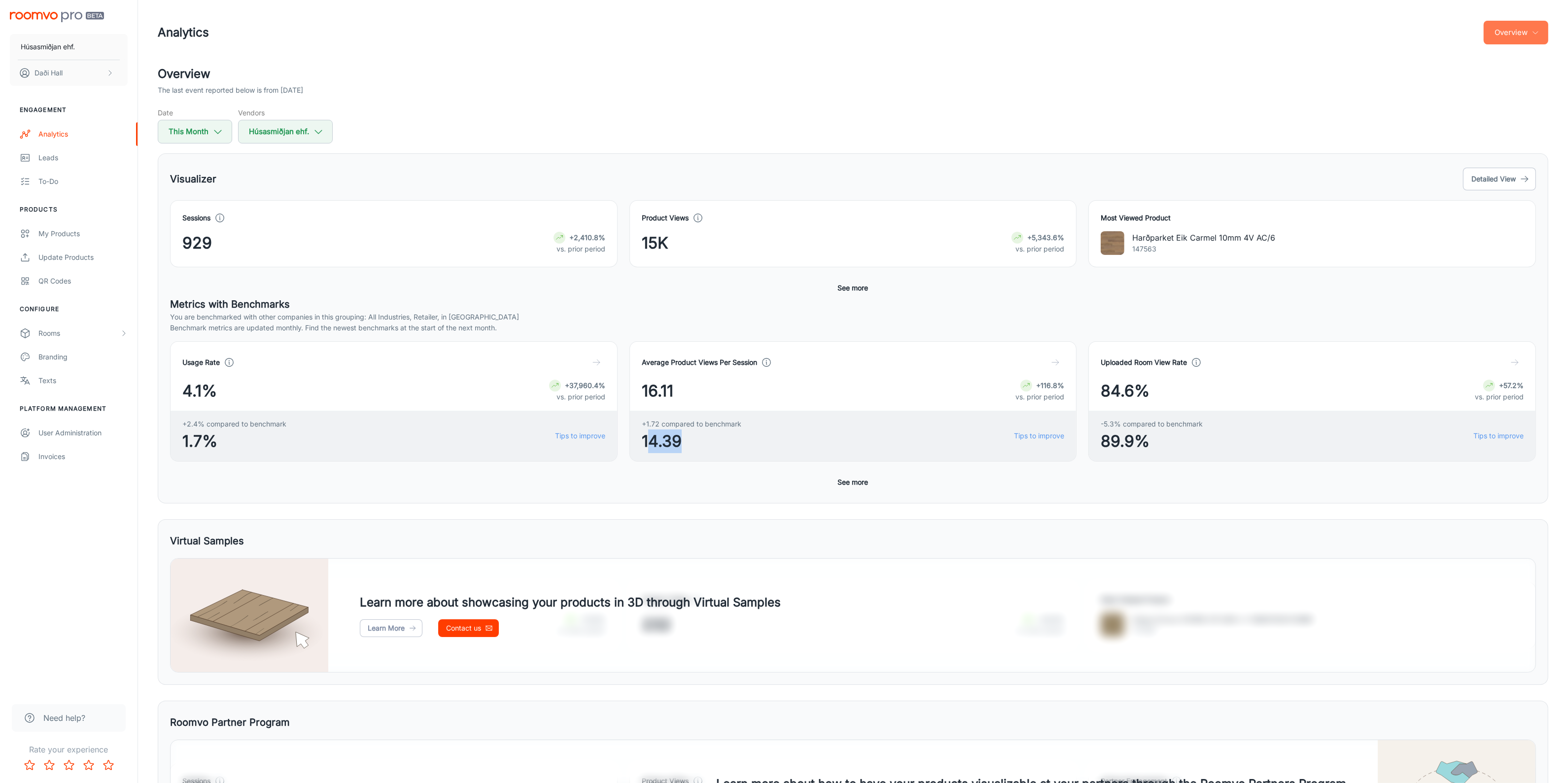
click at [1521, 32] on button "Overview" at bounding box center [1516, 33] width 64 height 24
click at [1514, 75] on li "Visualizer" at bounding box center [1522, 75] width 52 height 17
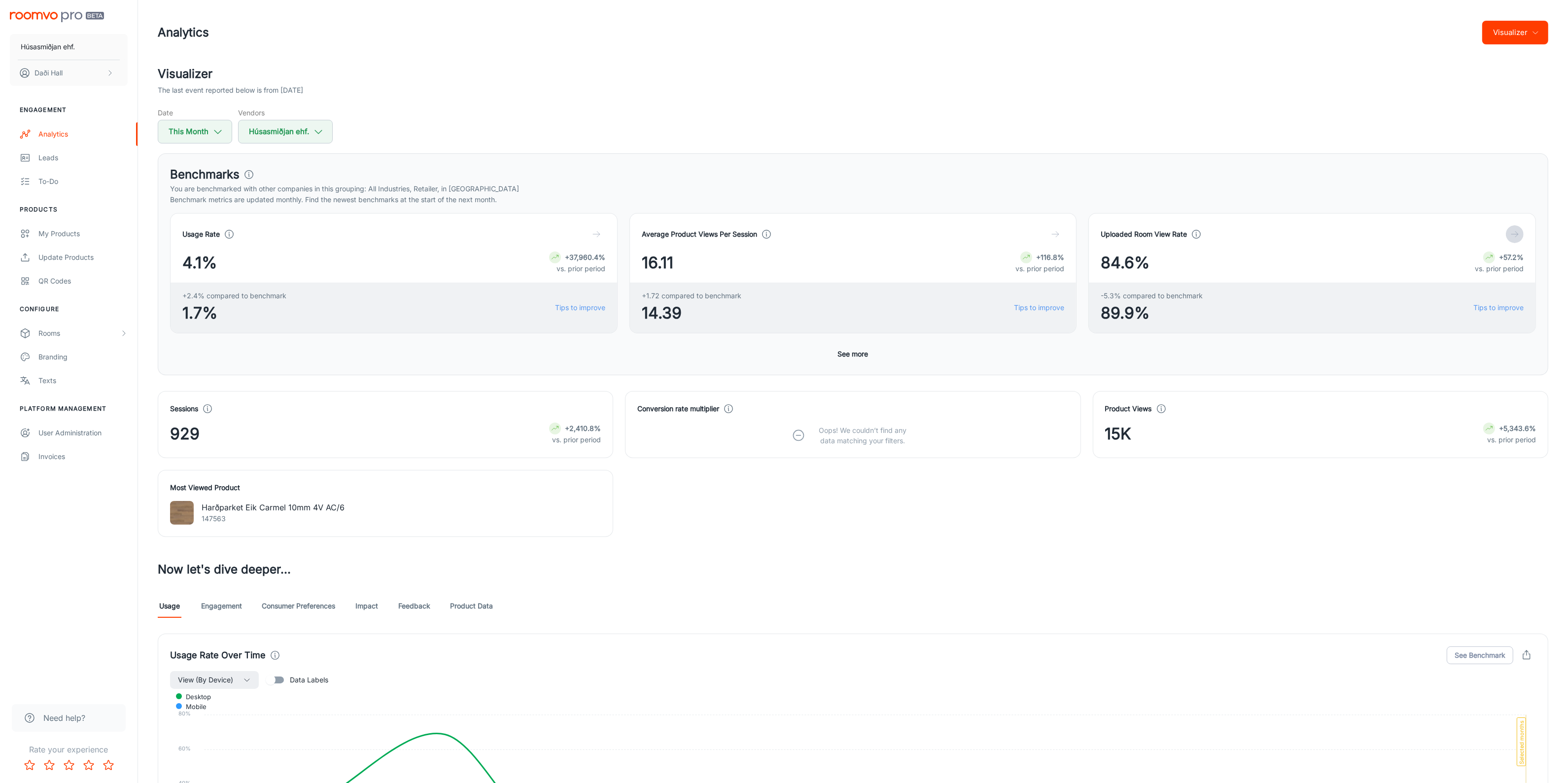
click at [1514, 233] on icon "button" at bounding box center [1515, 234] width 10 height 10
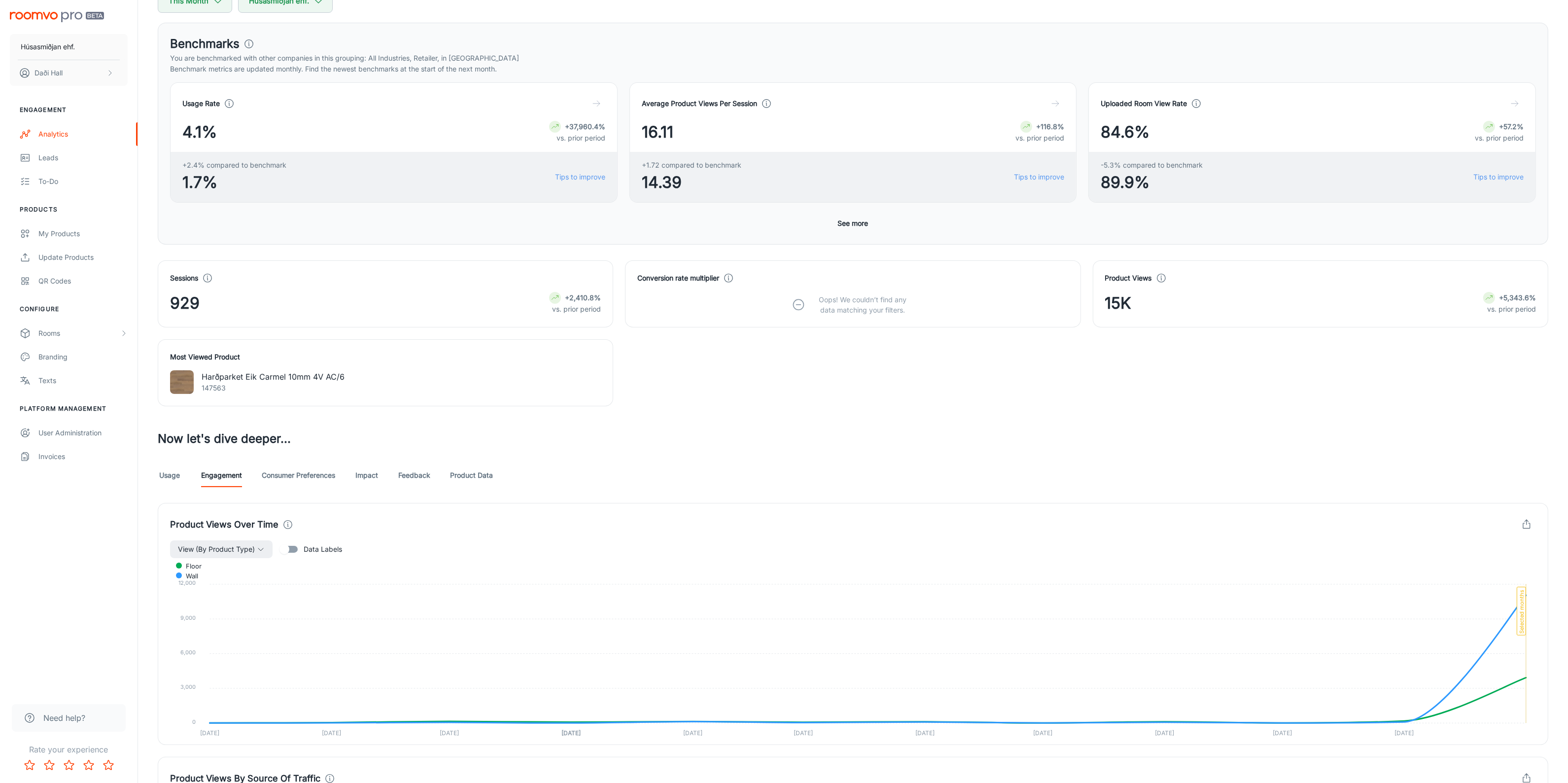
scroll to position [308, 0]
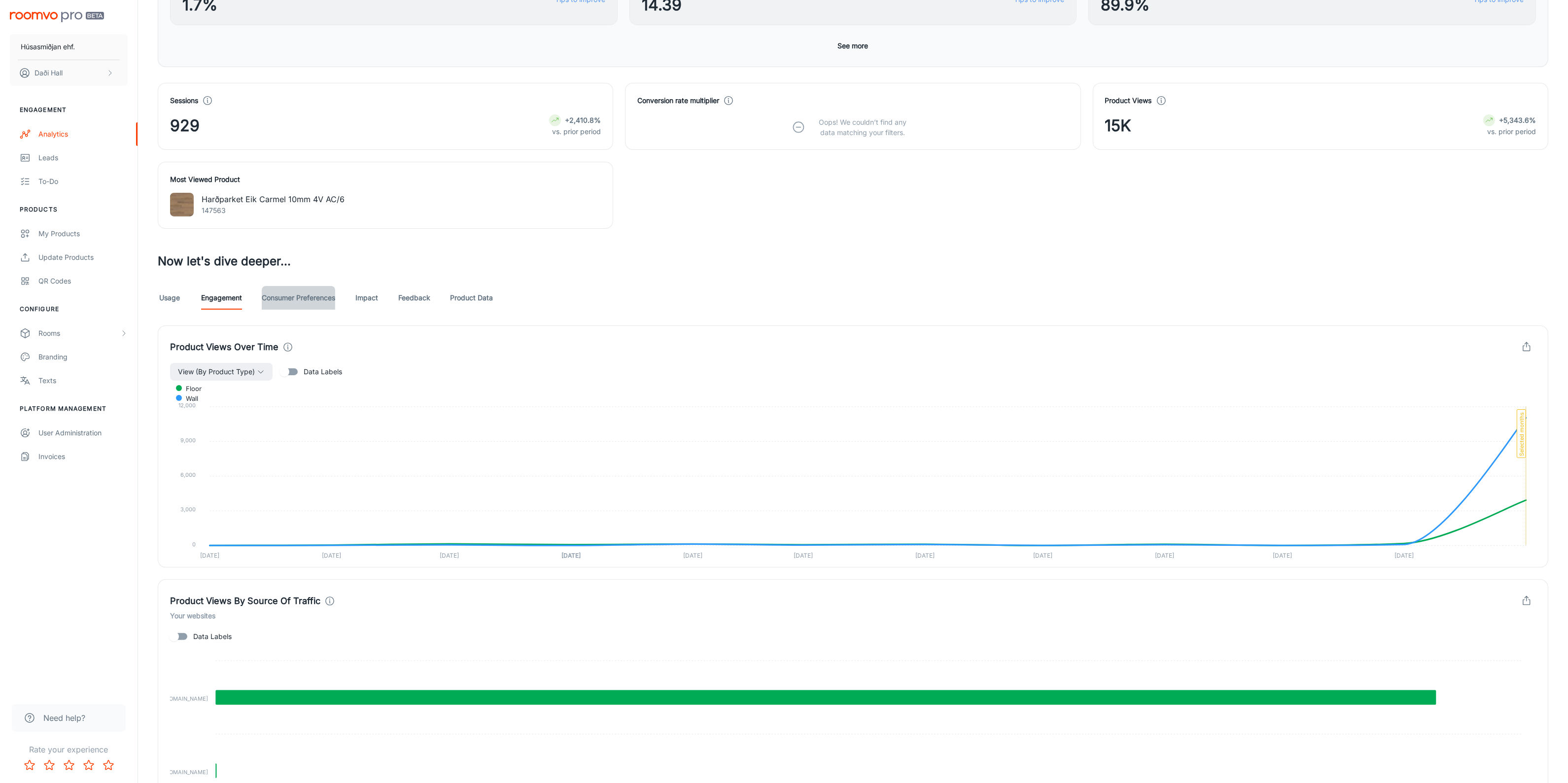
click at [274, 298] on link "Consumer Preferences" at bounding box center [298, 298] width 73 height 24
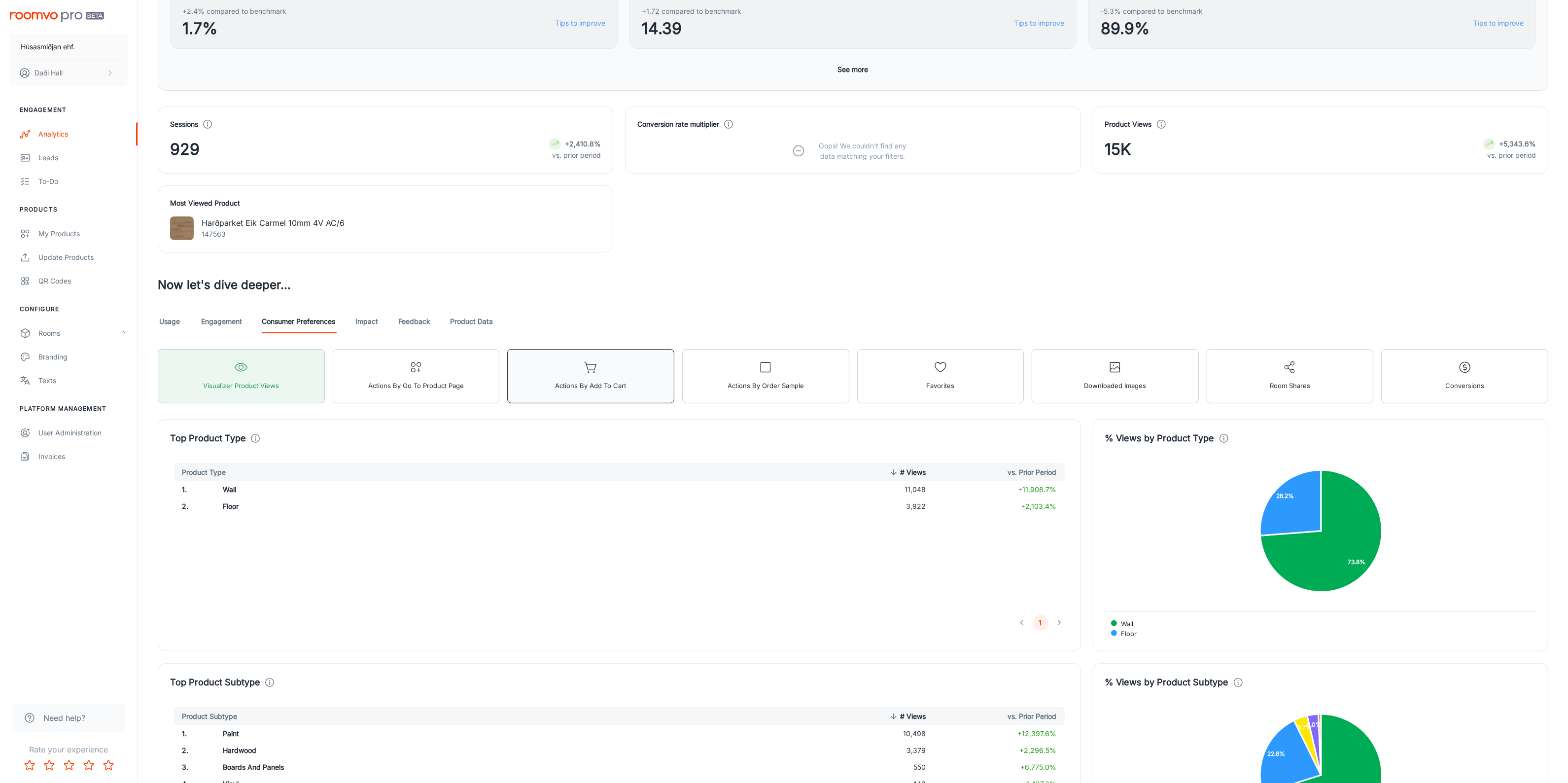
scroll to position [308, 0]
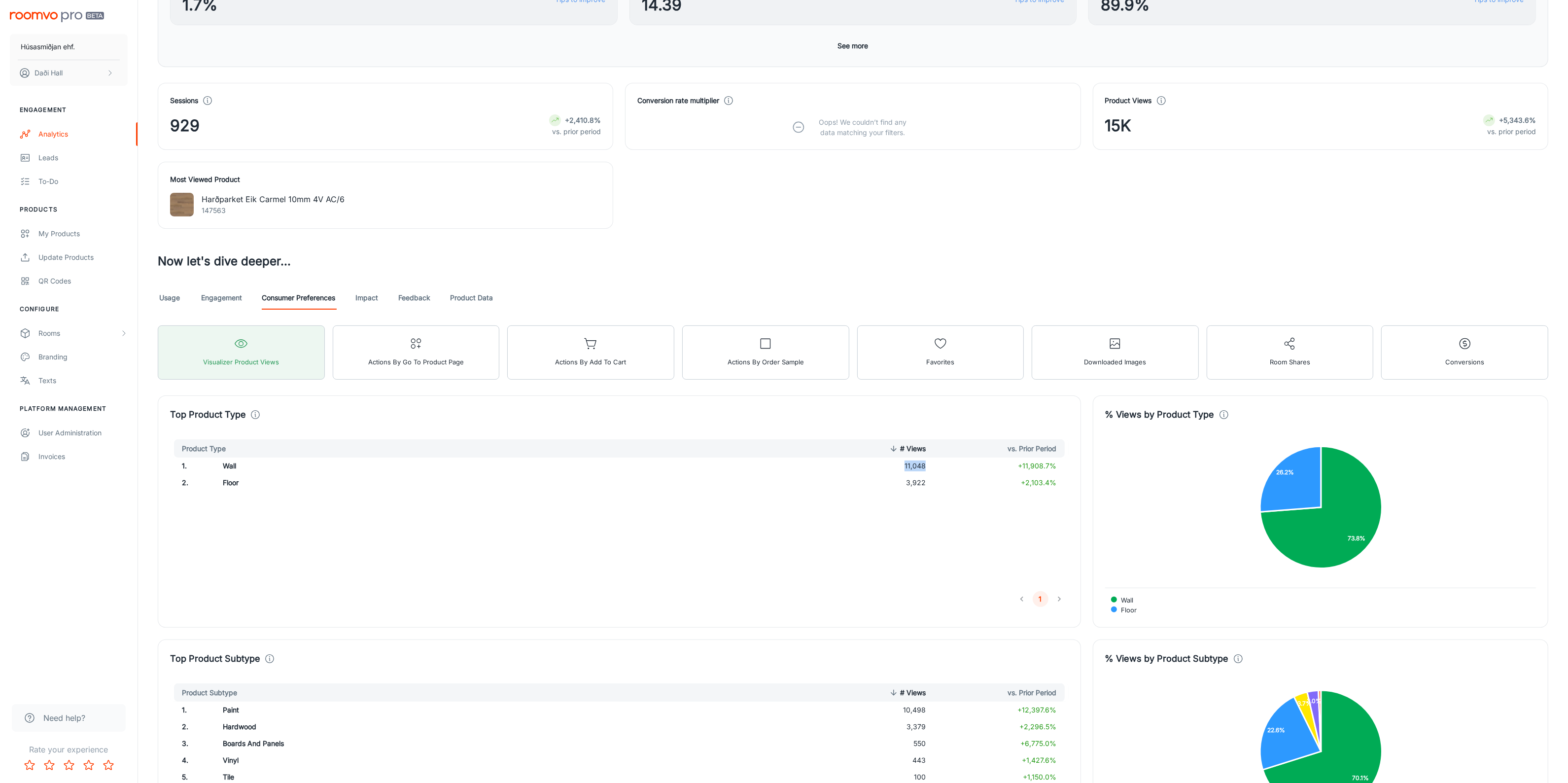
drag, startPoint x: 905, startPoint y: 468, endPoint x: 929, endPoint y: 466, distance: 24.1
click at [929, 466] on td "11,048" at bounding box center [866, 466] width 135 height 17
click at [910, 470] on td "11,048" at bounding box center [866, 466] width 135 height 17
drag, startPoint x: 219, startPoint y: 483, endPoint x: 922, endPoint y: 497, distance: 703.1
click at [922, 497] on div "Product Type # Views vs. Prior Period 1 . Wall 11,048 +11,908.7% 2 . Floor 3,92…" at bounding box center [619, 512] width 899 height 146
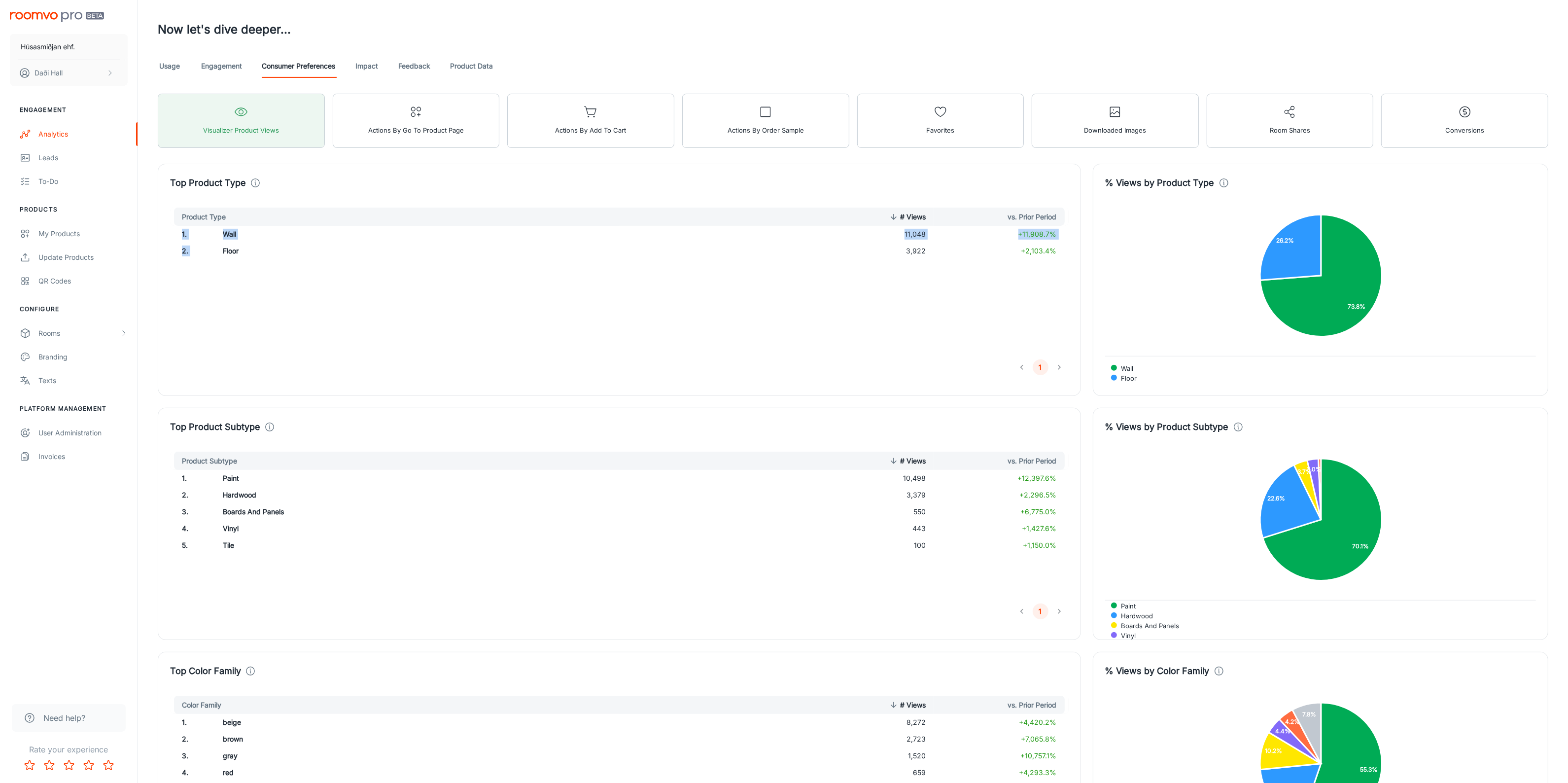
scroll to position [555, 0]
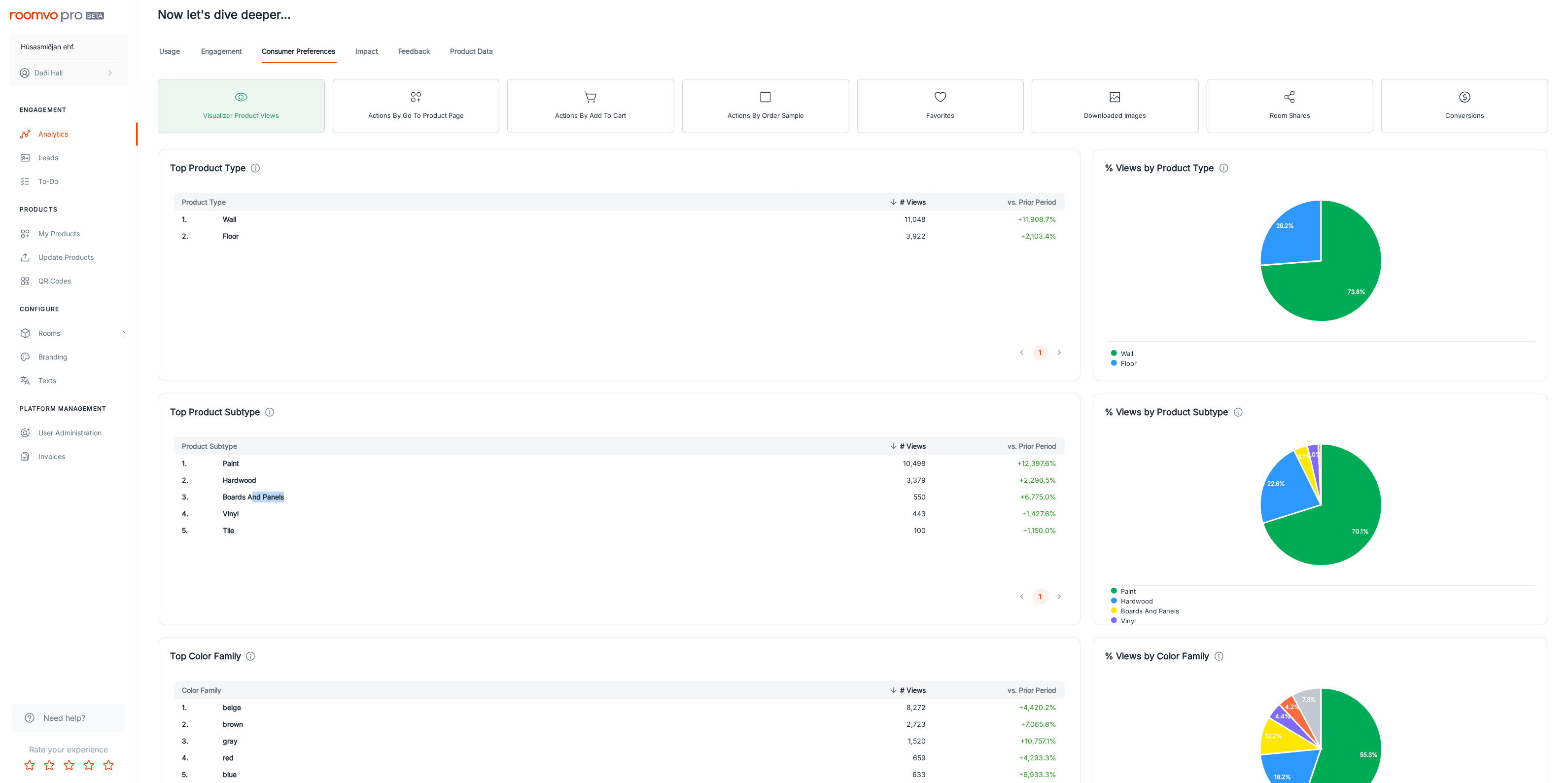
drag, startPoint x: 277, startPoint y: 498, endPoint x: 300, endPoint y: 498, distance: 23.0
click at [300, 498] on td "Boards And Panels" at bounding box center [417, 497] width 404 height 17
drag, startPoint x: 913, startPoint y: 503, endPoint x: 924, endPoint y: 502, distance: 11.0
click at [924, 502] on td "550" at bounding box center [866, 497] width 135 height 17
drag, startPoint x: 224, startPoint y: 513, endPoint x: 256, endPoint y: 515, distance: 32.1
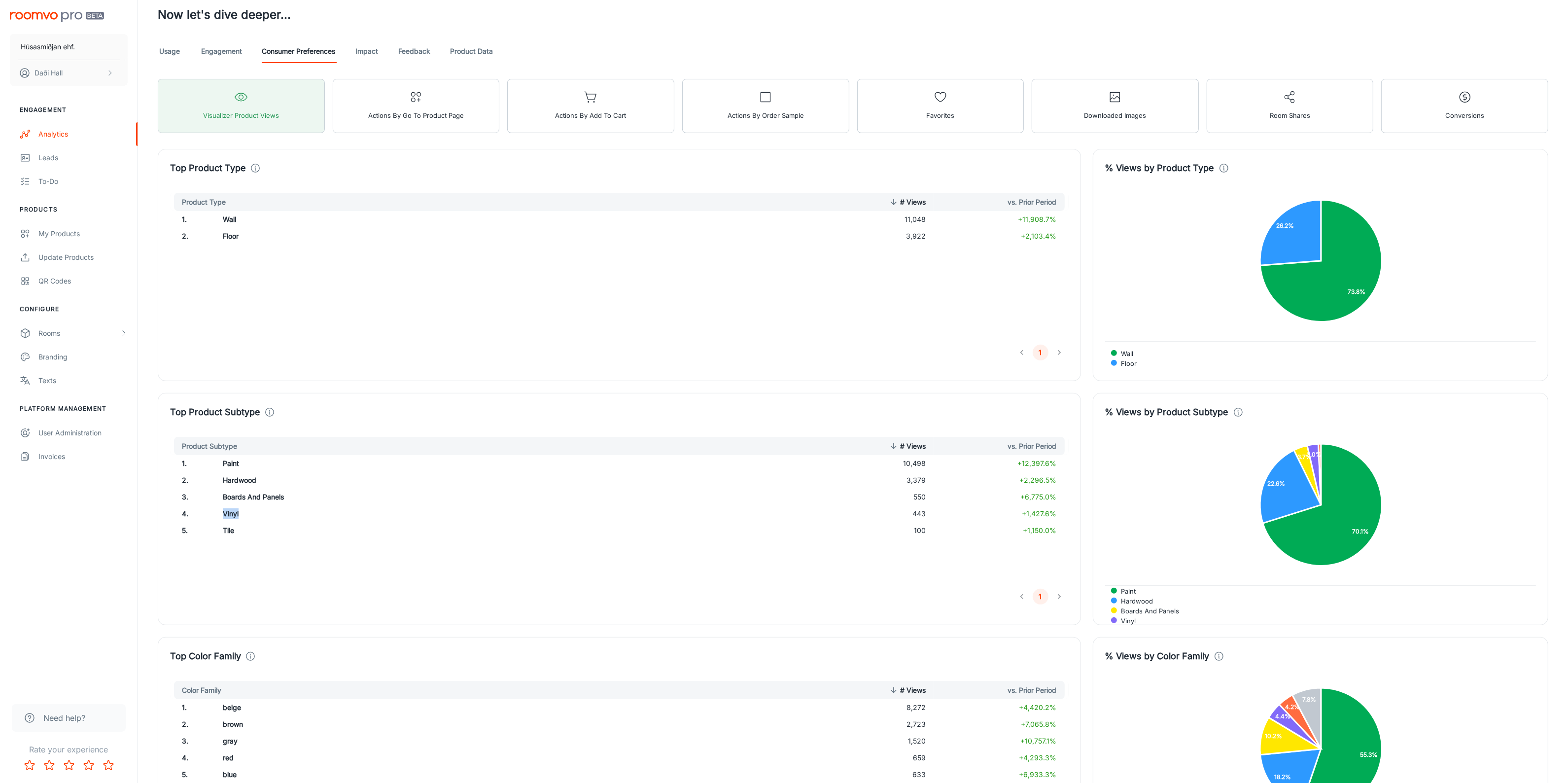
click at [256, 515] on td "Vinyl" at bounding box center [417, 513] width 404 height 17
drag, startPoint x: 214, startPoint y: 528, endPoint x: 254, endPoint y: 532, distance: 40.2
click at [254, 532] on tr "5 . Tile 100 +1,150.0%" at bounding box center [619, 530] width 899 height 17
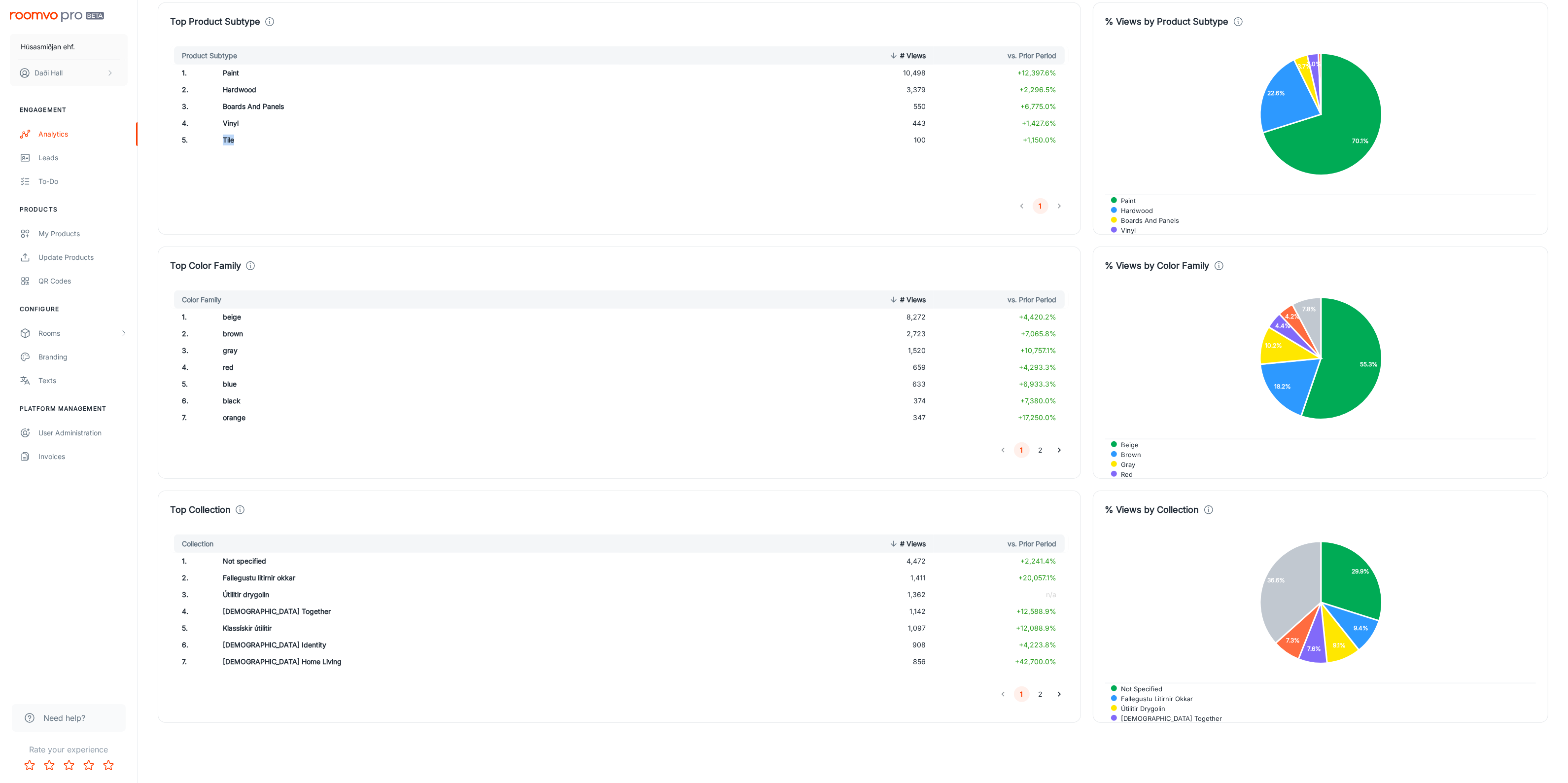
scroll to position [949, 0]
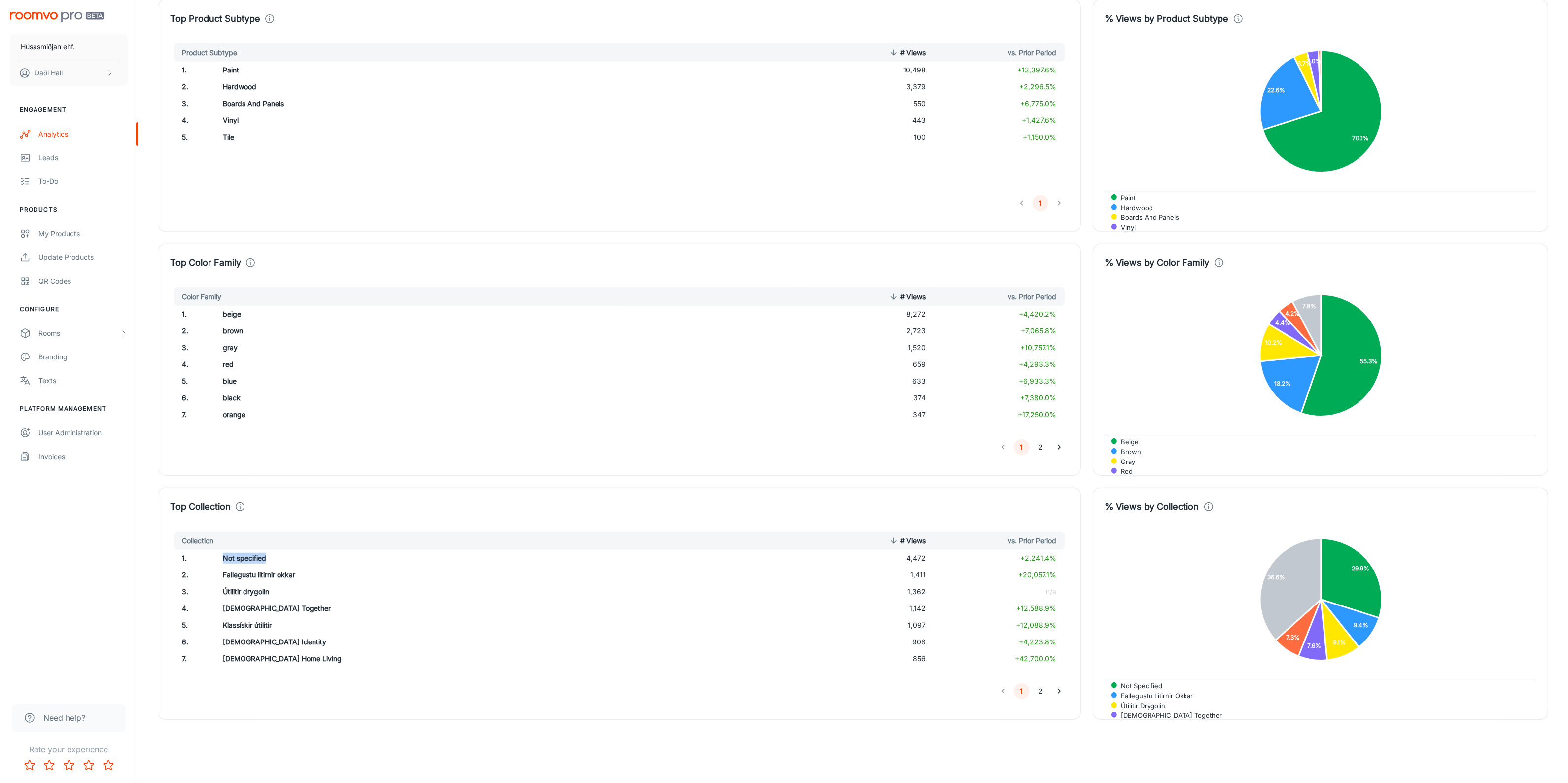
drag, startPoint x: 223, startPoint y: 559, endPoint x: 289, endPoint y: 560, distance: 66.0
click at [277, 559] on td "Not specified" at bounding box center [417, 558] width 404 height 17
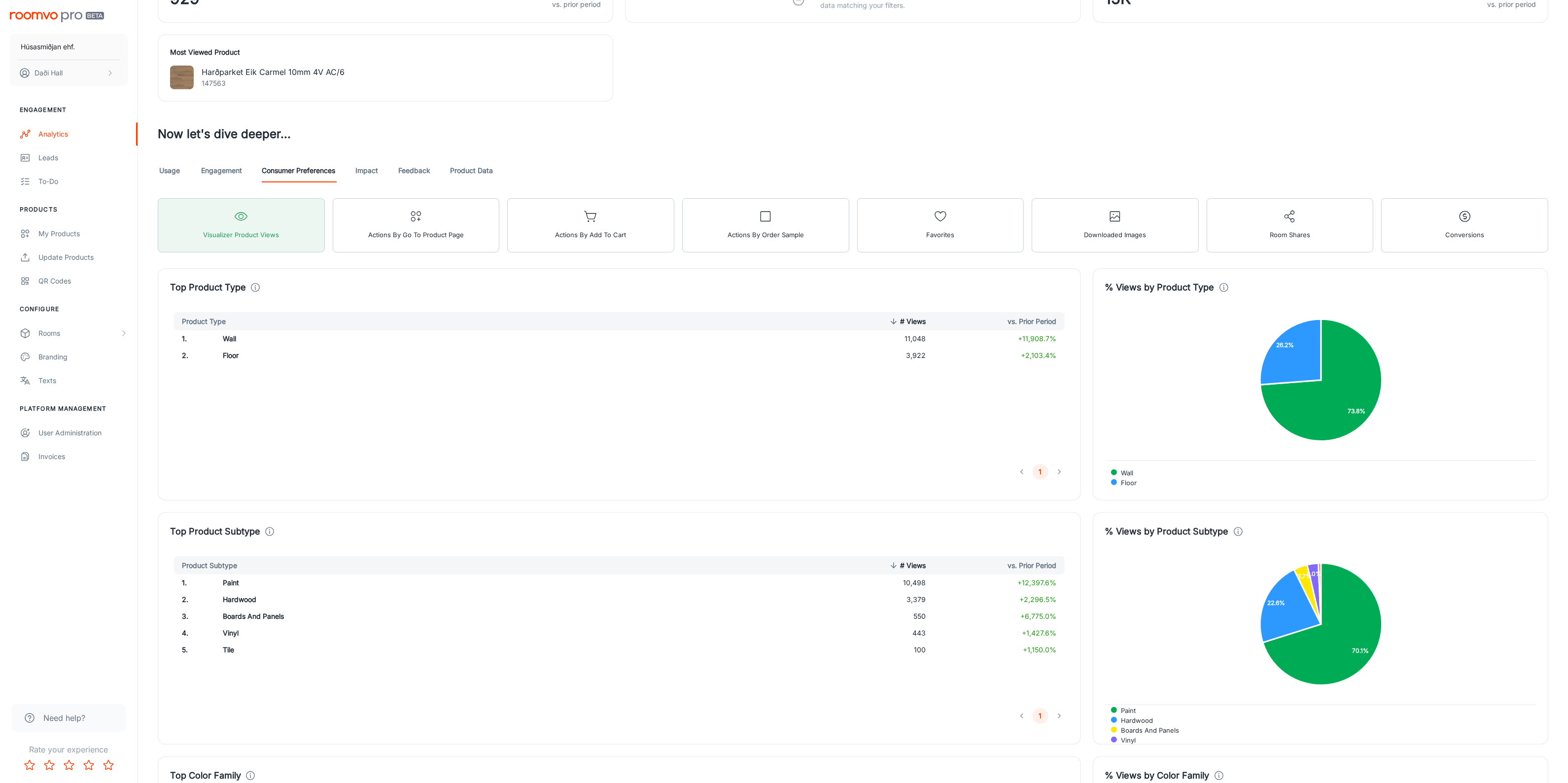
scroll to position [0, 0]
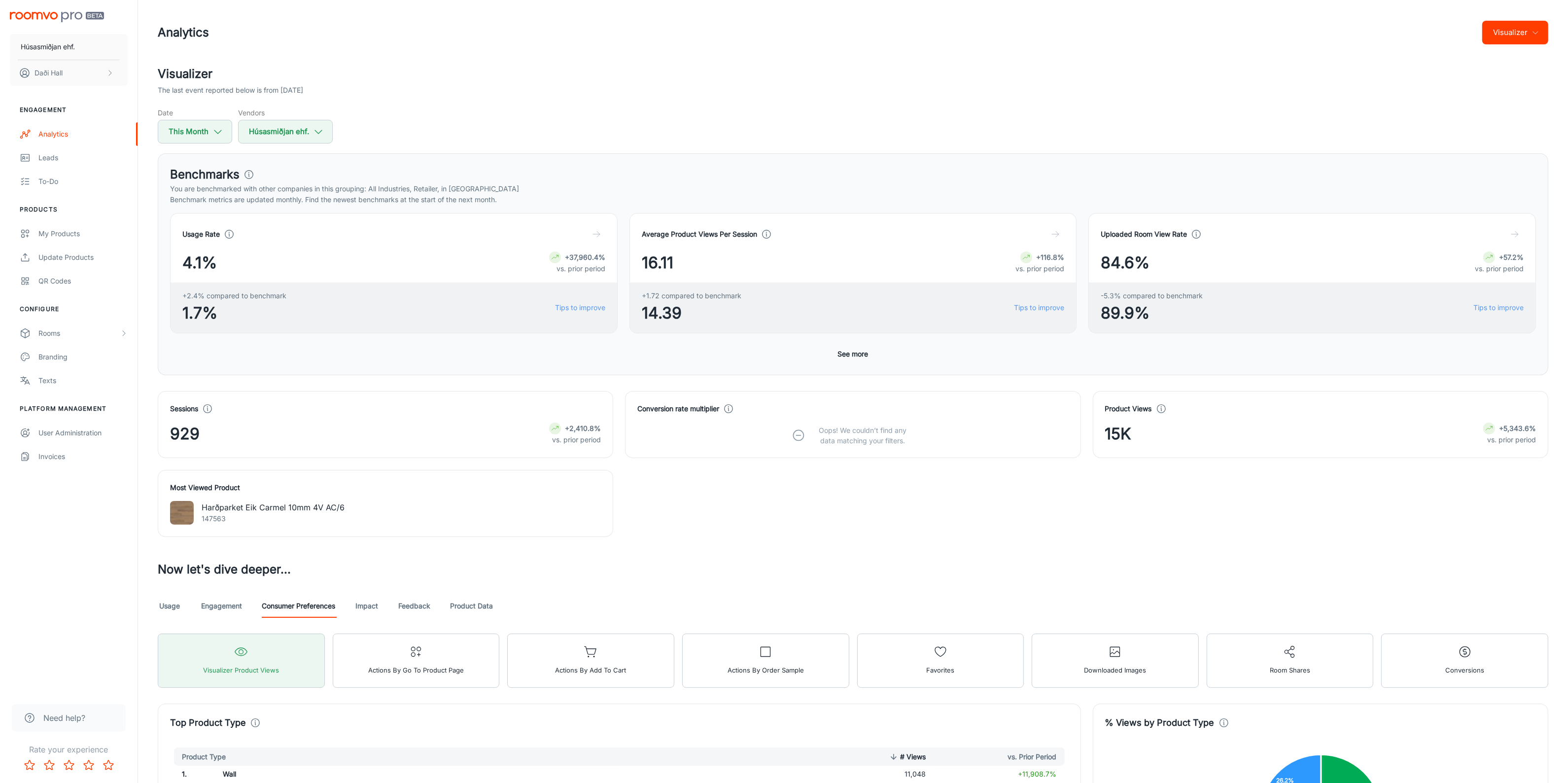
click at [376, 606] on link "Impact" at bounding box center [367, 606] width 24 height 24
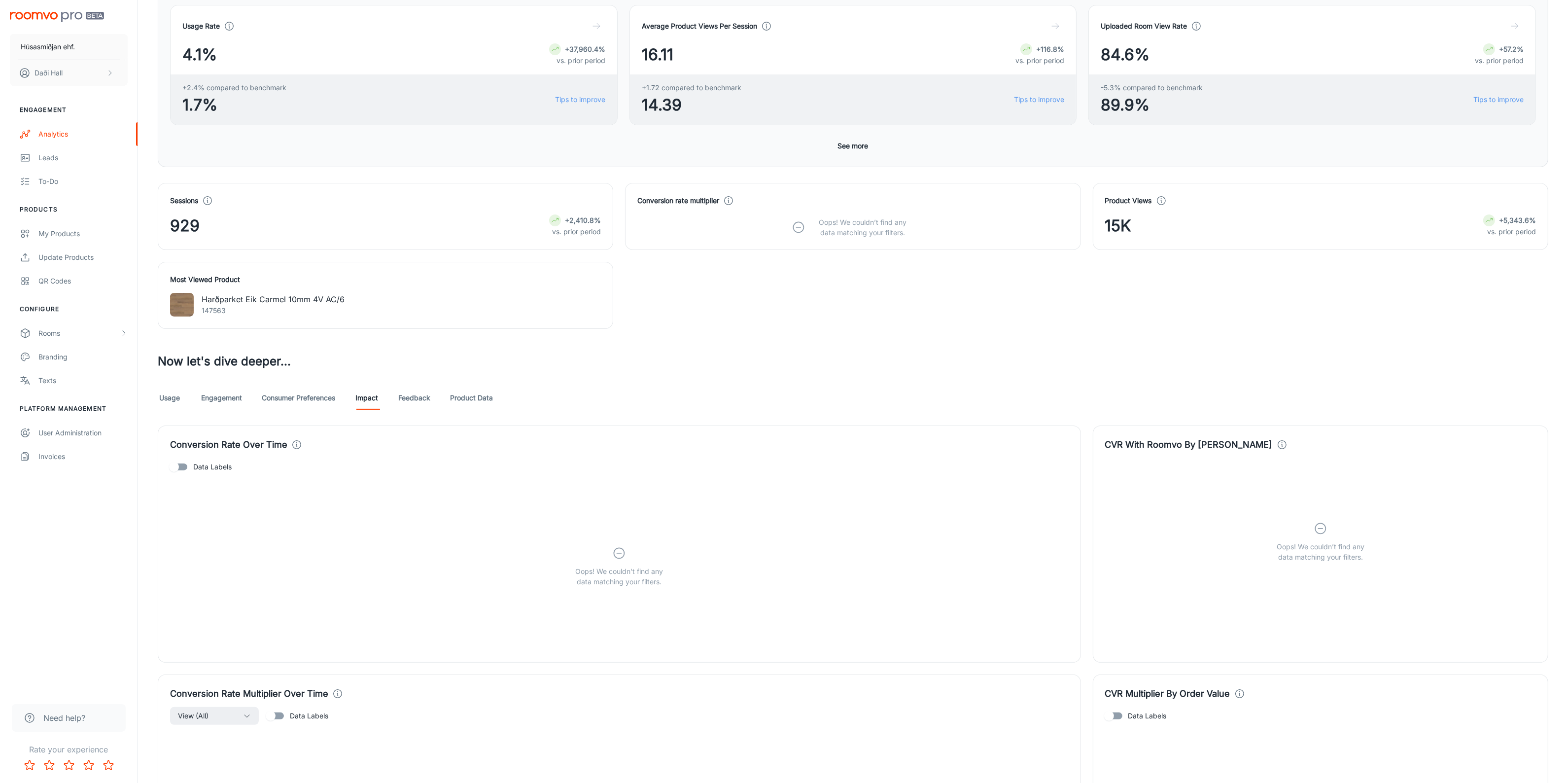
scroll to position [61, 0]
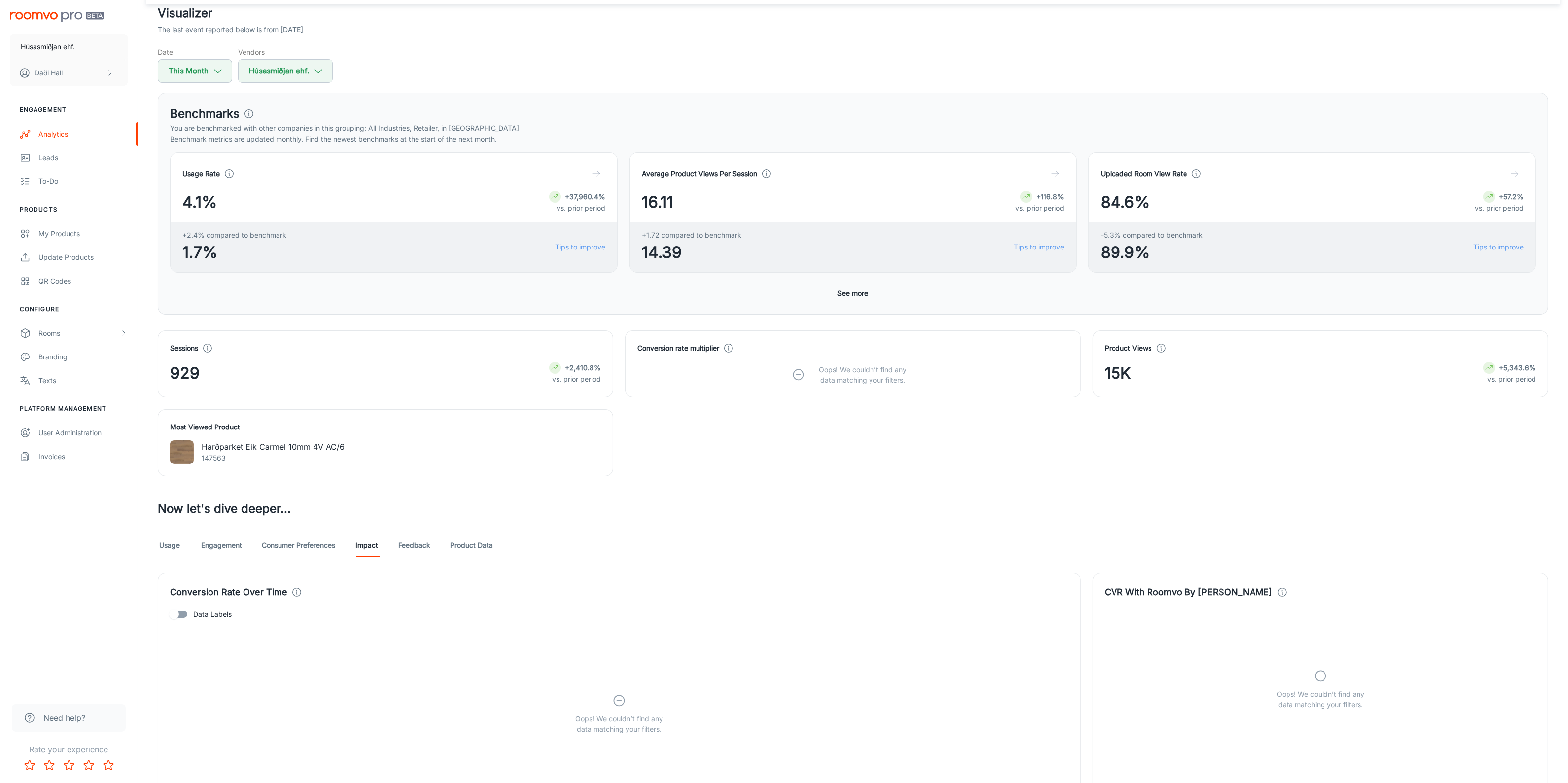
click at [462, 546] on link "Product Data" at bounding box center [471, 546] width 43 height 24
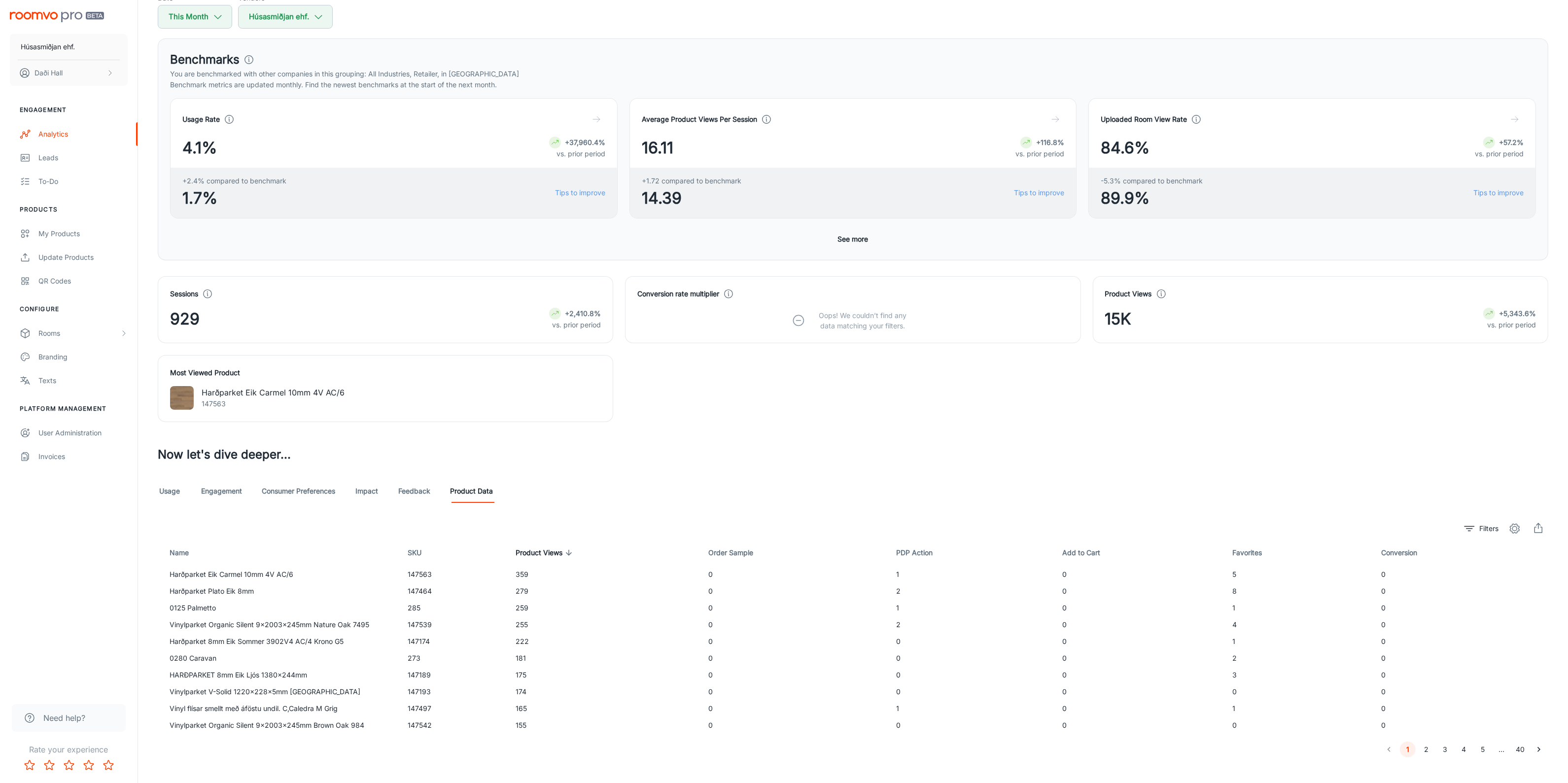
scroll to position [129, 0]
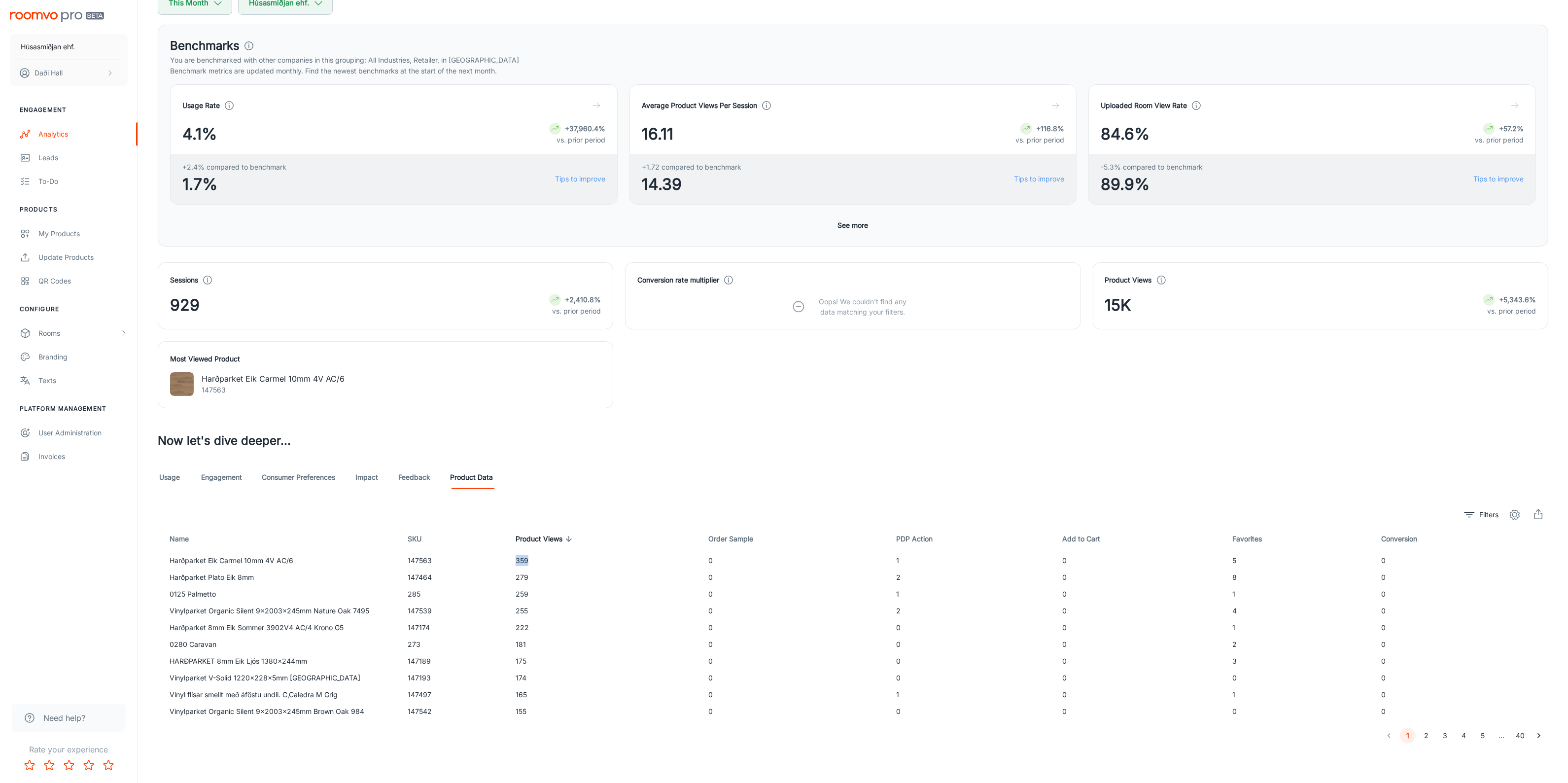
drag, startPoint x: 522, startPoint y: 562, endPoint x: 533, endPoint y: 562, distance: 11.0
click at [533, 562] on td "359" at bounding box center [604, 560] width 193 height 17
click at [1430, 733] on button "2" at bounding box center [1426, 736] width 16 height 16
click at [222, 478] on link "Engagement" at bounding box center [221, 477] width 41 height 24
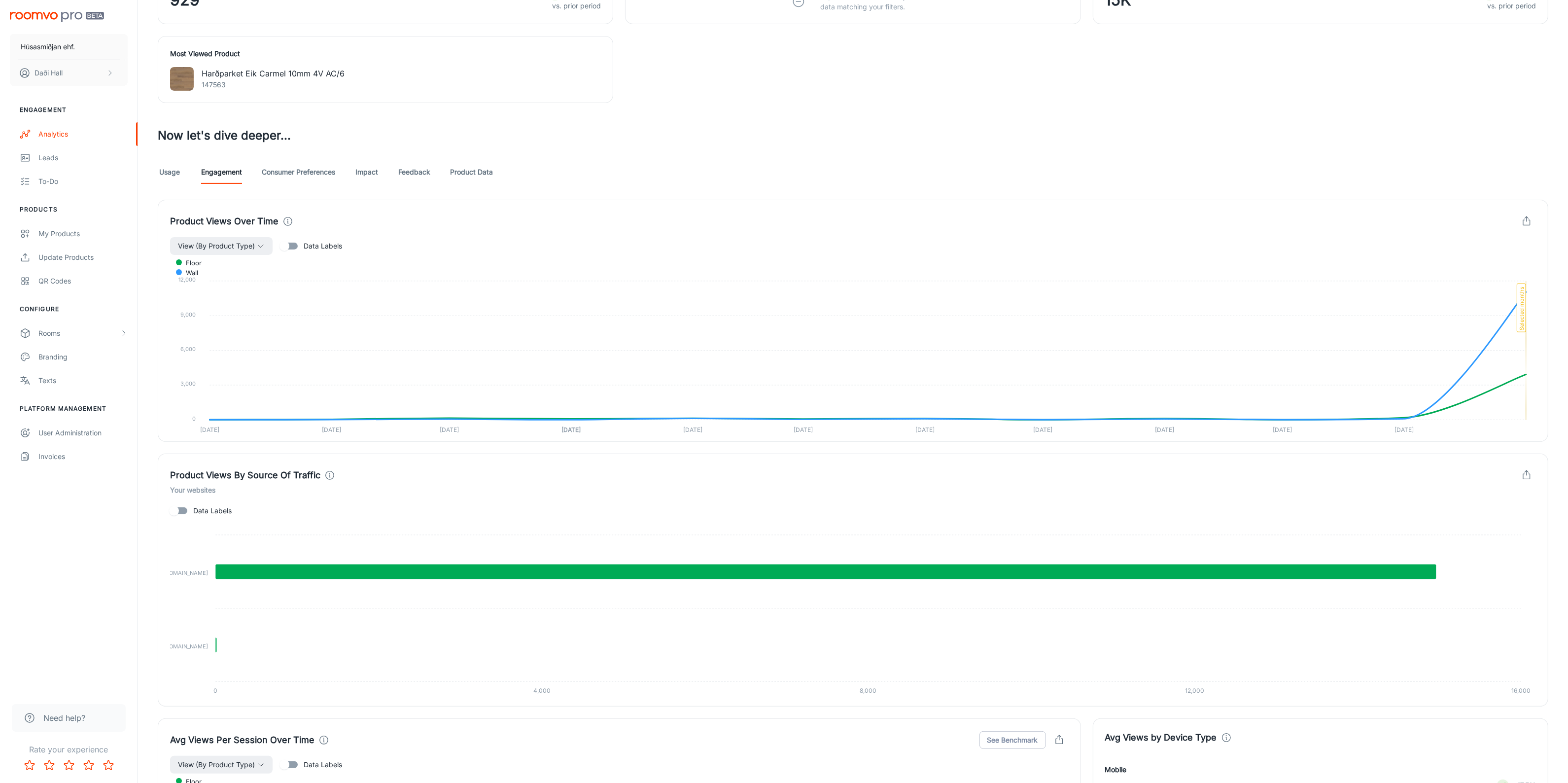
scroll to position [434, 0]
click at [269, 244] on button "View (By Product Type)" at bounding box center [221, 245] width 103 height 17
click at [235, 309] on span "By Device" at bounding box center [214, 308] width 69 height 12
click at [237, 292] on span "By Product Type" at bounding box center [214, 288] width 69 height 12
click at [474, 170] on div at bounding box center [789, 391] width 1577 height 783
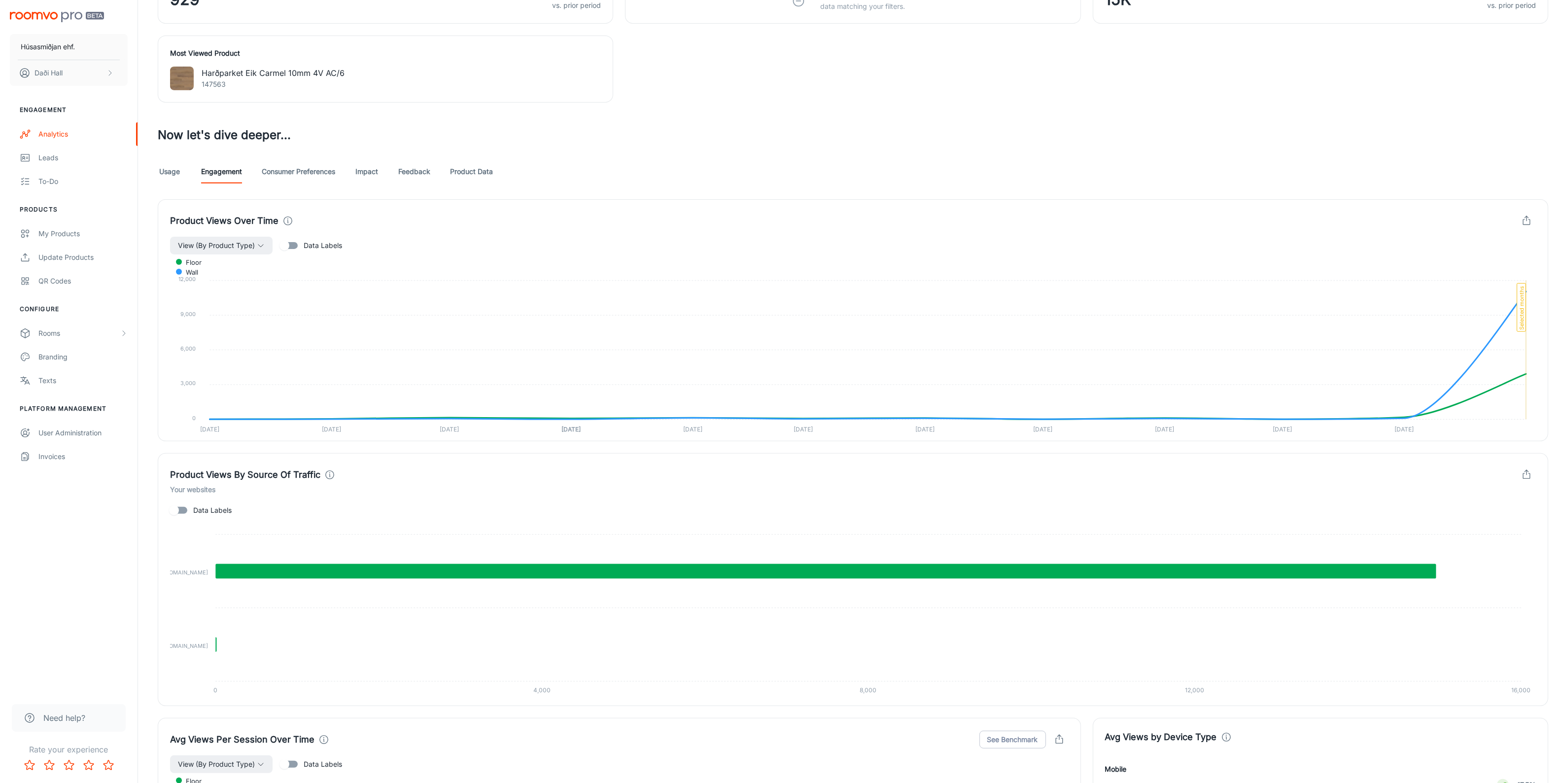
click at [480, 174] on link "Product Data" at bounding box center [471, 172] width 43 height 24
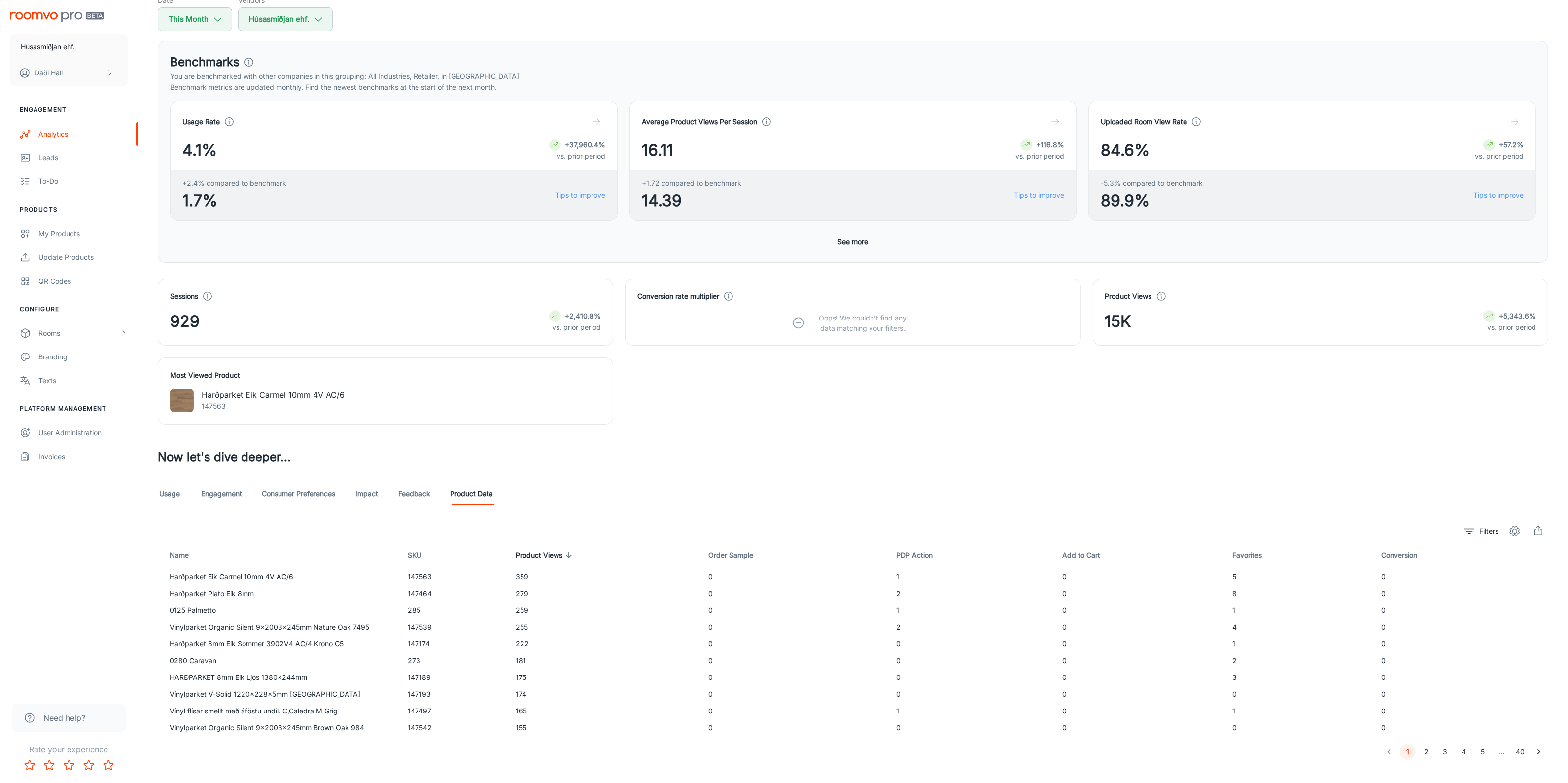
scroll to position [123, 0]
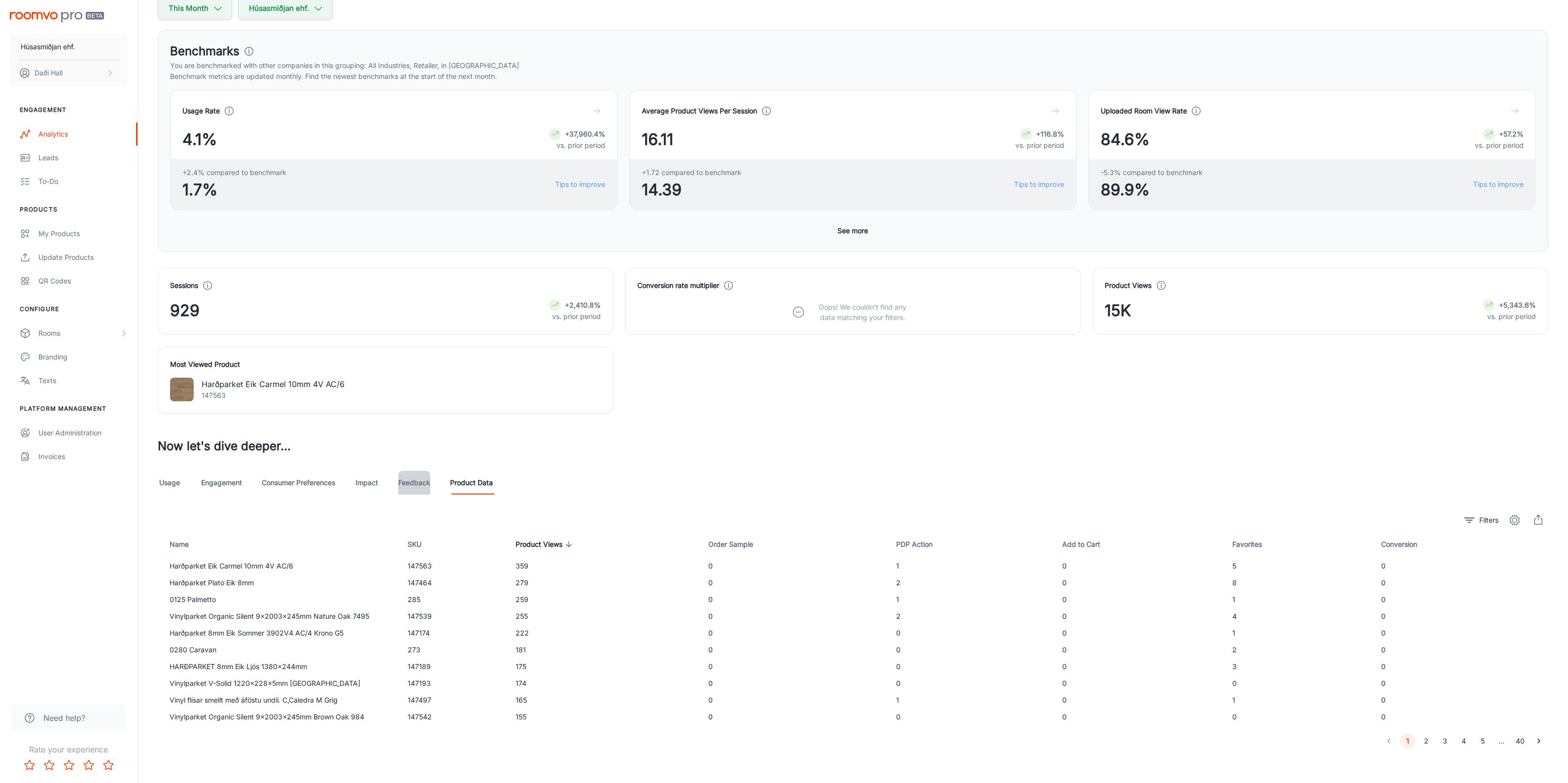
click at [420, 487] on link "Feedback" at bounding box center [414, 483] width 32 height 24
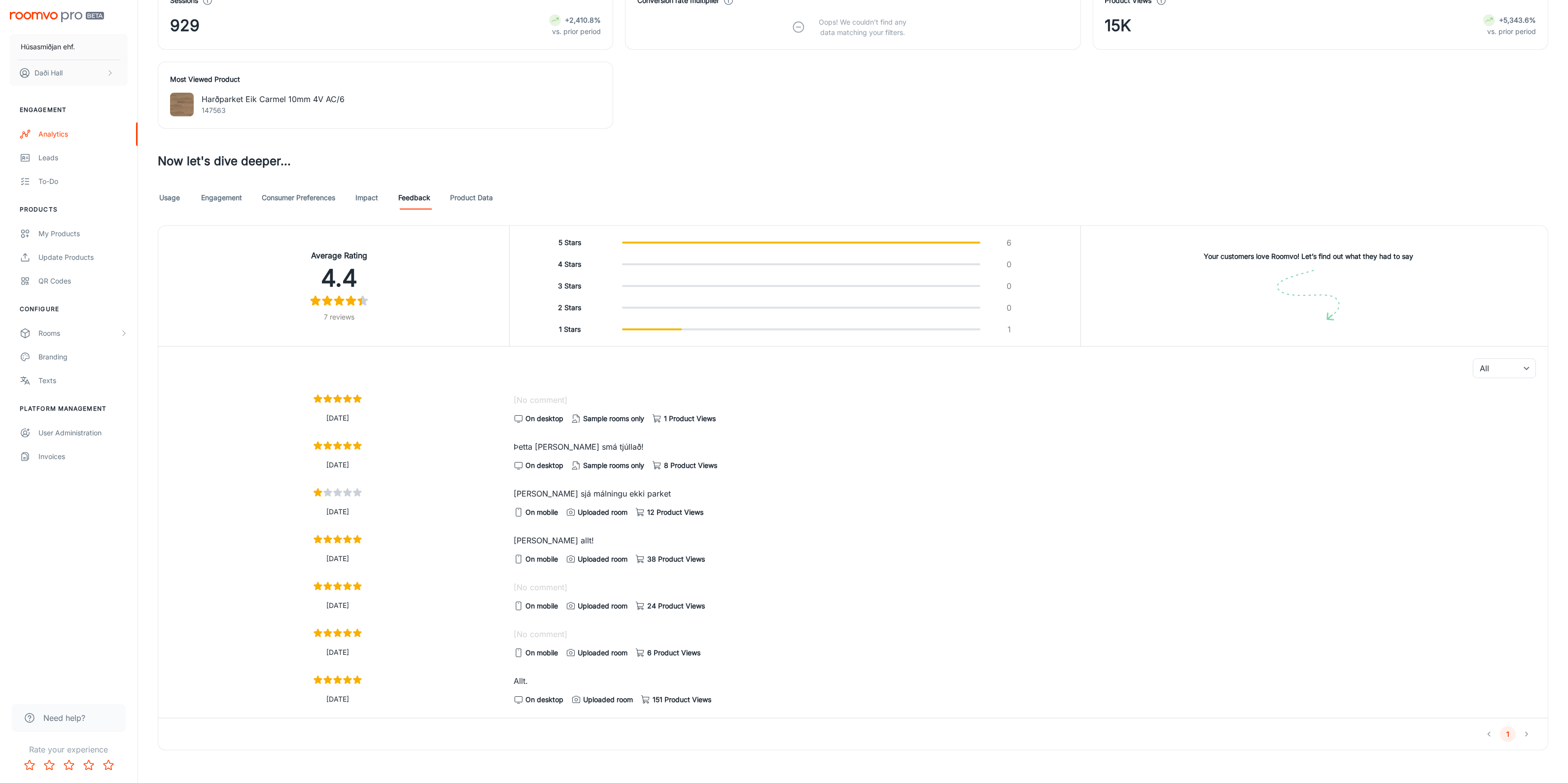
scroll to position [417, 0]
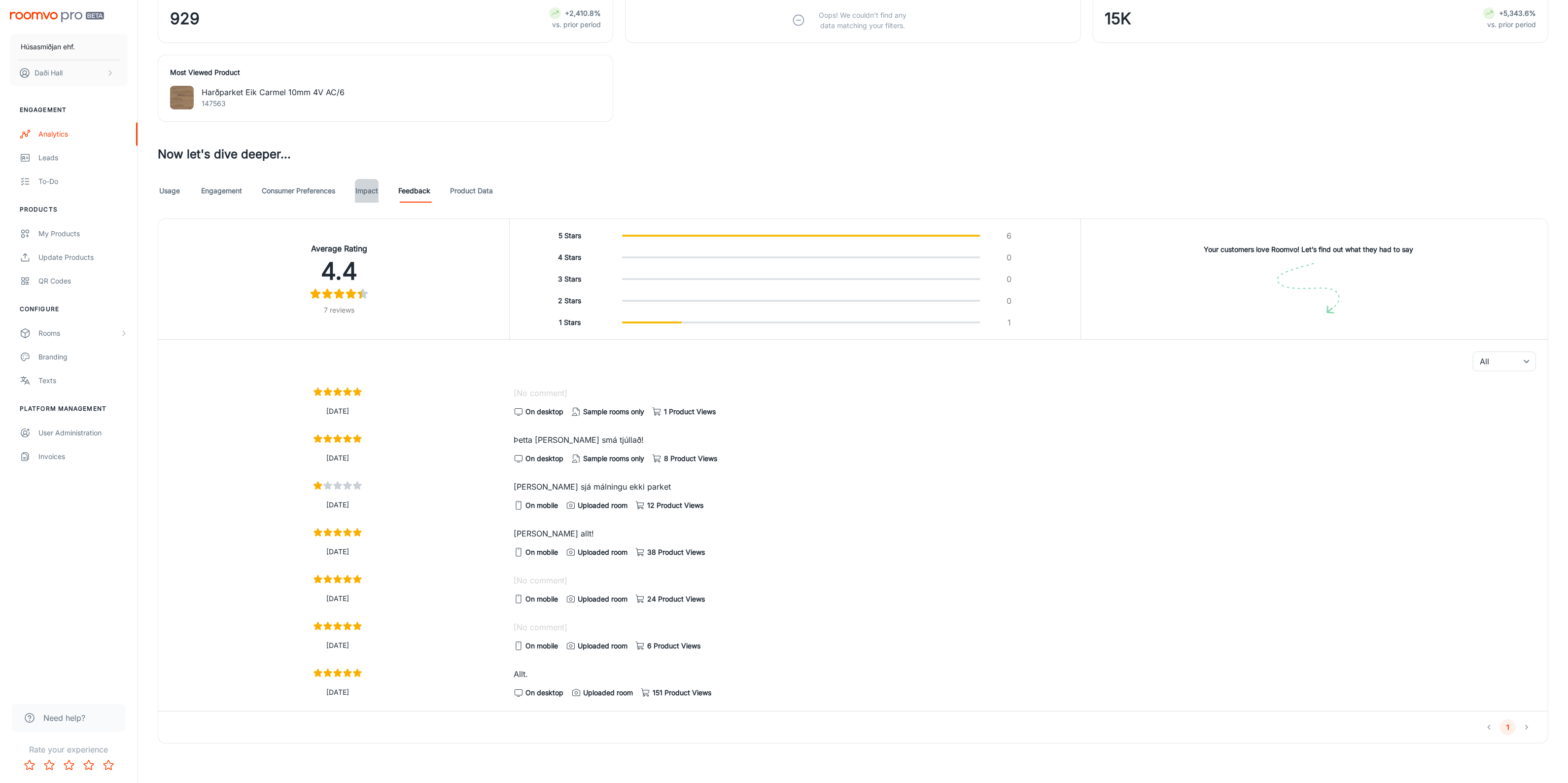
click at [363, 195] on link "Impact" at bounding box center [367, 191] width 24 height 24
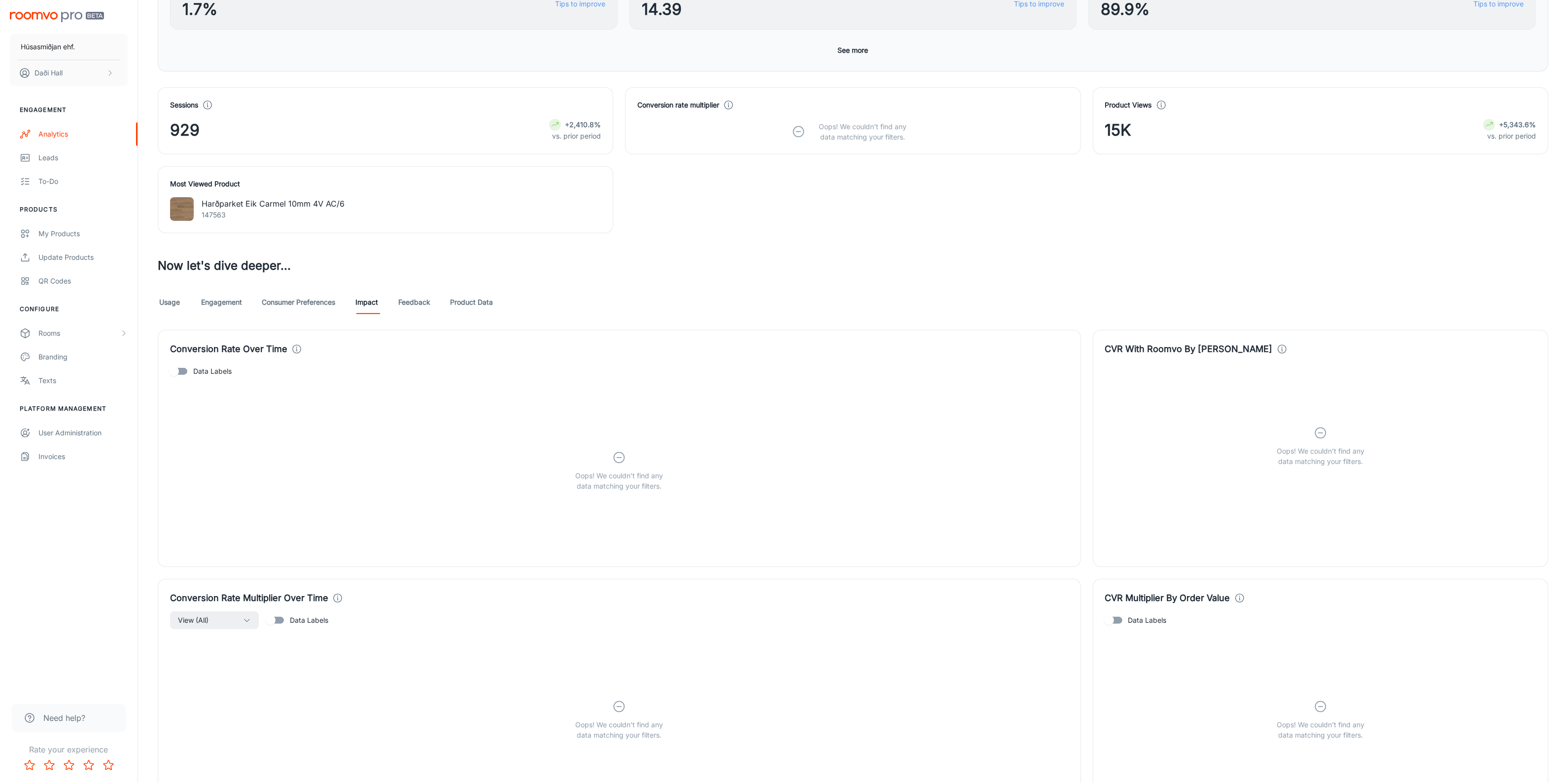
scroll to position [308, 0]
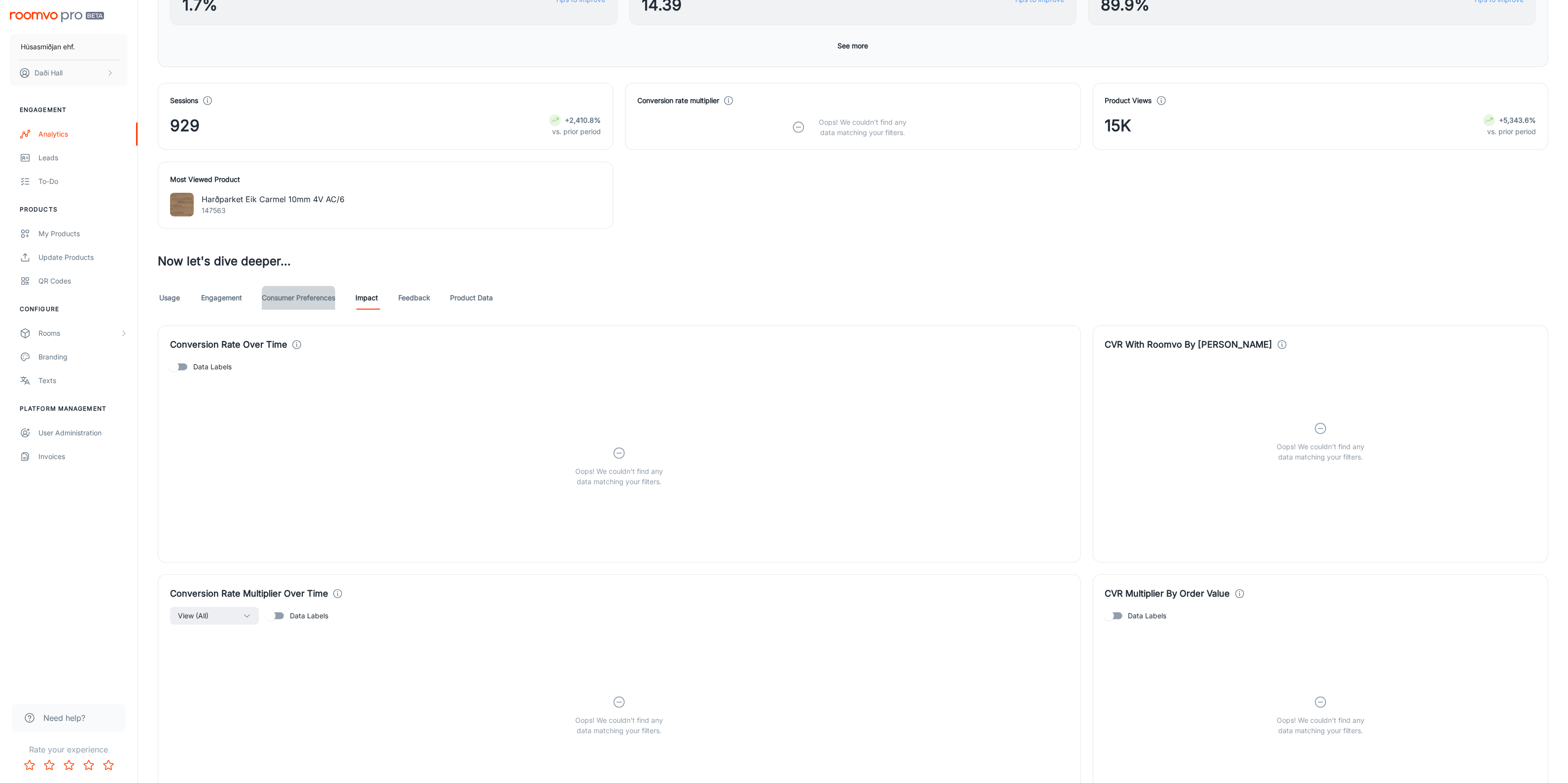
click at [323, 300] on link "Consumer Preferences" at bounding box center [298, 298] width 73 height 24
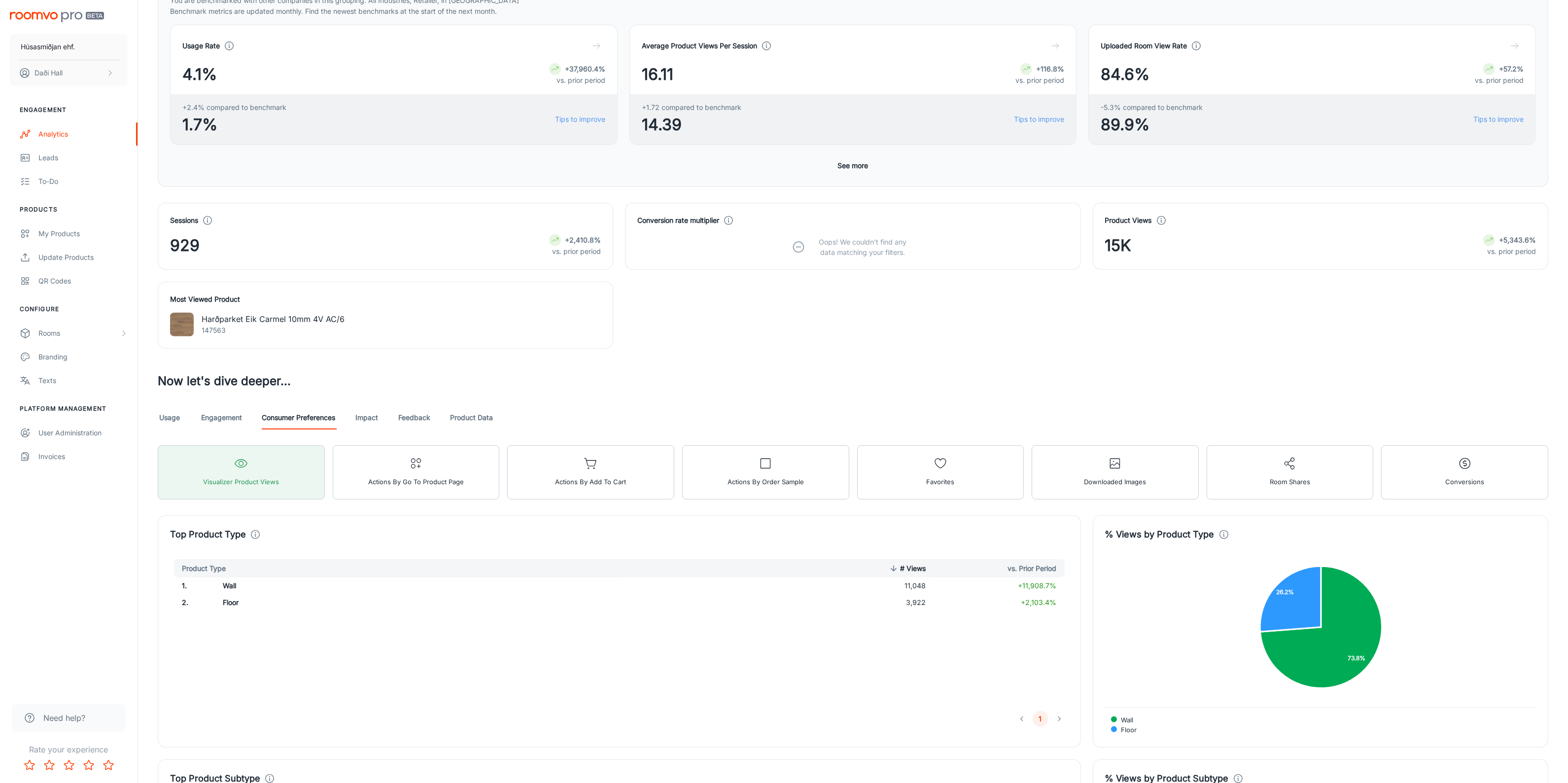
scroll to position [308, 0]
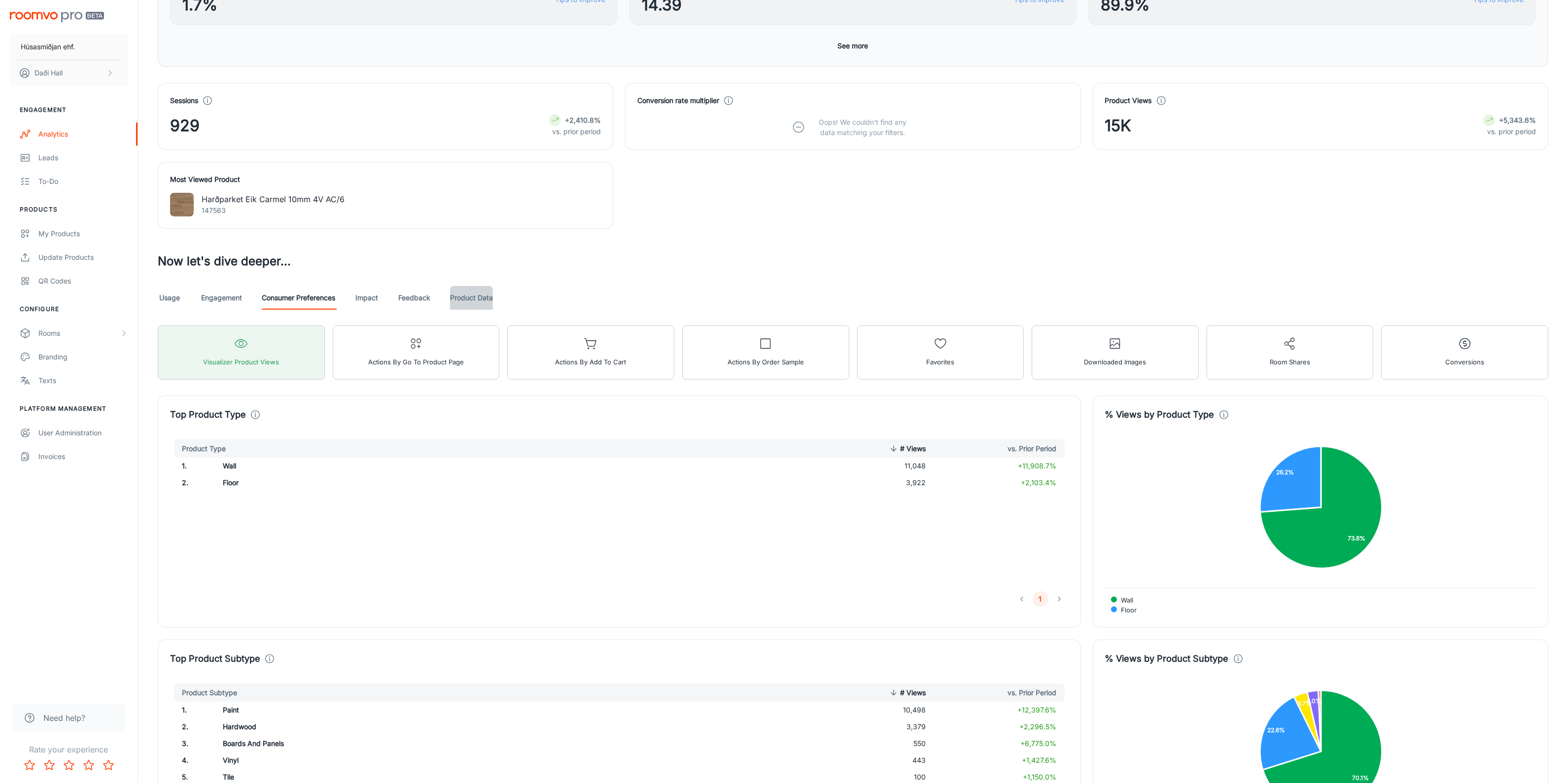
click at [472, 306] on link "Product Data" at bounding box center [471, 298] width 43 height 24
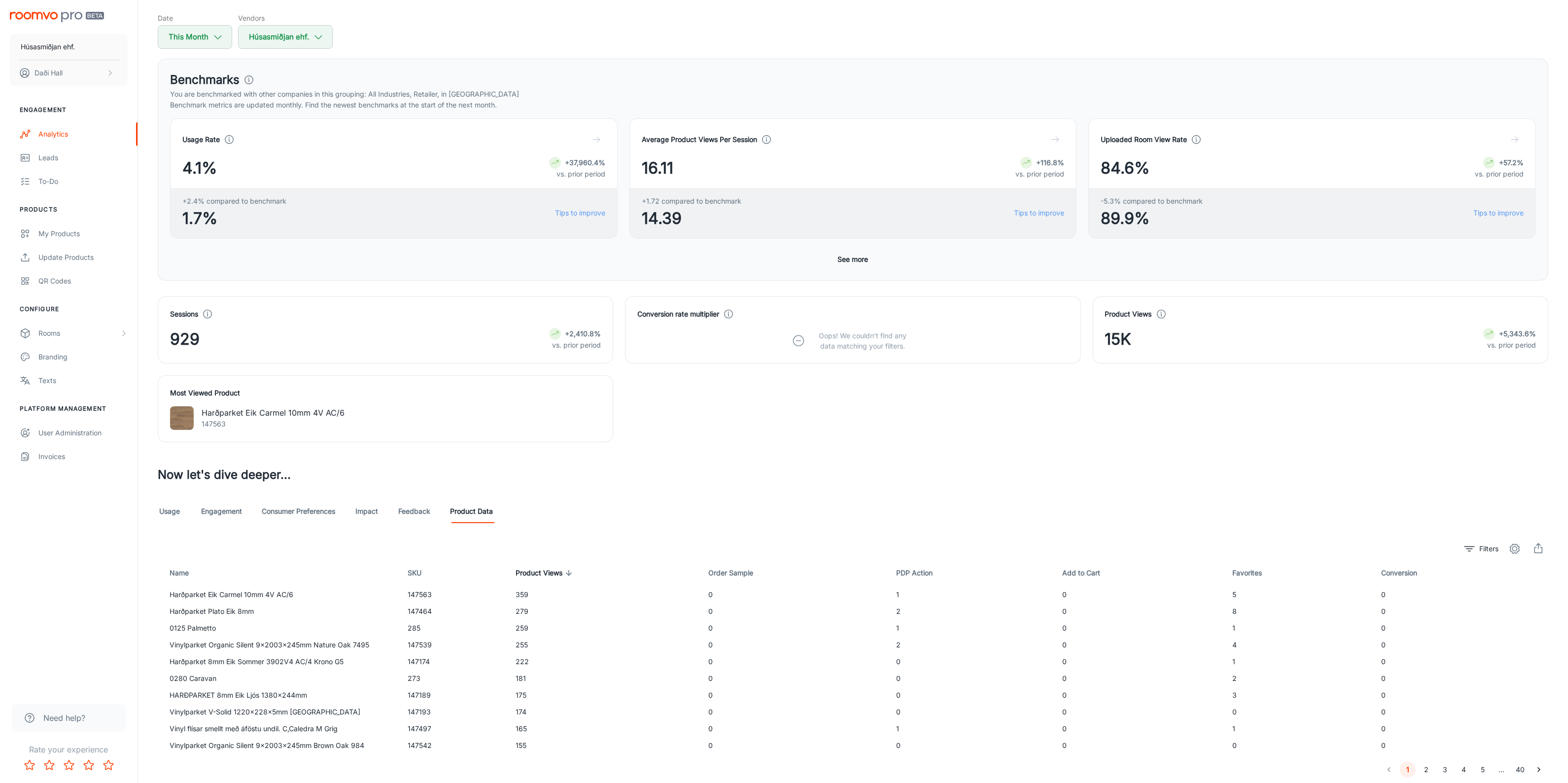
scroll to position [129, 0]
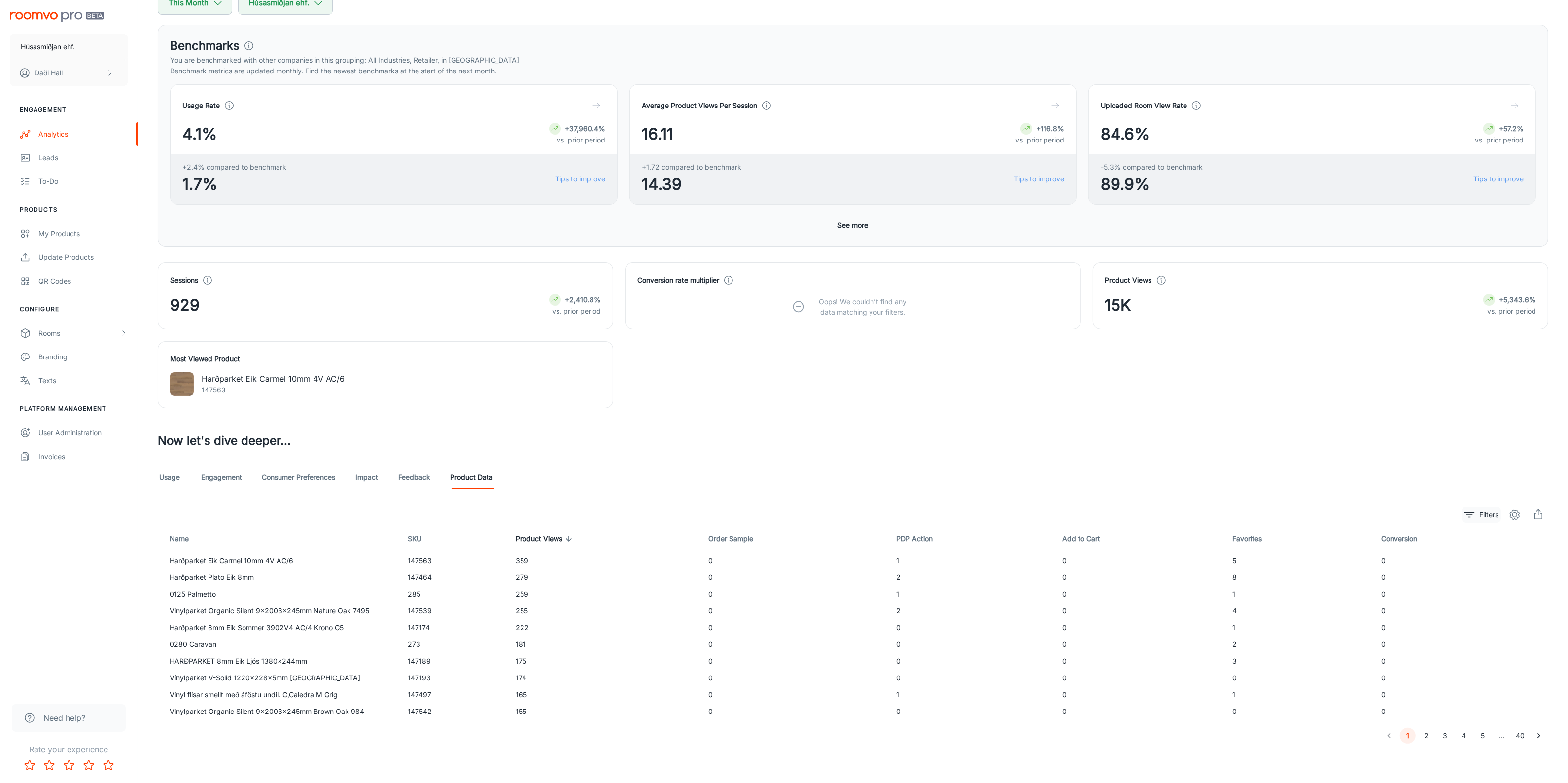
click at [1482, 518] on p "Filters" at bounding box center [1489, 515] width 20 height 11
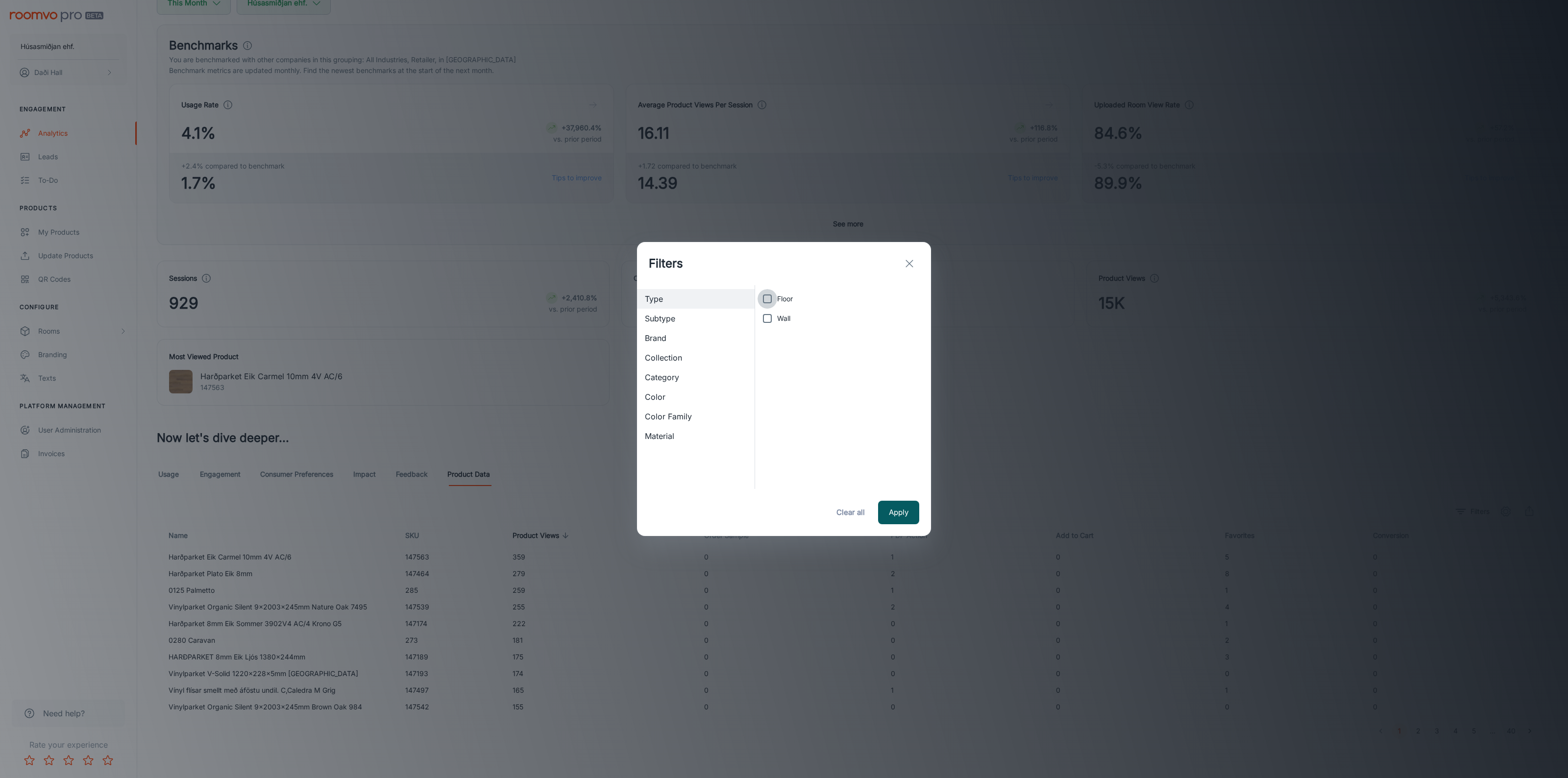
click at [766, 301] on input "Floor" at bounding box center [767, 298] width 19 height 19
checkbox input "true"
click at [767, 314] on input "Wall" at bounding box center [767, 319] width 19 height 19
checkbox input "true"
click at [667, 323] on span "Subtype" at bounding box center [696, 318] width 102 height 12
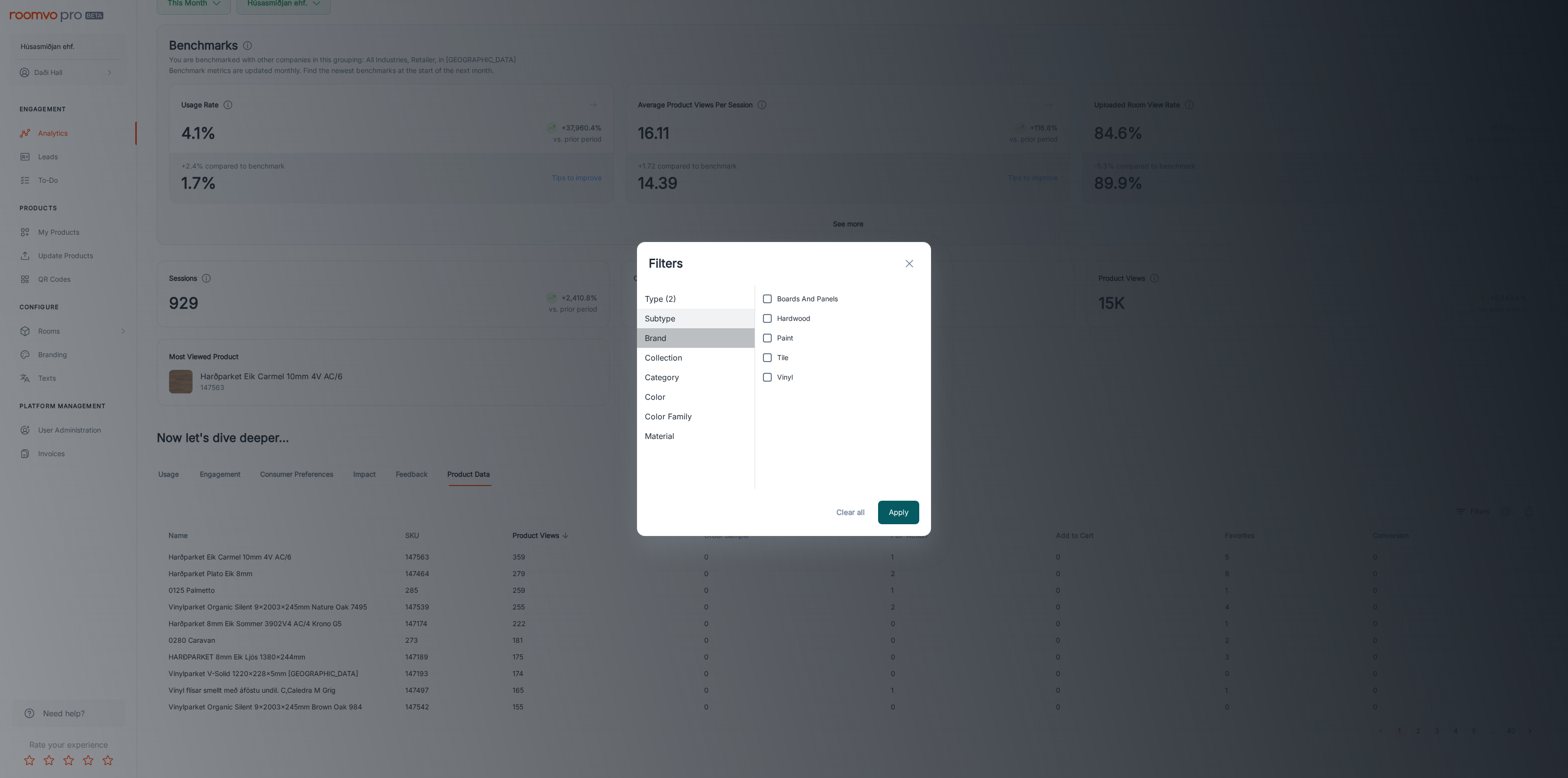
click at [663, 329] on div "Brand" at bounding box center [695, 338] width 117 height 19
click at [662, 348] on div "Collection" at bounding box center [695, 357] width 117 height 19
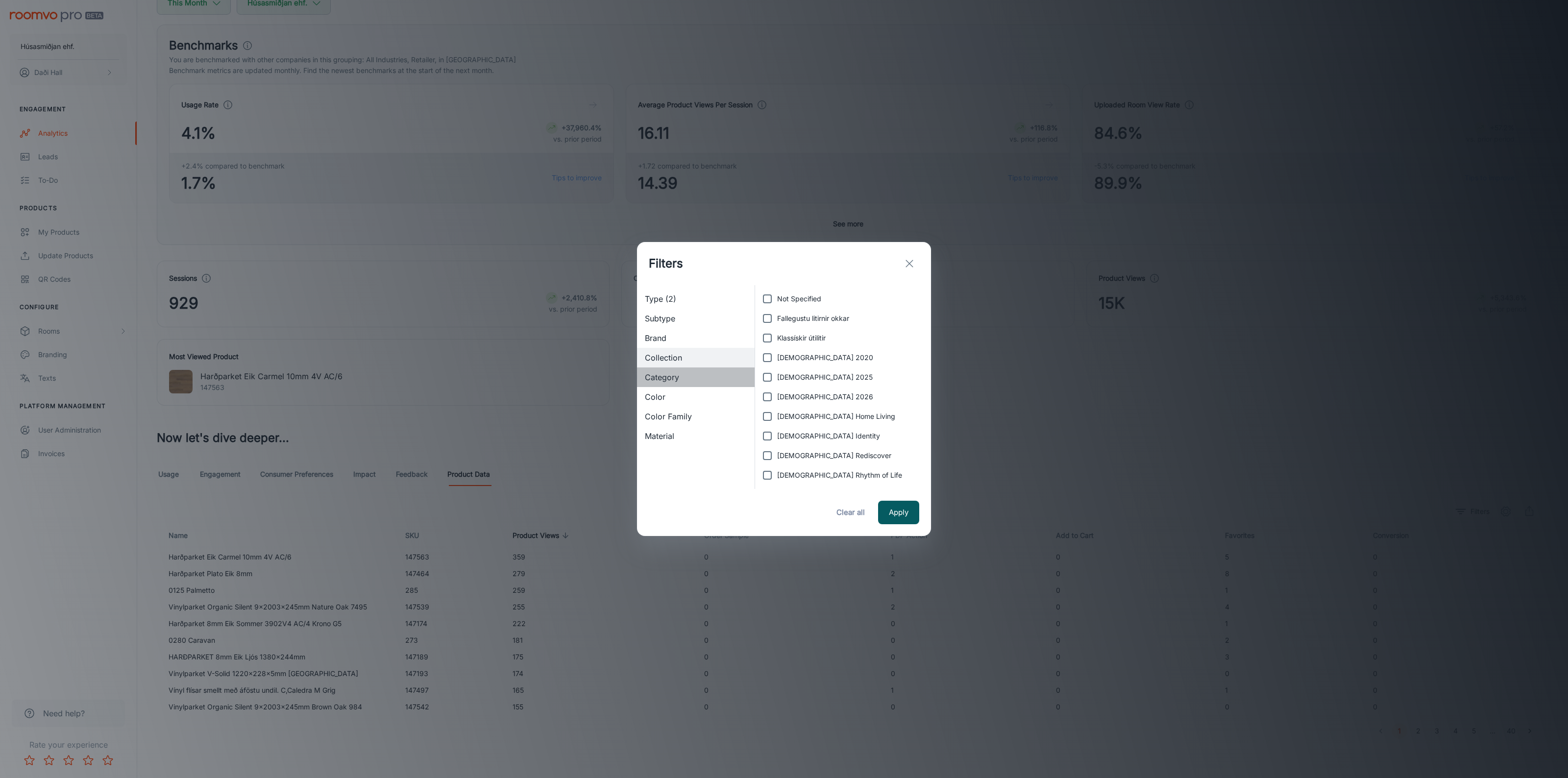
click at [665, 367] on div "Category" at bounding box center [695, 377] width 117 height 19
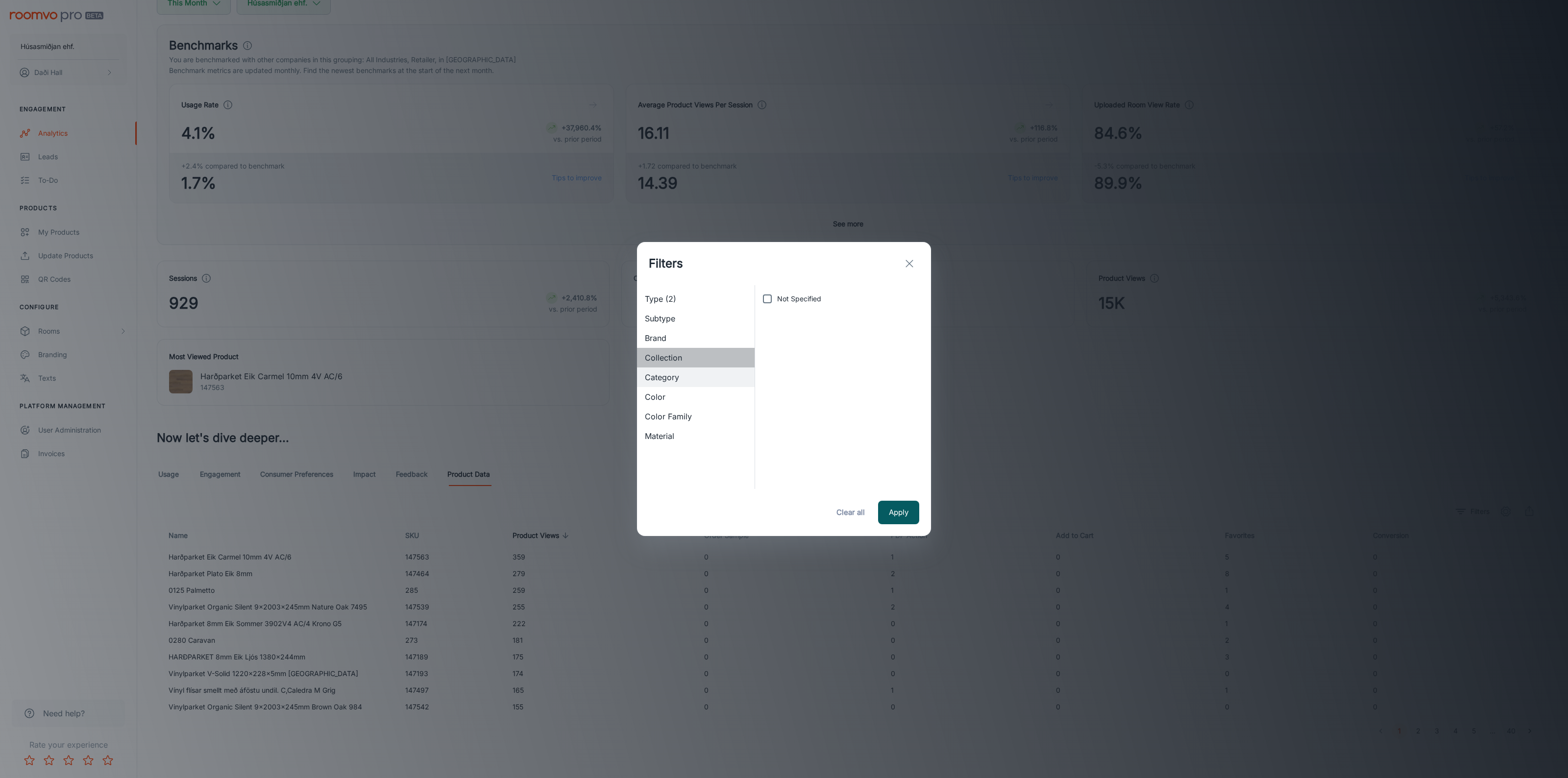
click at [677, 360] on span "Collection" at bounding box center [696, 357] width 102 height 12
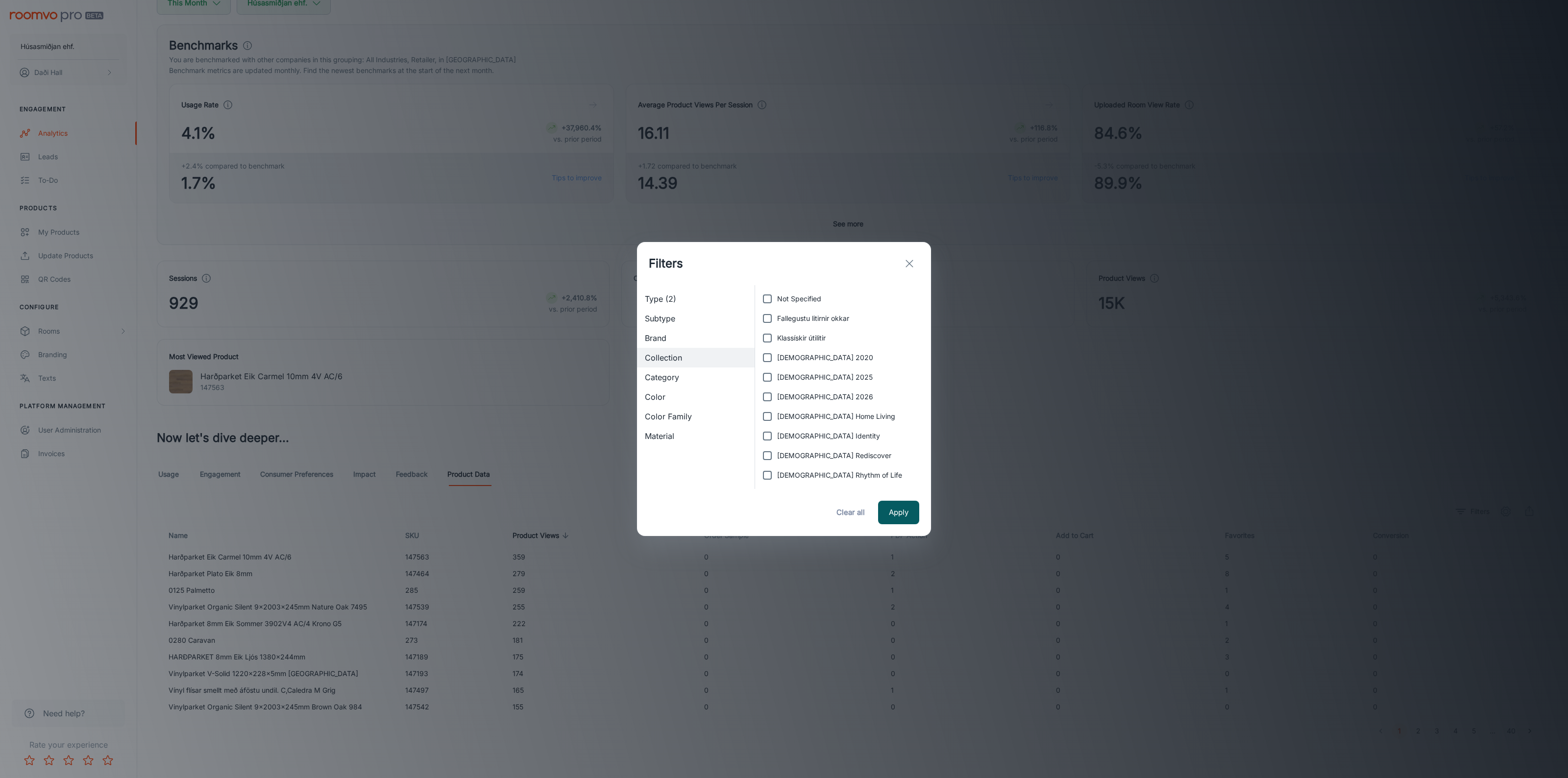
click at [662, 378] on span "Category" at bounding box center [696, 377] width 102 height 12
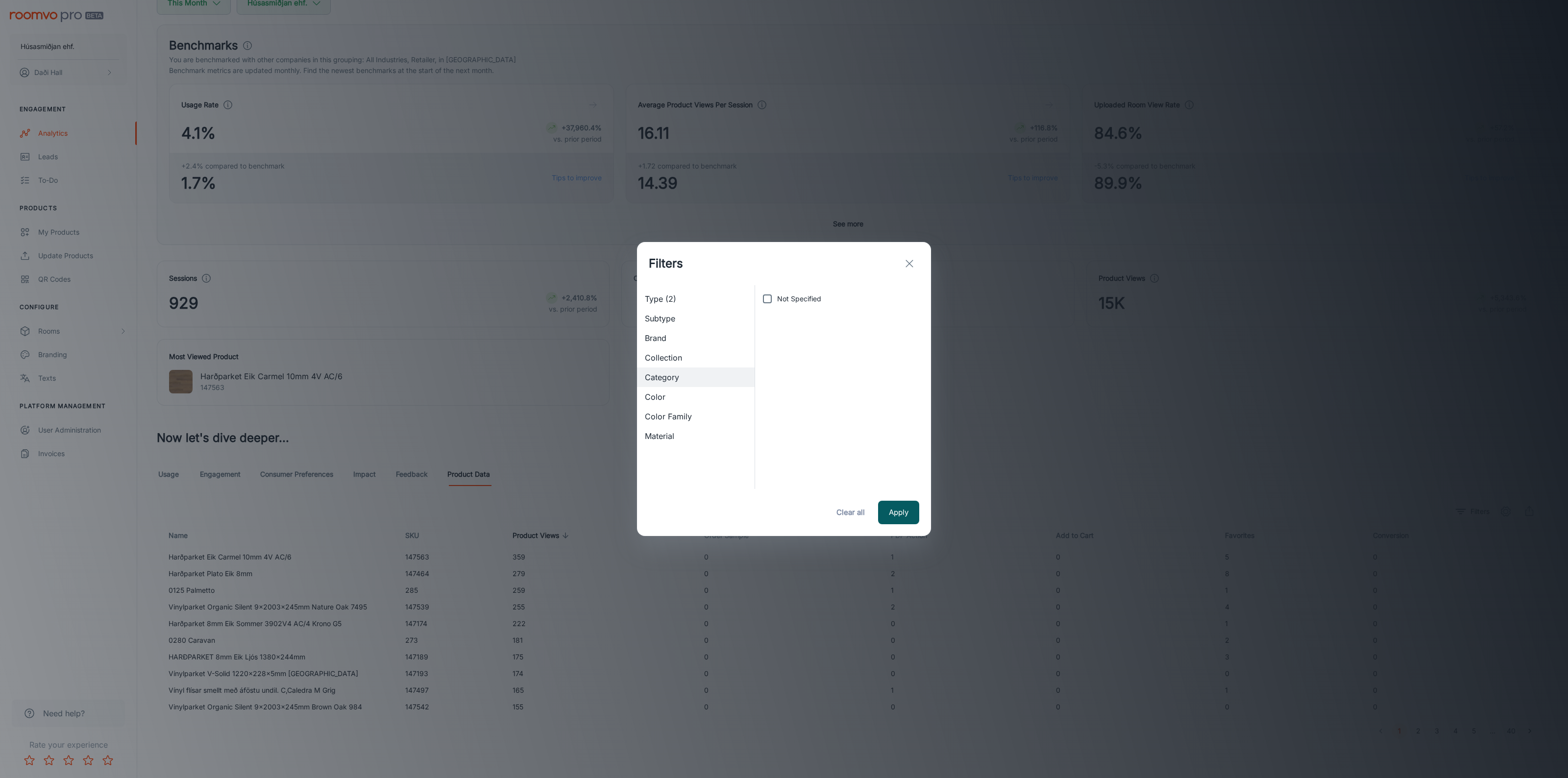
click at [660, 392] on span "Color" at bounding box center [696, 396] width 102 height 12
click at [668, 371] on span "Category" at bounding box center [696, 377] width 102 height 12
click at [670, 418] on span "Color Family" at bounding box center [696, 416] width 102 height 12
click at [667, 434] on span "Material" at bounding box center [696, 436] width 102 height 12
click at [672, 296] on span "Type (2)" at bounding box center [696, 298] width 102 height 12
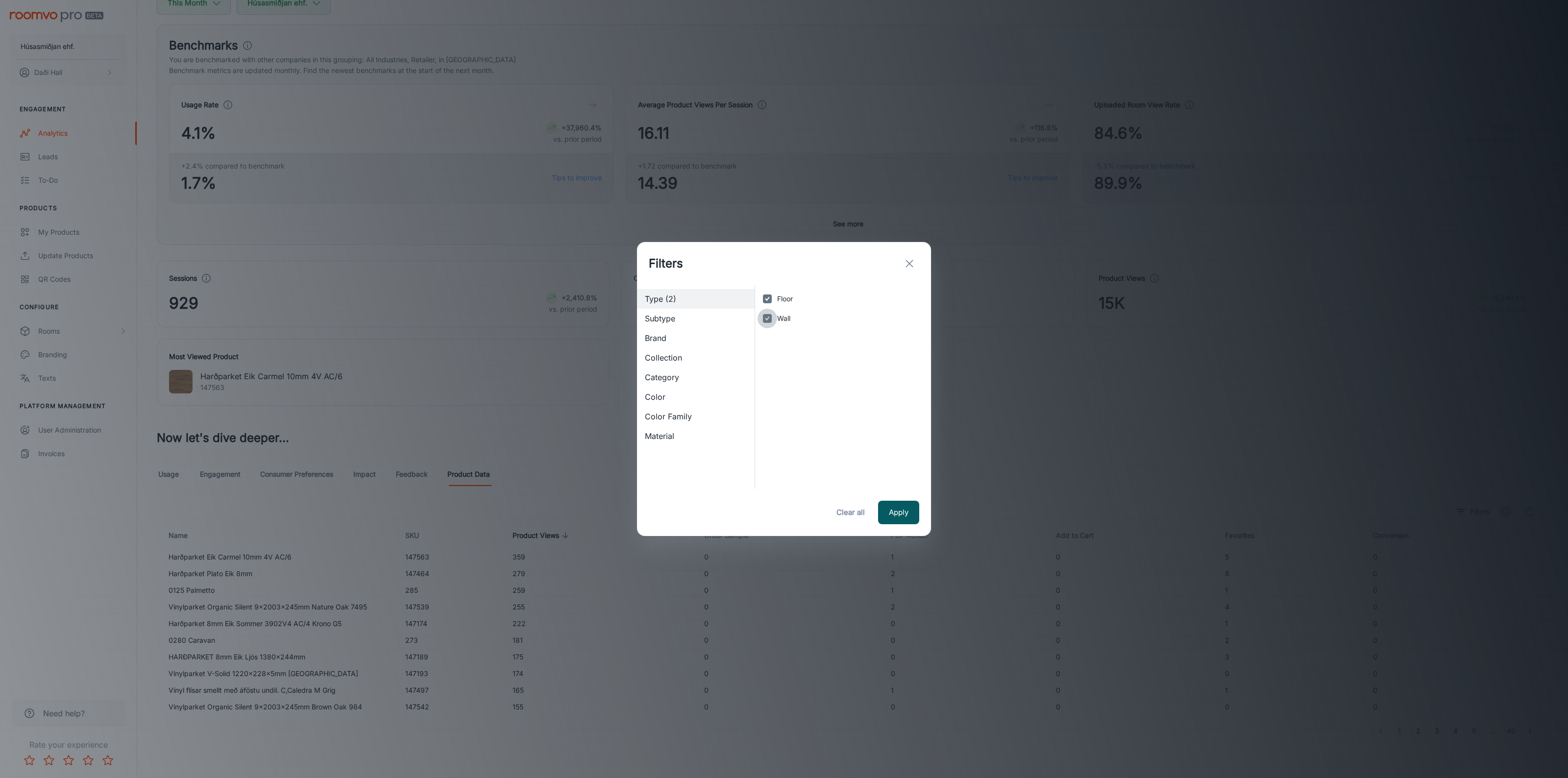
click at [768, 317] on input "Wall" at bounding box center [767, 319] width 19 height 19
checkbox input "false"
click at [769, 301] on input "Floor" at bounding box center [767, 298] width 19 height 19
checkbox input "false"
click at [767, 319] on input "Wall" at bounding box center [767, 319] width 19 height 19
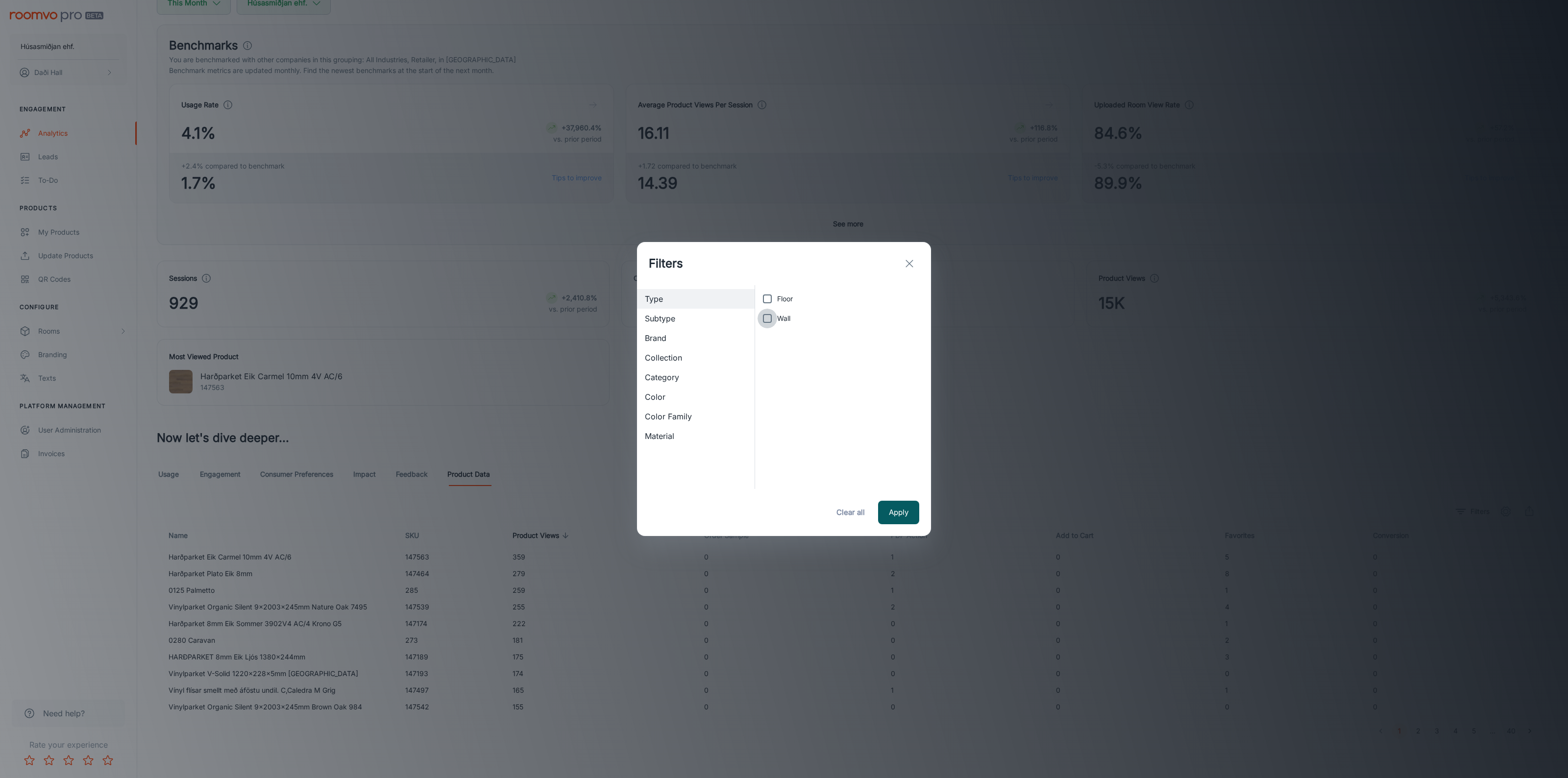
checkbox input "true"
click at [909, 520] on button "Apply" at bounding box center [899, 512] width 41 height 24
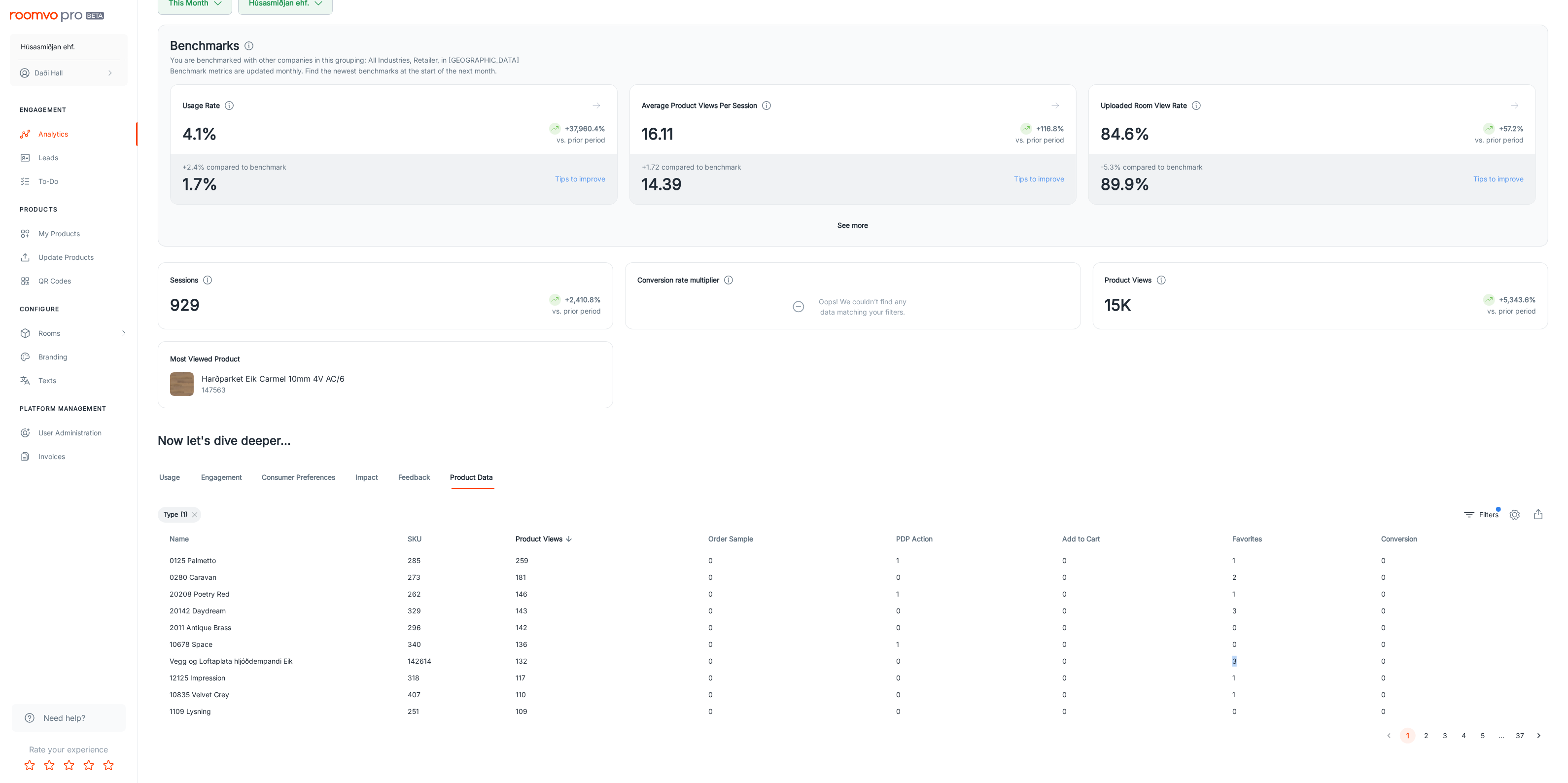
drag, startPoint x: 1229, startPoint y: 662, endPoint x: 1246, endPoint y: 662, distance: 17.0
click at [1246, 662] on td "3" at bounding box center [1298, 661] width 149 height 17
click at [1501, 508] on span "filter" at bounding box center [1498, 508] width 5 height 5
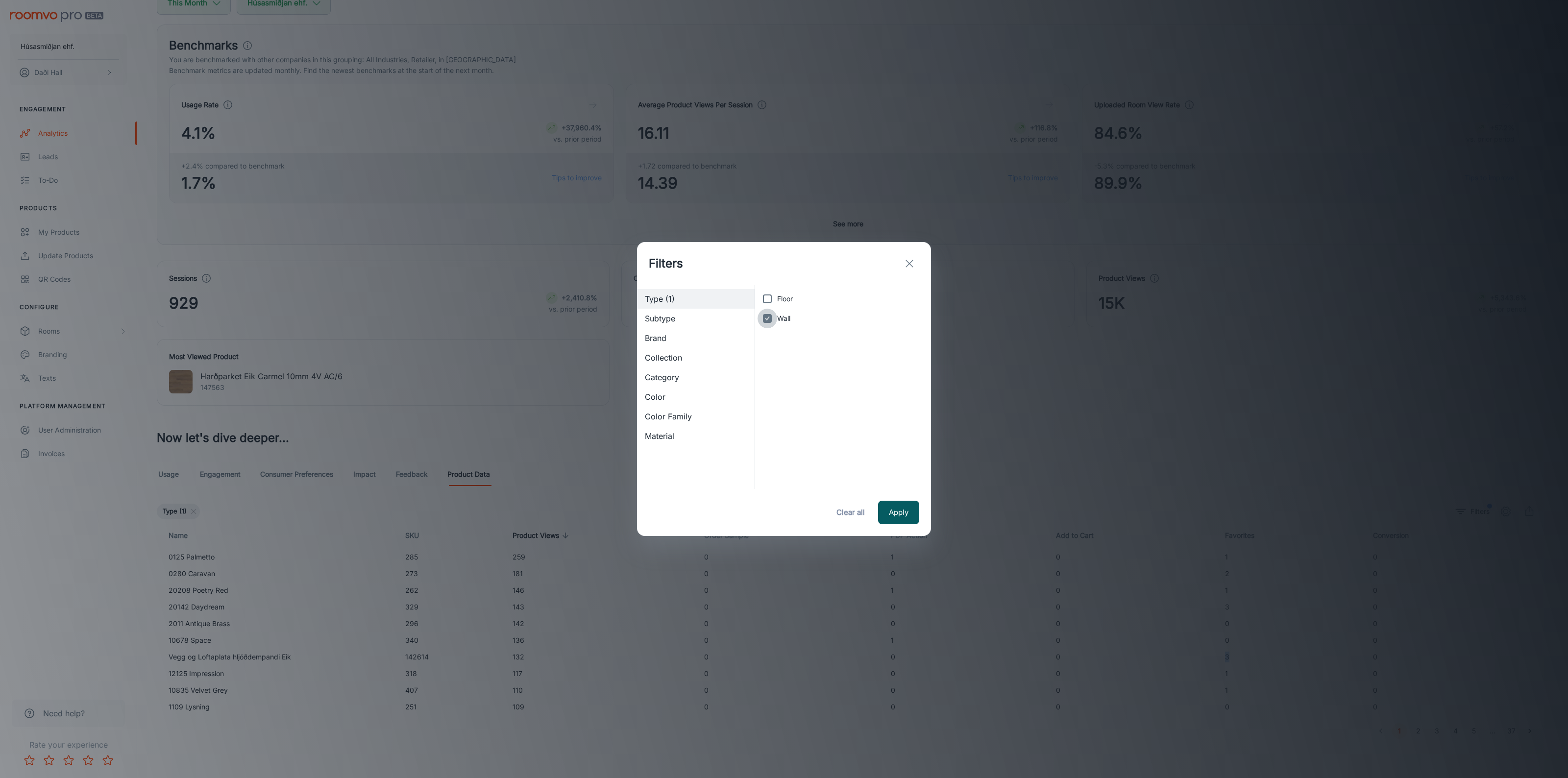
click at [774, 320] on input "Wall" at bounding box center [767, 319] width 19 height 19
checkbox input "false"
click at [860, 509] on button "Clear all" at bounding box center [851, 512] width 39 height 24
click at [912, 262] on icon "exit" at bounding box center [909, 263] width 12 height 12
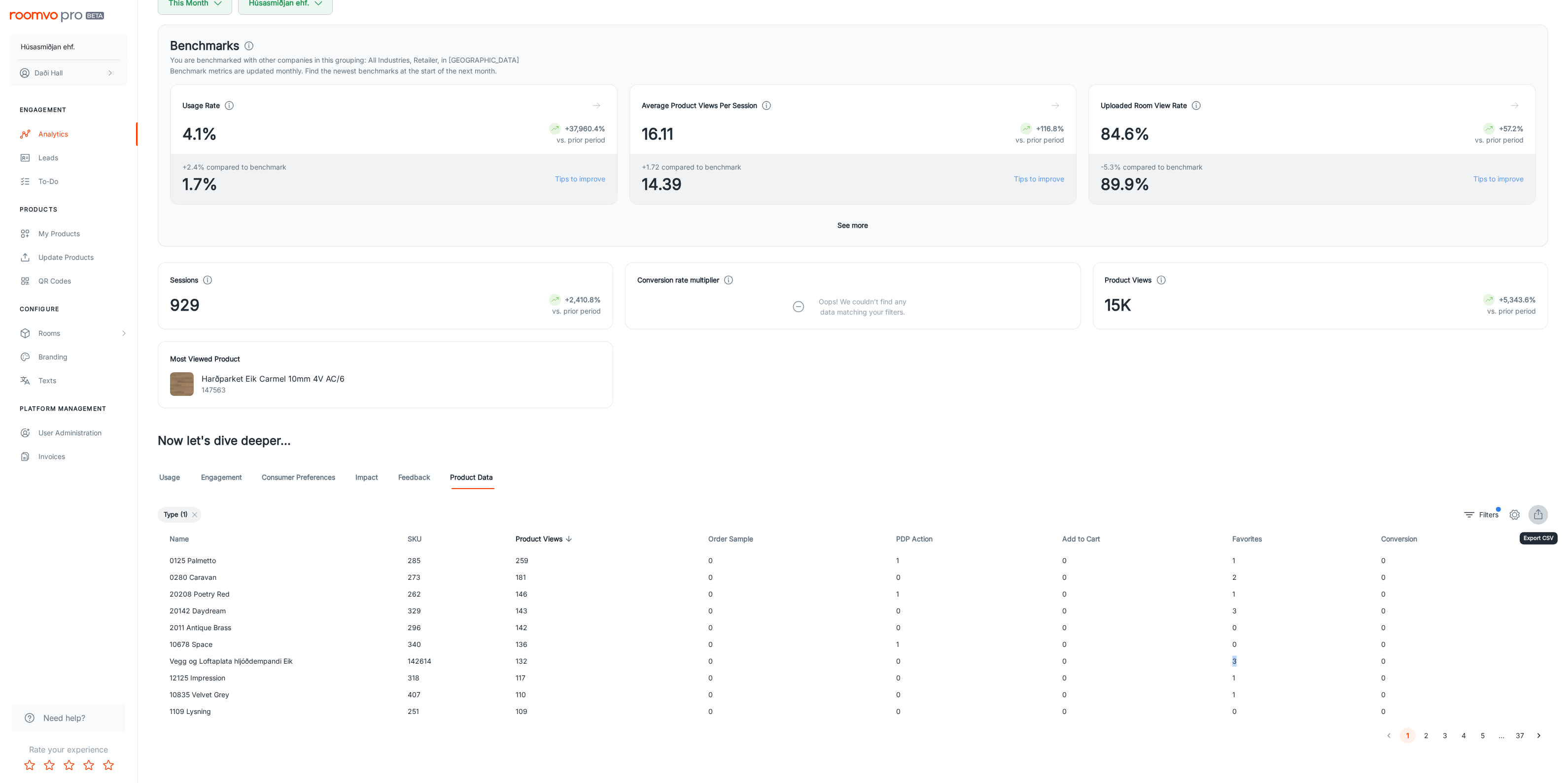
click at [1536, 520] on icon "export" at bounding box center [1538, 514] width 12 height 12
click at [408, 478] on link "Feedback" at bounding box center [414, 477] width 32 height 24
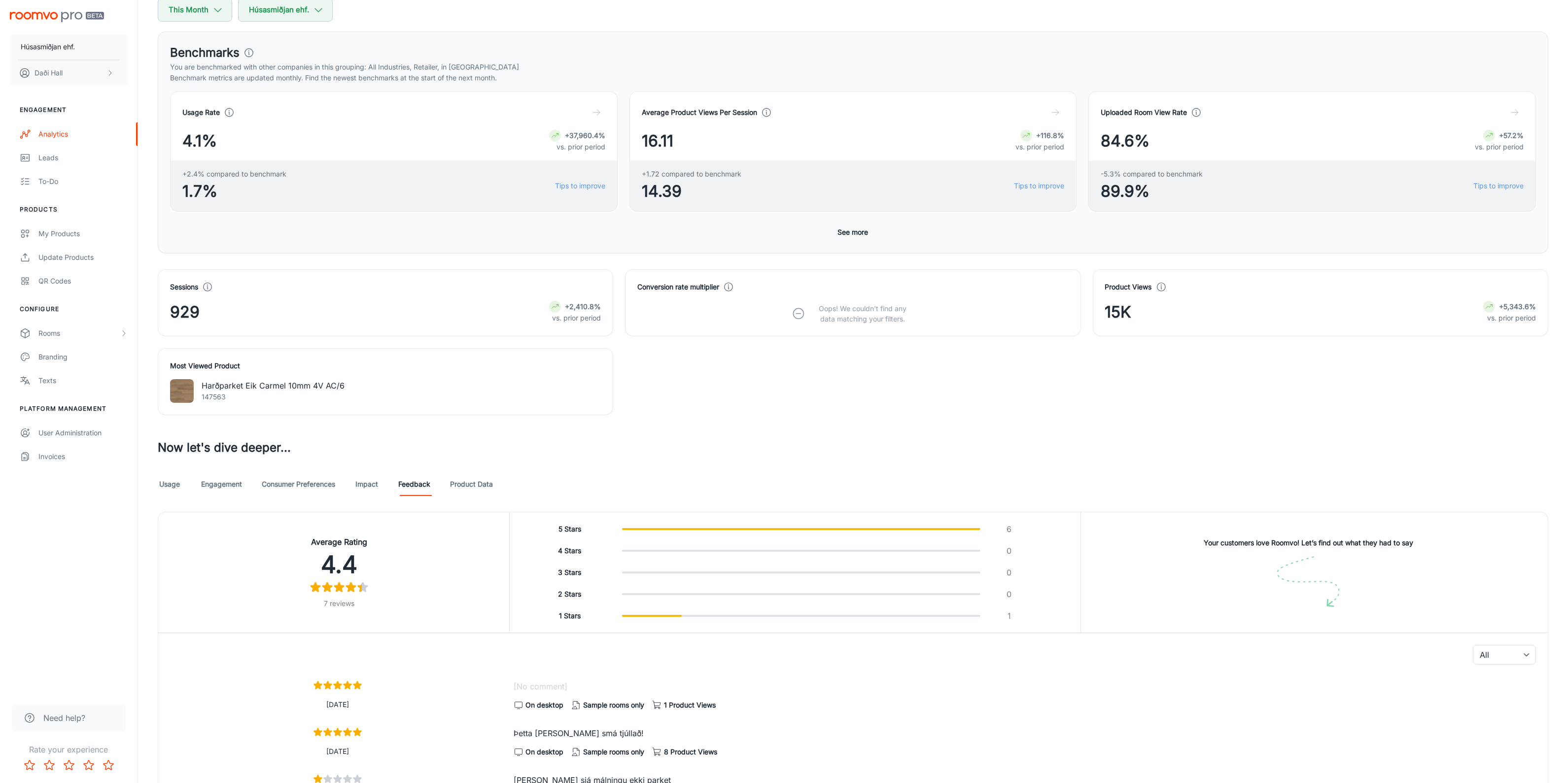
scroll to position [109, 0]
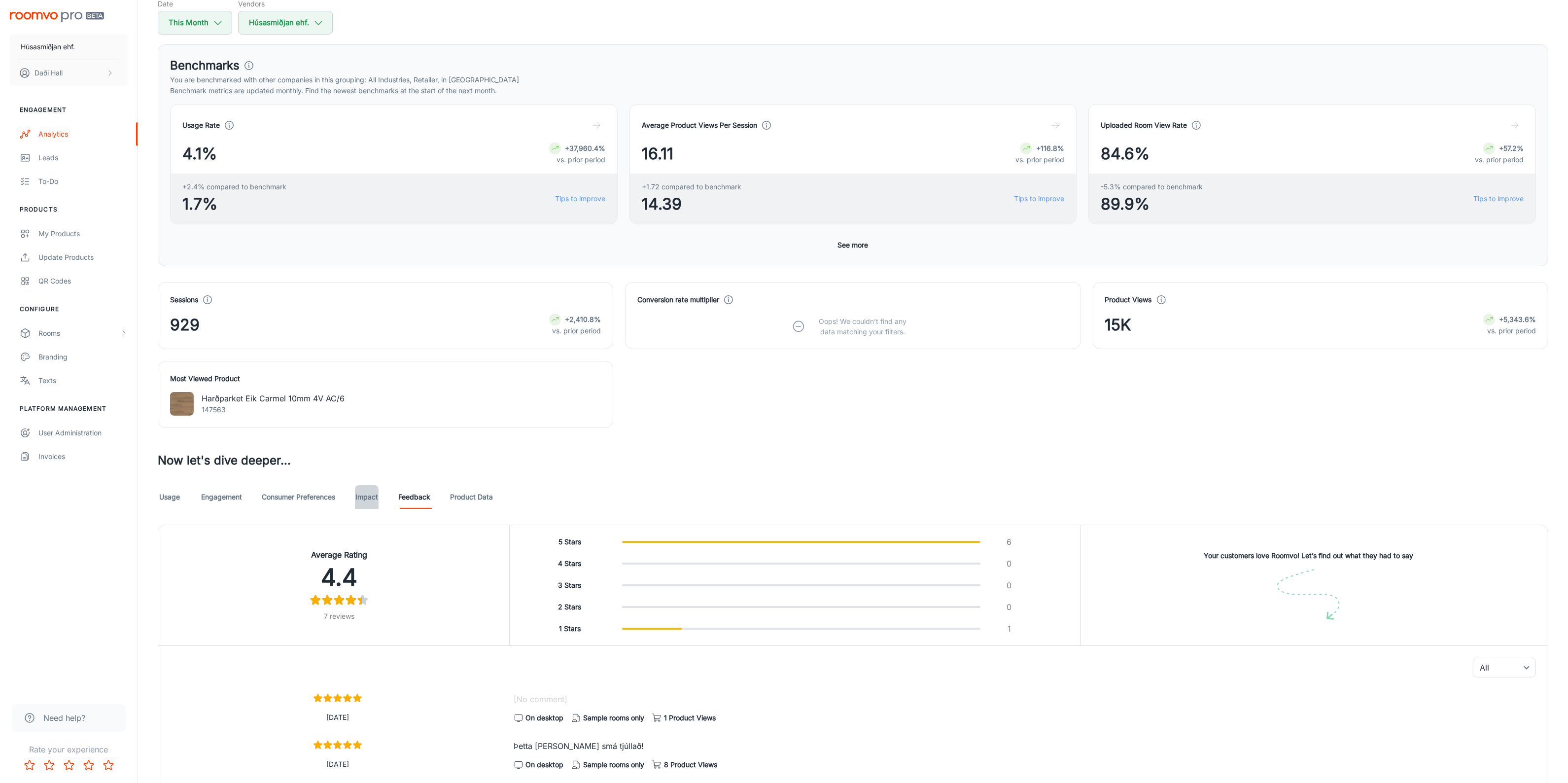
click at [367, 501] on link "Impact" at bounding box center [367, 497] width 24 height 24
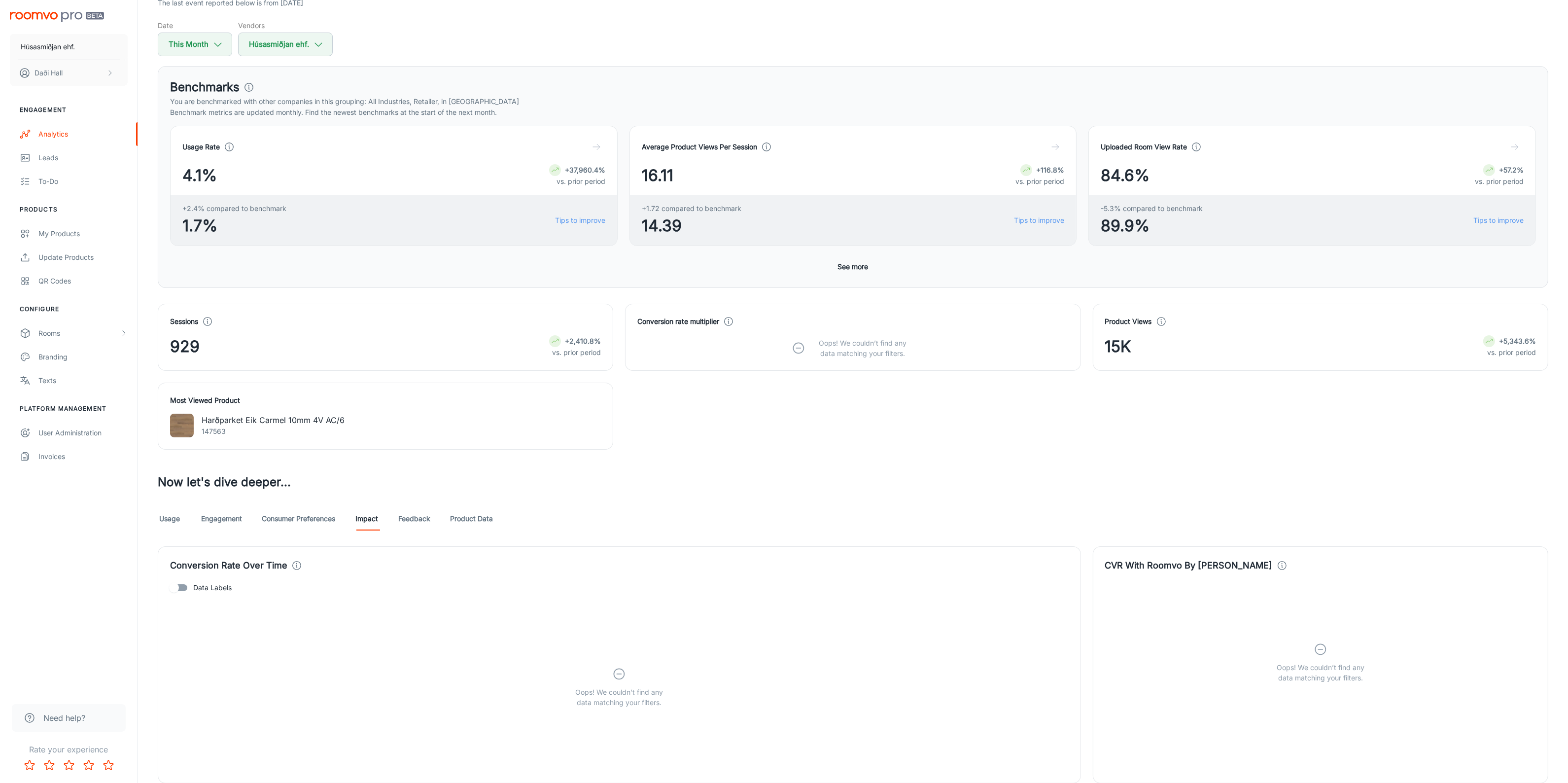
scroll to position [308, 0]
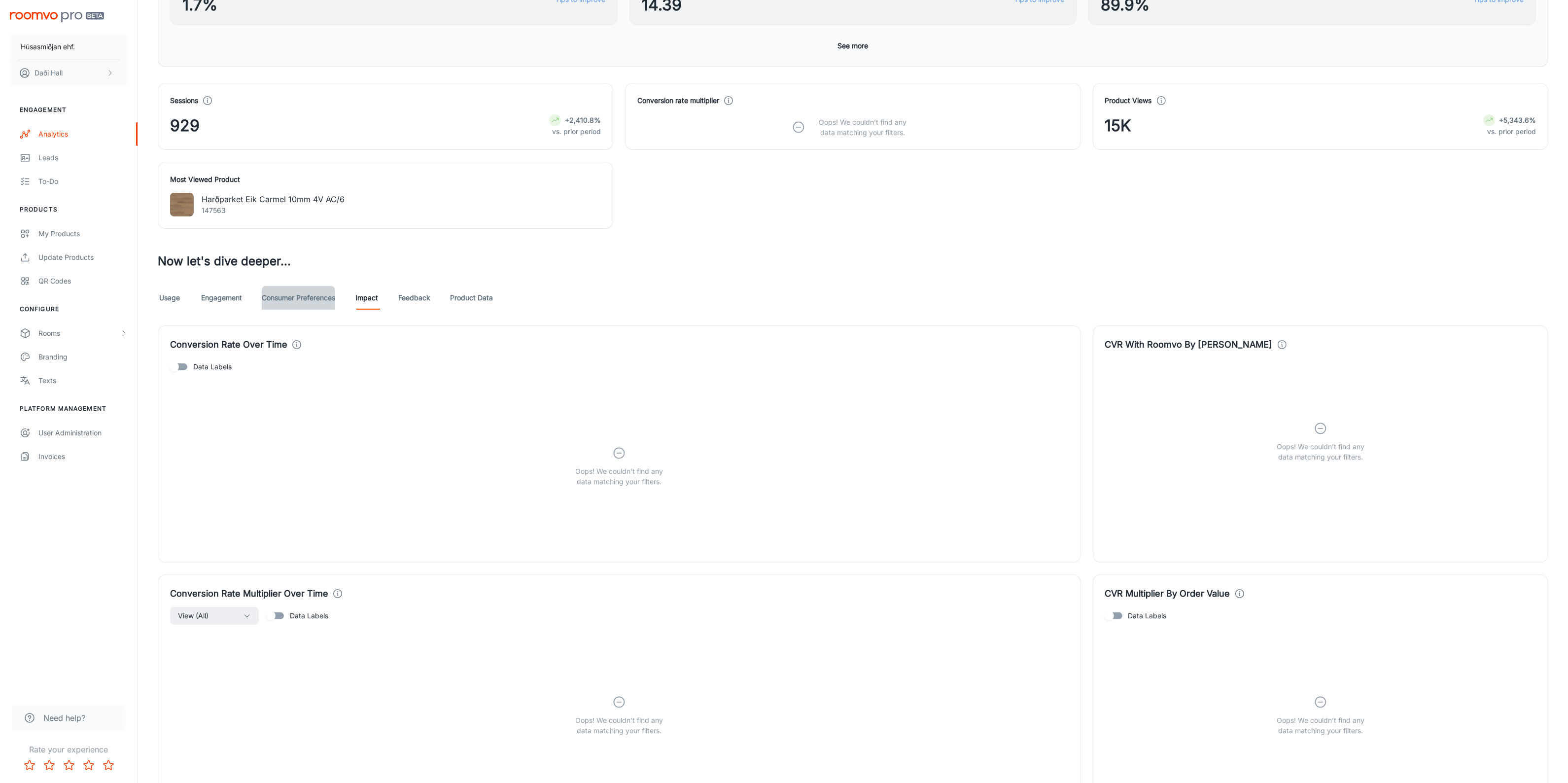
click at [309, 297] on link "Consumer Preferences" at bounding box center [298, 298] width 73 height 24
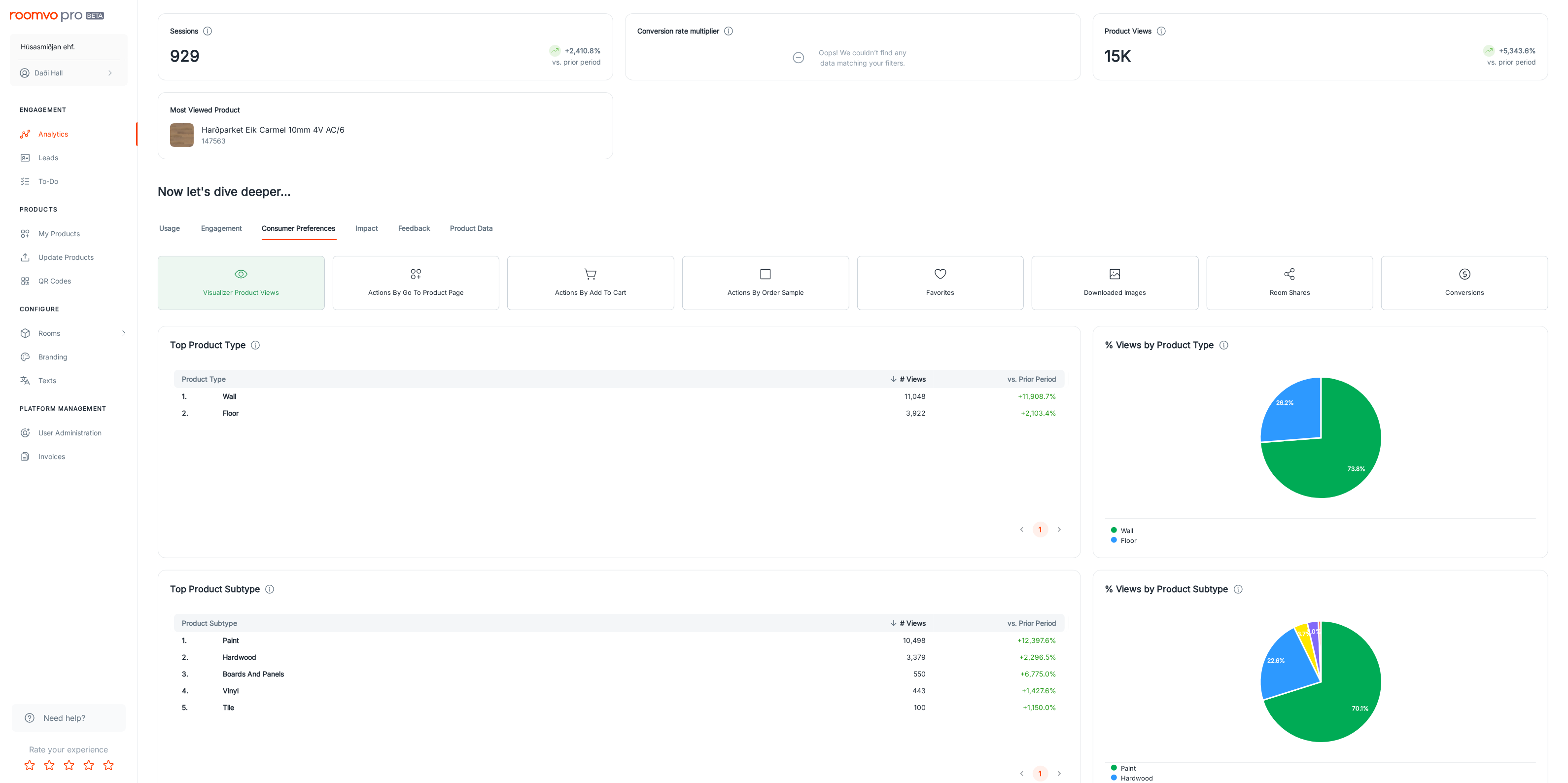
scroll to position [431, 0]
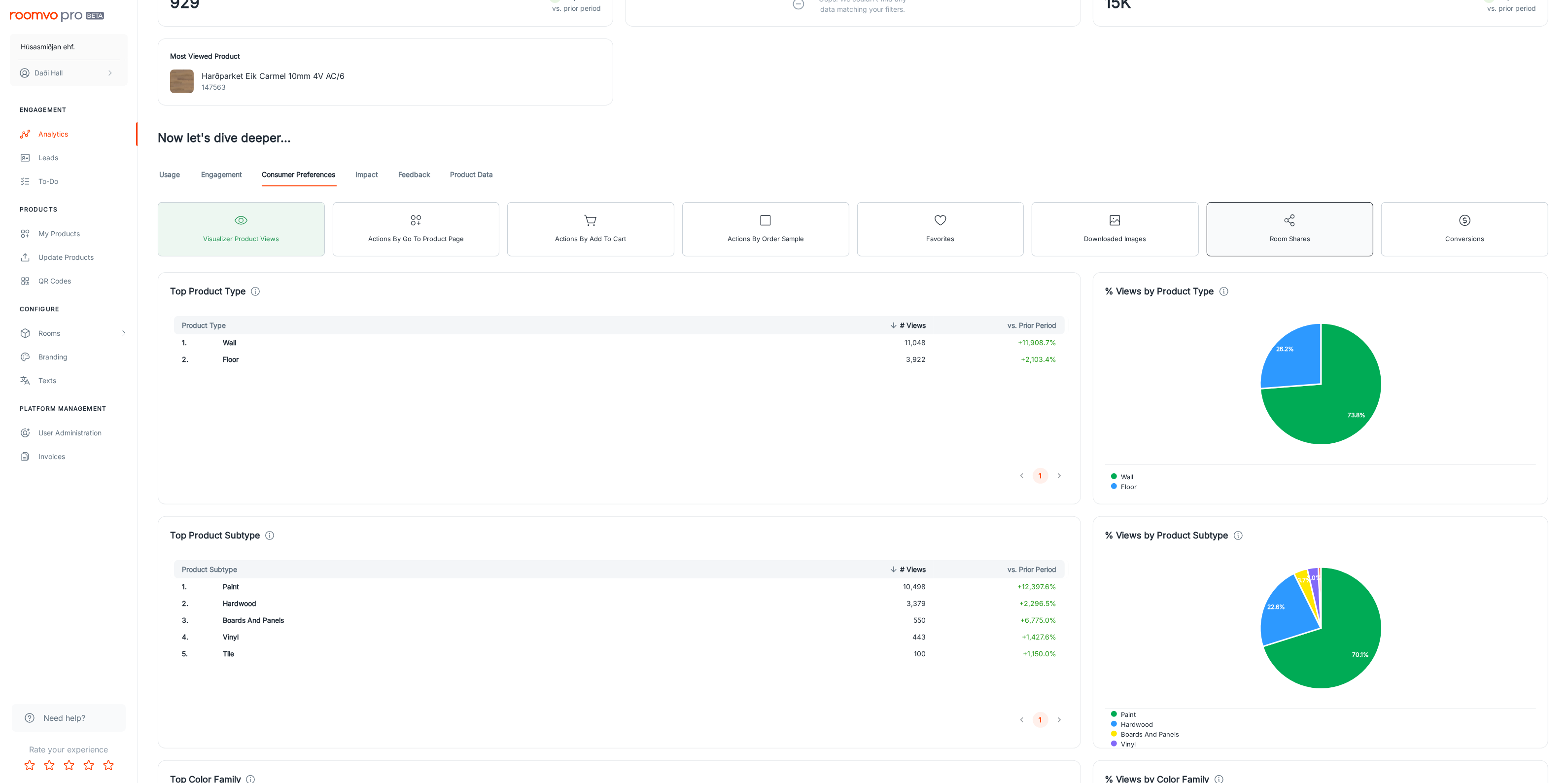
click at [1284, 251] on button "Room Shares" at bounding box center [1290, 229] width 167 height 54
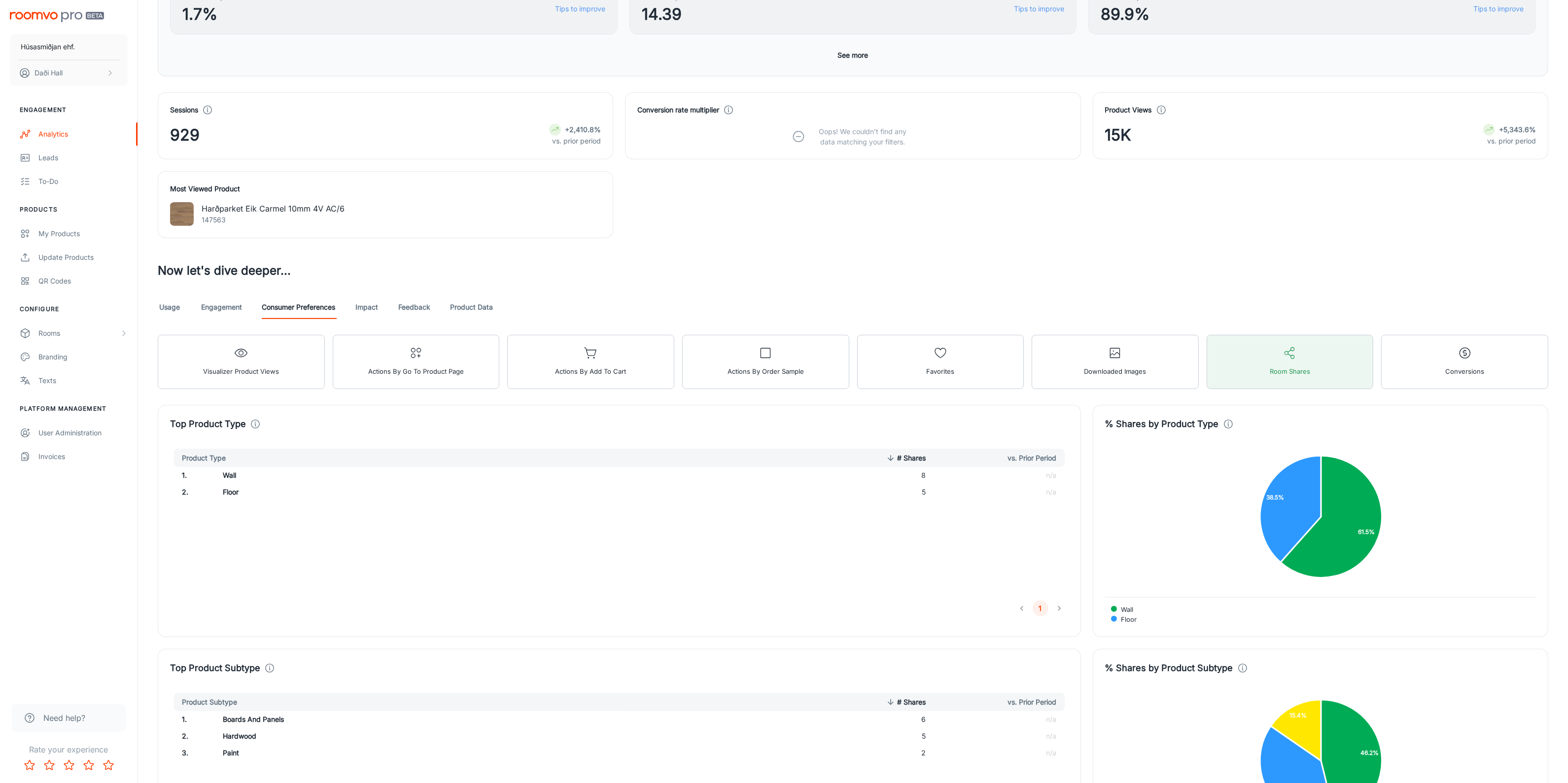
scroll to position [272, 0]
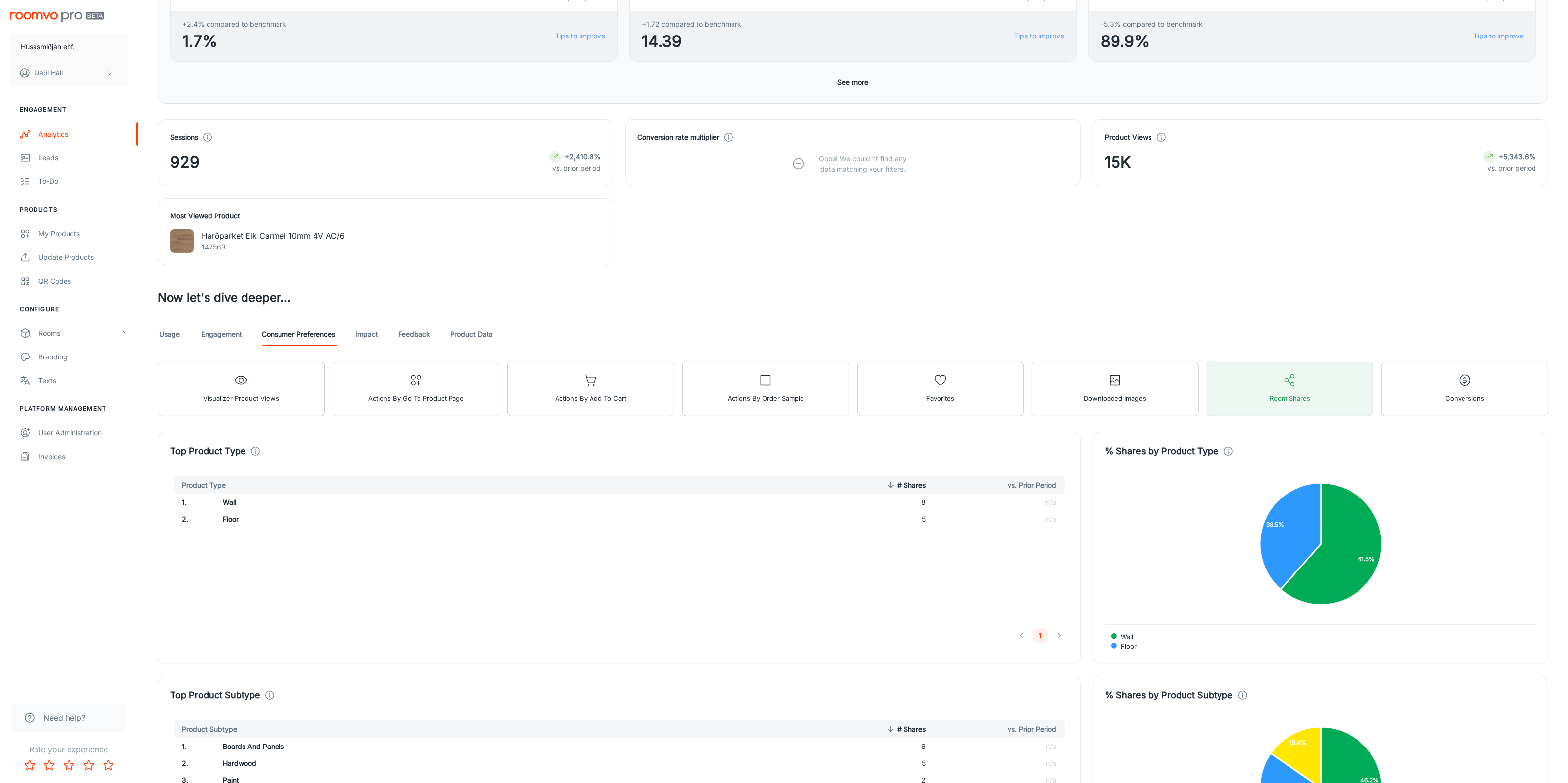
drag, startPoint x: 346, startPoint y: 239, endPoint x: 289, endPoint y: 237, distance: 57.0
click at [345, 238] on div "Harðparket Eik Carmel 10mm 4V AC/6 147563" at bounding box center [385, 241] width 431 height 24
click at [220, 210] on div "Most Viewed Product Harðparket Eik Carmel 10mm 4V AC/6 147563" at bounding box center [386, 232] width 455 height 67
click at [371, 403] on span "Actions by Go To Product Page" at bounding box center [416, 398] width 96 height 13
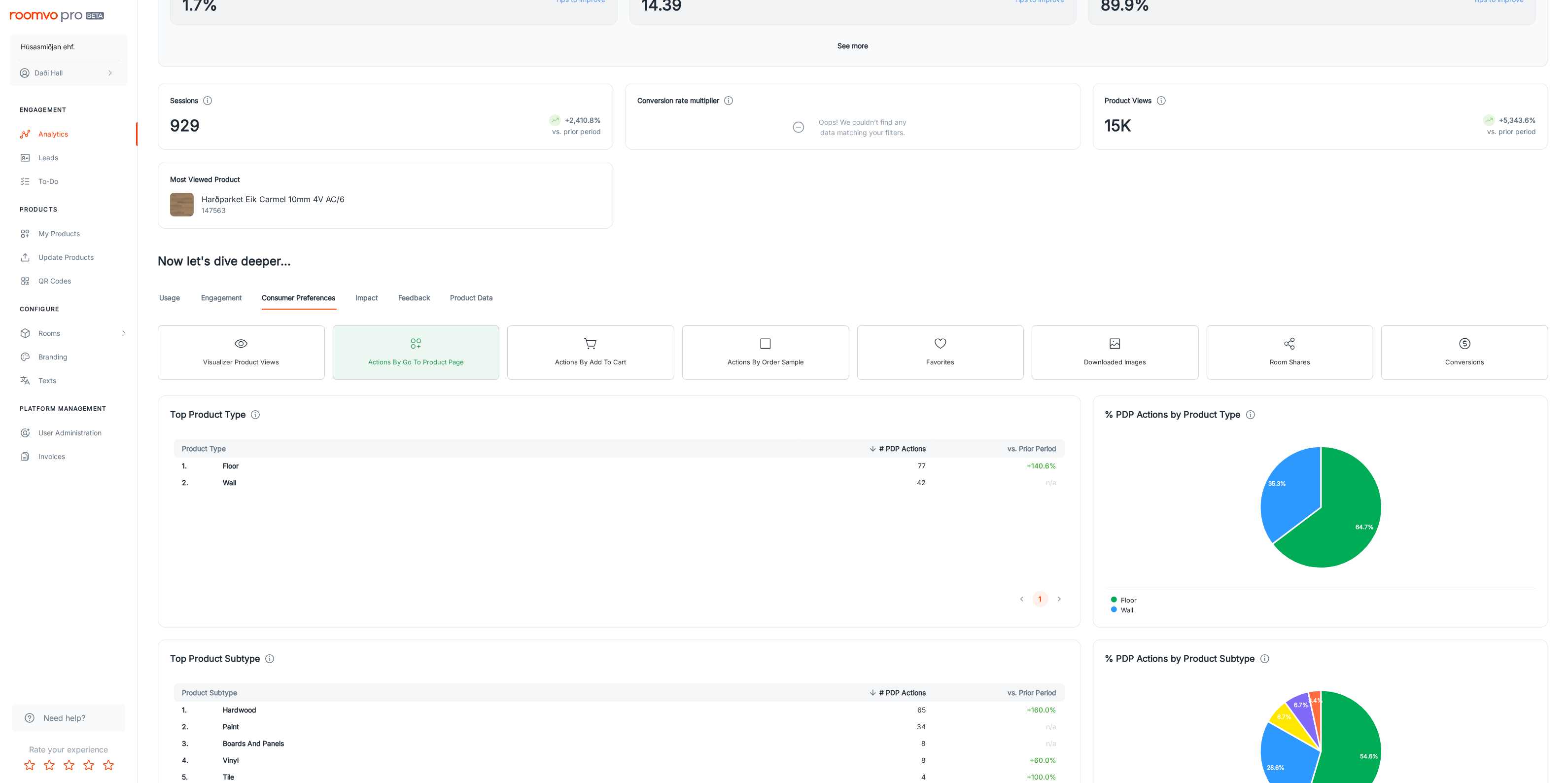
scroll to position [210, 0]
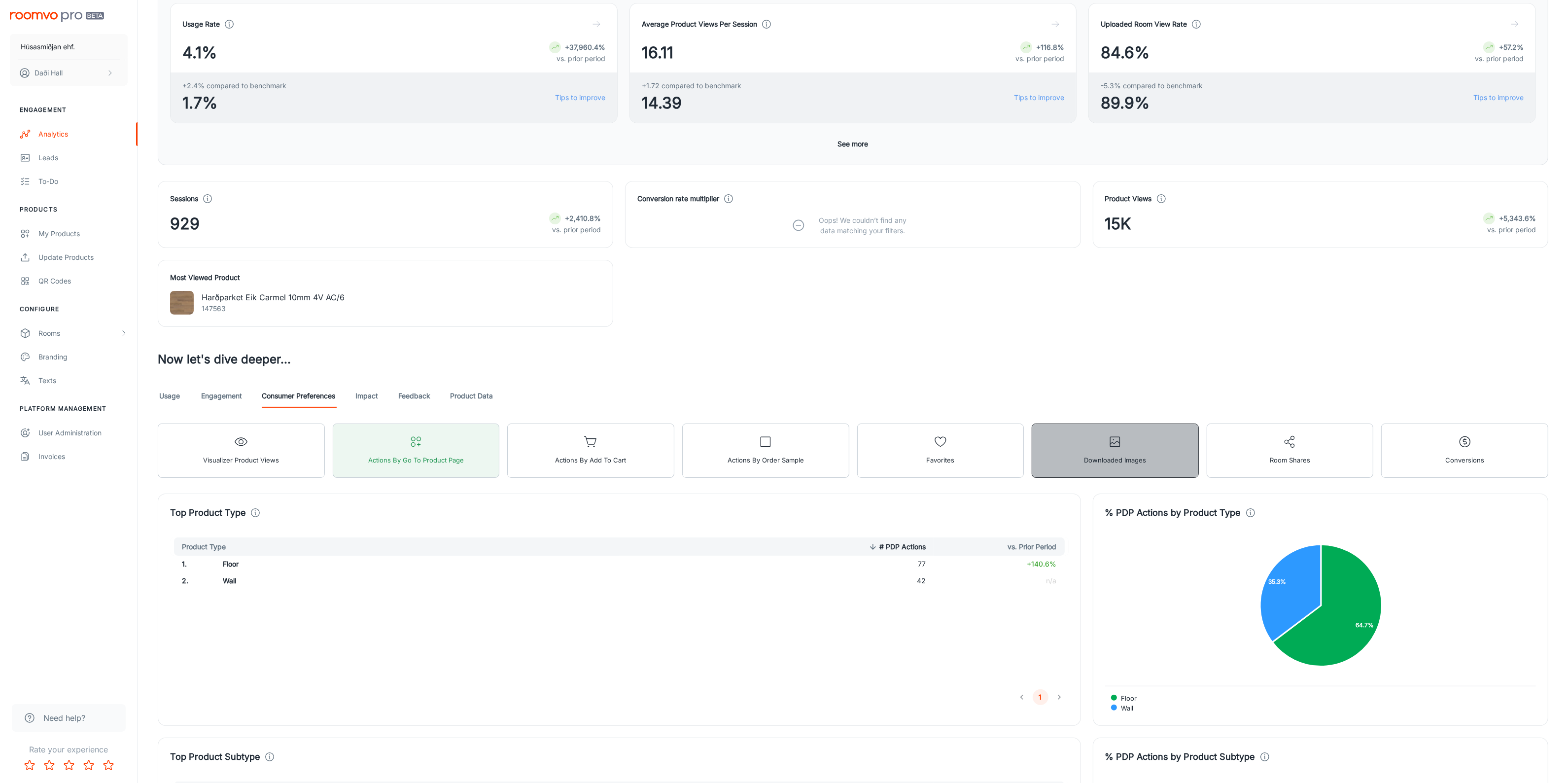
click at [1099, 460] on span "Downloaded Images" at bounding box center [1115, 460] width 62 height 13
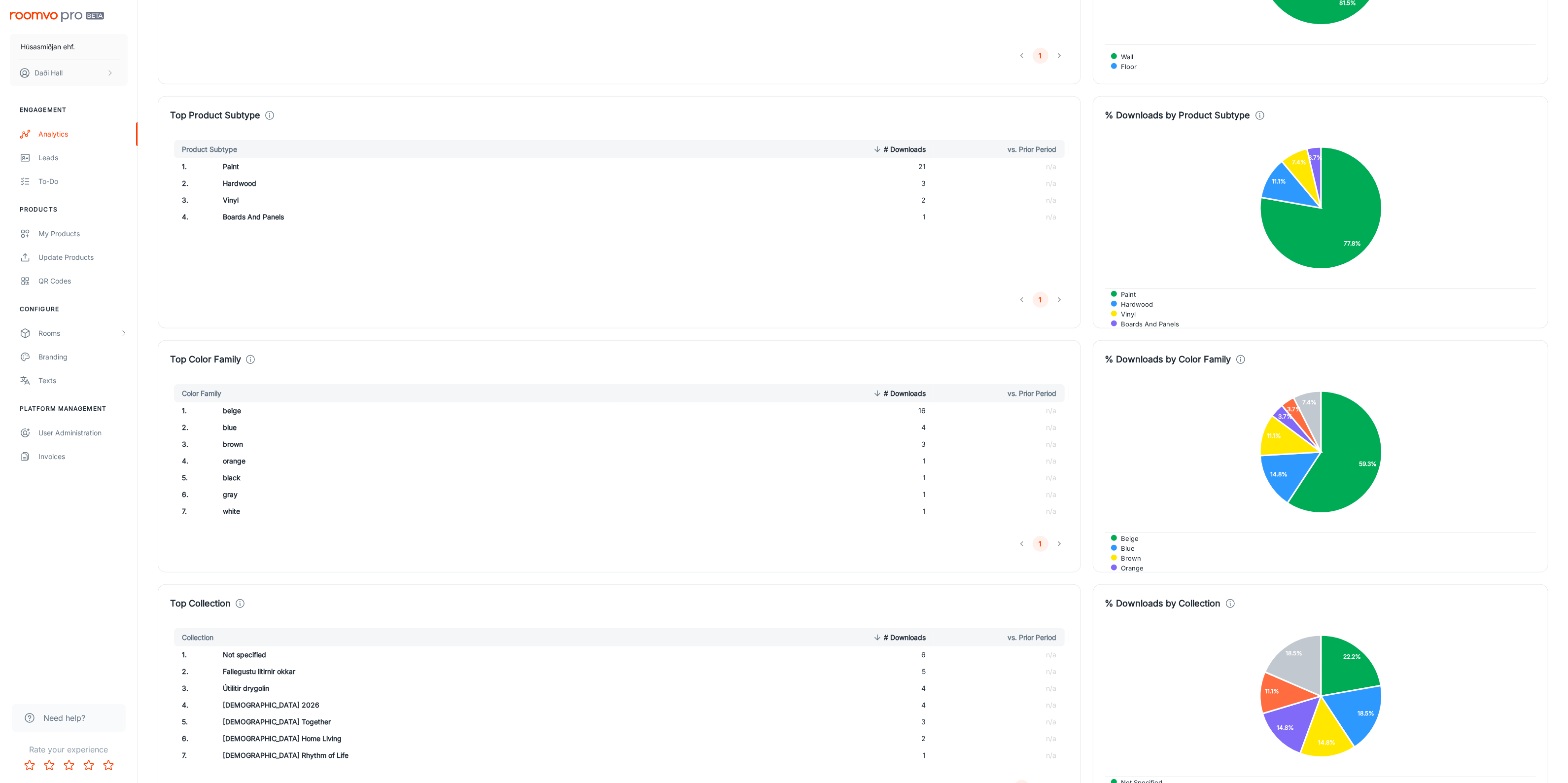
scroll to position [949, 0]
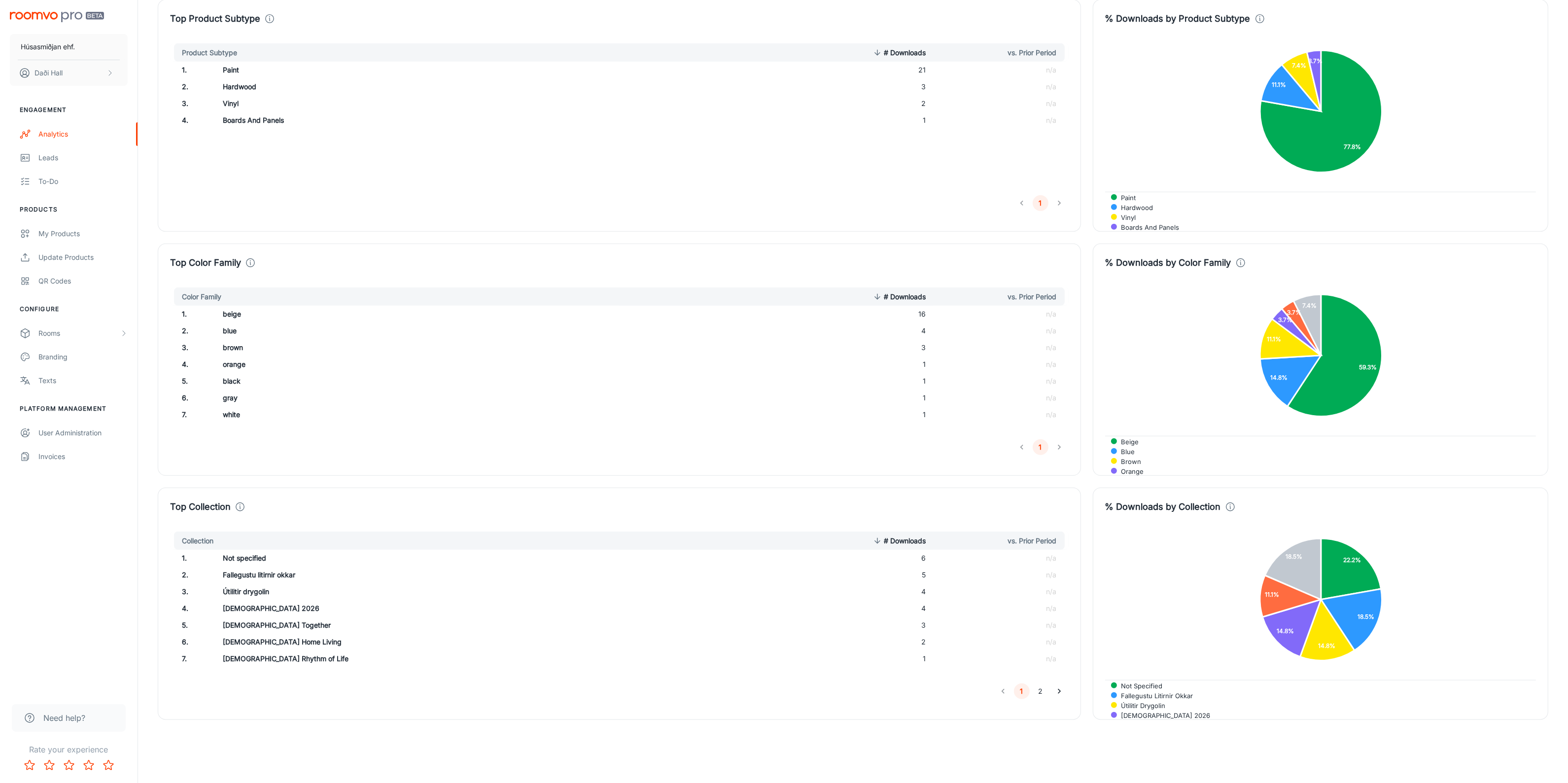
click at [1057, 691] on icon "Go to next page" at bounding box center [1060, 691] width 10 height 10
click at [1017, 693] on button "1" at bounding box center [1022, 691] width 16 height 16
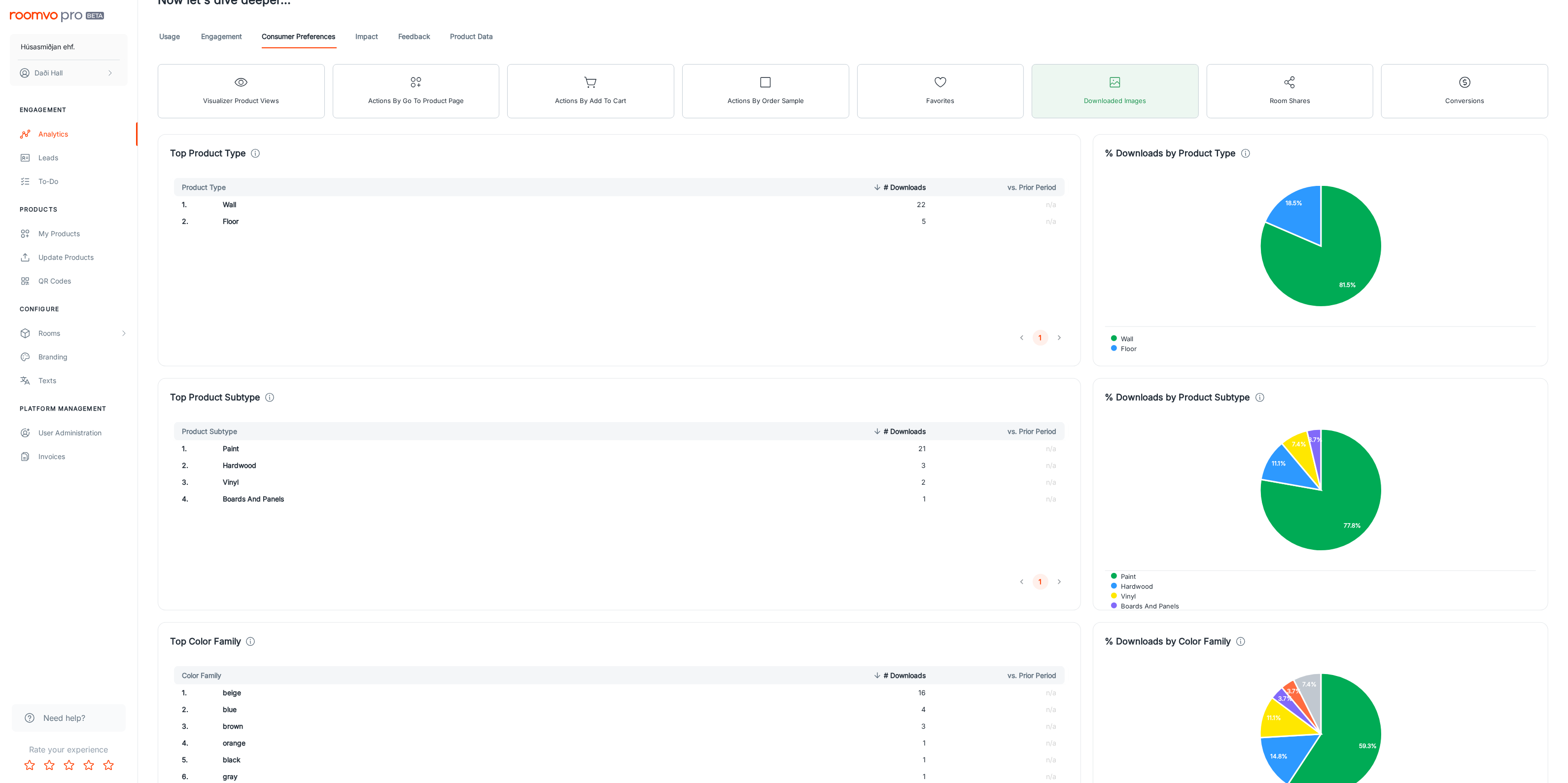
scroll to position [395, 0]
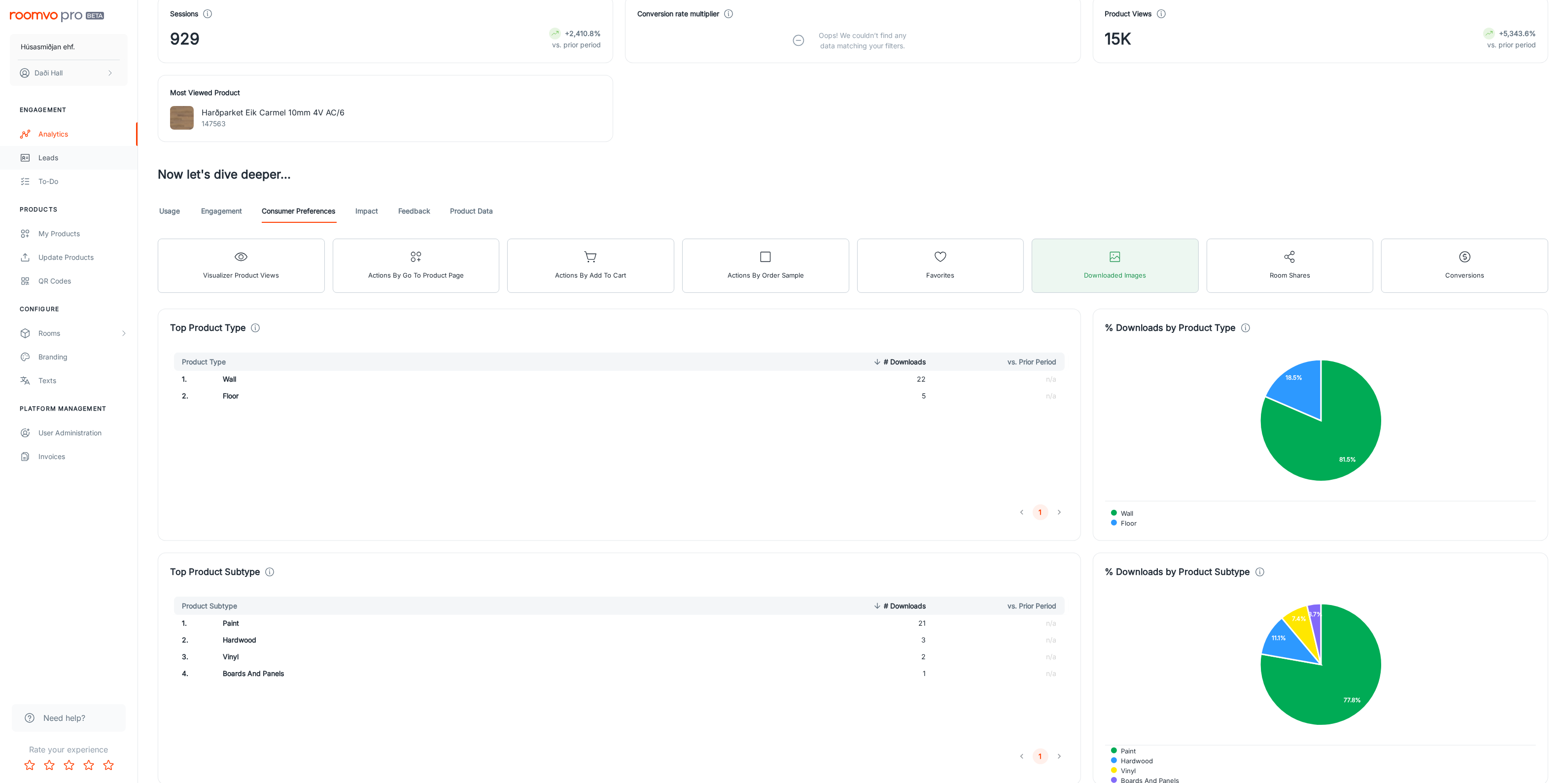
click at [52, 163] on link "Leads" at bounding box center [68, 158] width 138 height 24
